Goal: Task Accomplishment & Management: Use online tool/utility

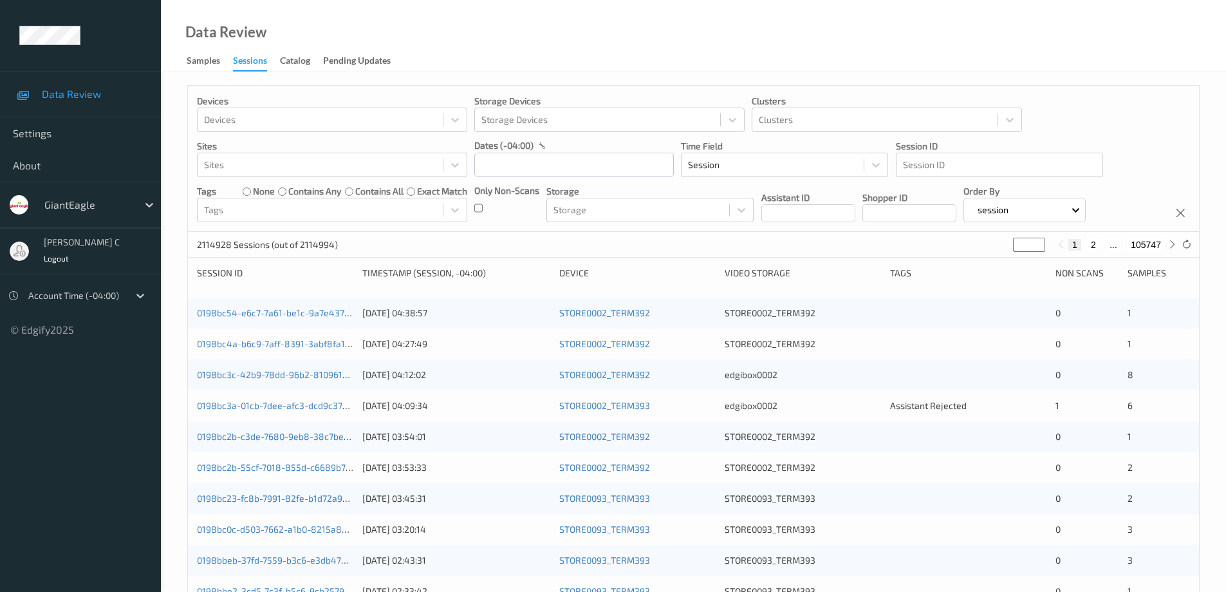
click at [373, 19] on div "Data Review Samples Sessions Catalog Pending Updates" at bounding box center [693, 36] width 1065 height 72
click at [138, 299] on icon at bounding box center [140, 295] width 13 height 13
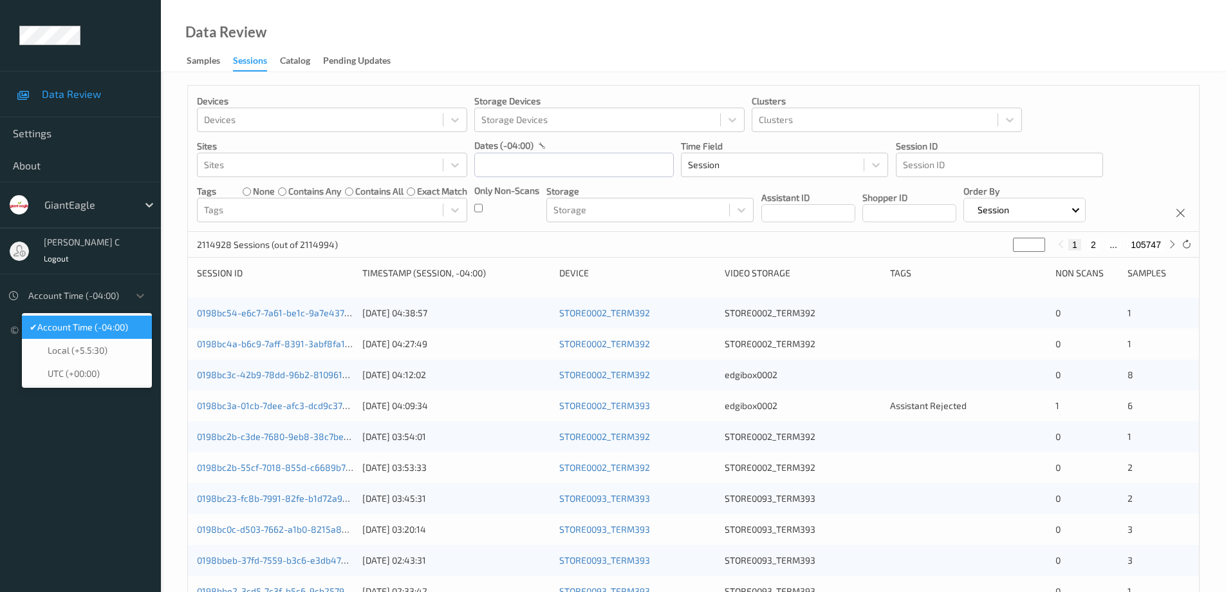
click at [98, 329] on span "Account Time (-04:00)" at bounding box center [82, 327] width 91 height 13
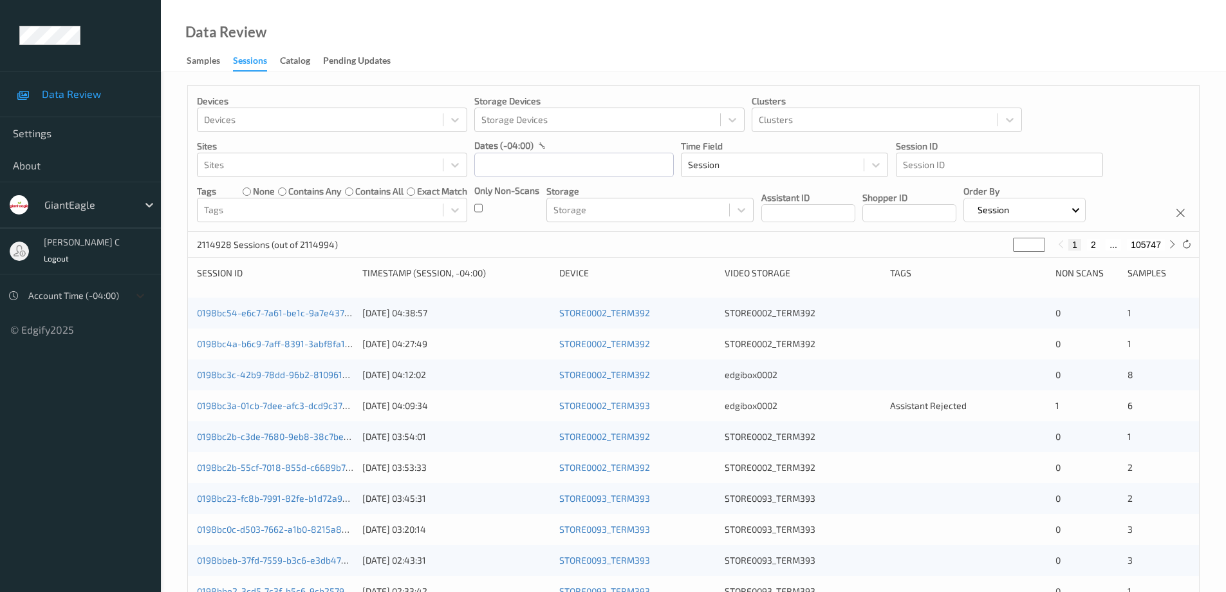
click at [140, 290] on icon at bounding box center [140, 295] width 13 height 13
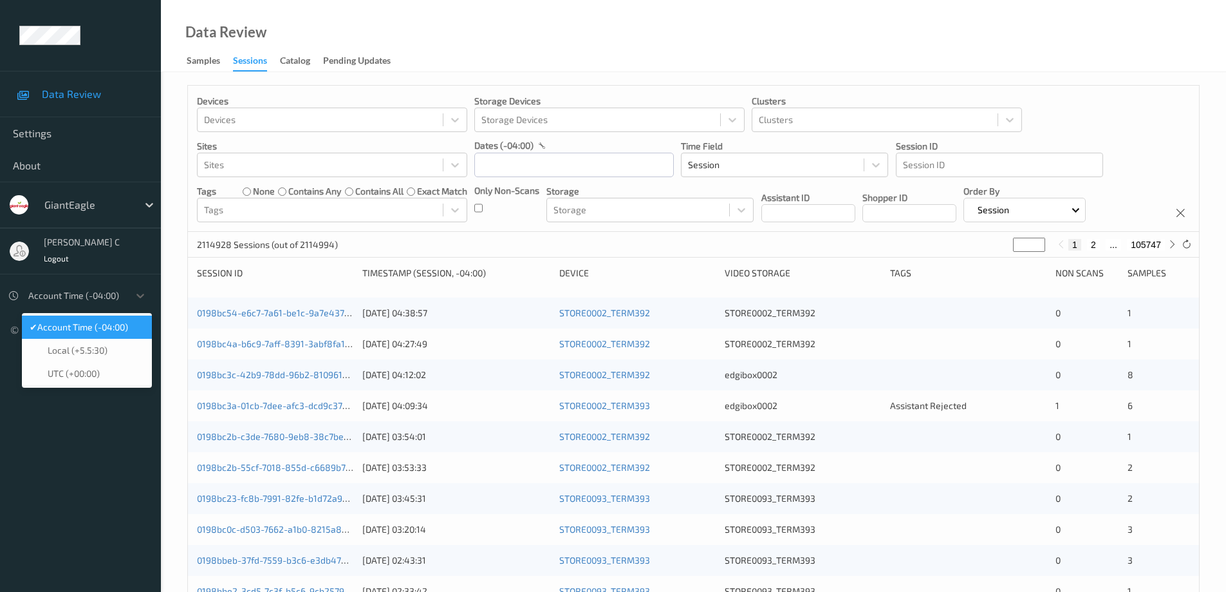
click at [118, 324] on span "Account Time (-04:00)" at bounding box center [82, 327] width 91 height 13
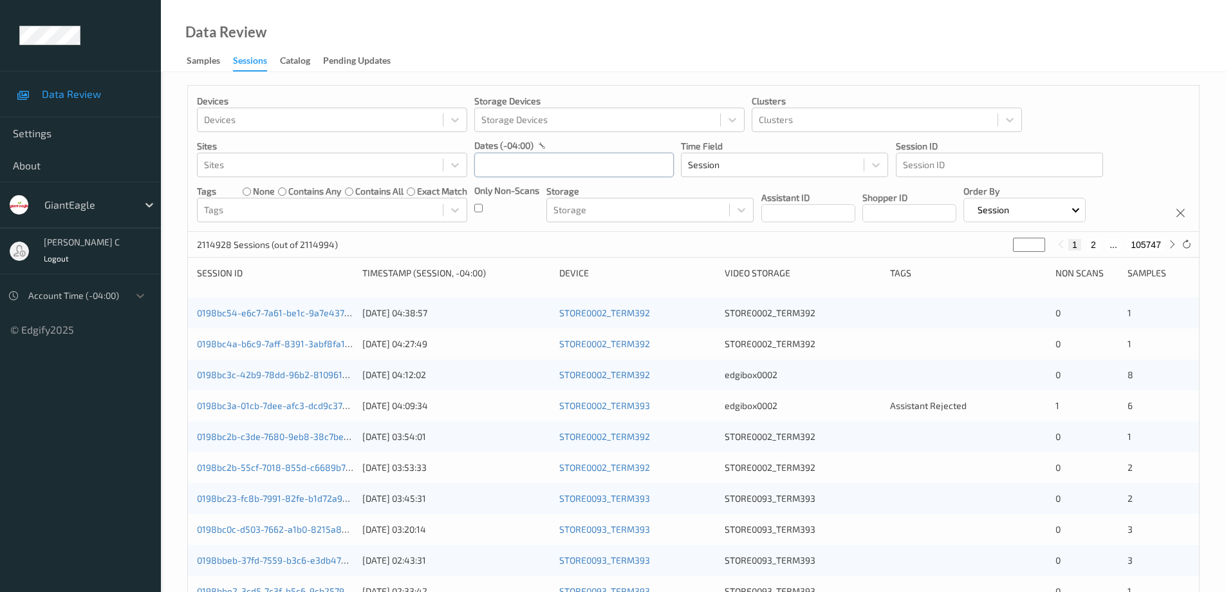
click at [489, 168] on input "text" at bounding box center [574, 165] width 200 height 24
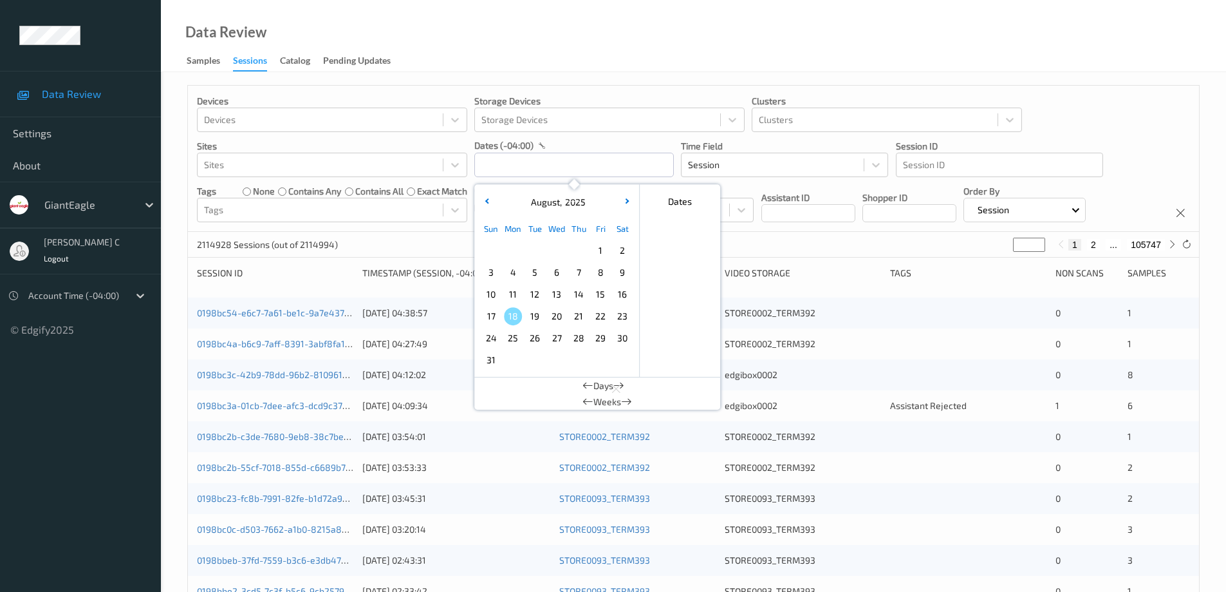
click at [483, 272] on span "3" at bounding box center [491, 272] width 18 height 18
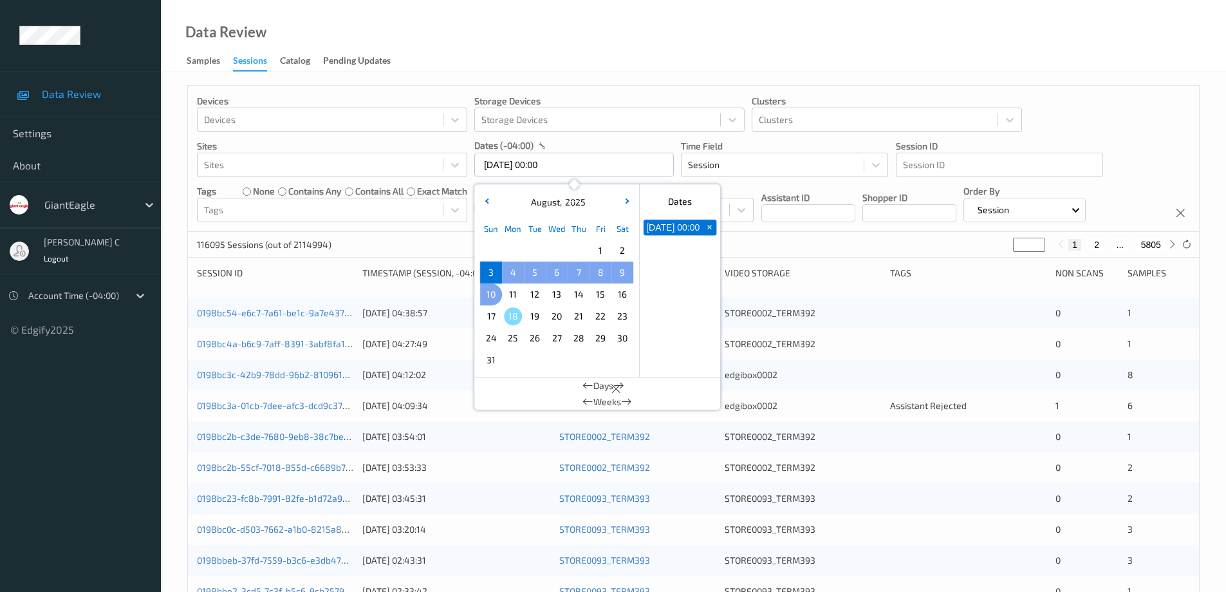
click at [487, 290] on span "10" at bounding box center [491, 294] width 18 height 18
type input "[DATE] 00:00 -> [DATE] 23:59"
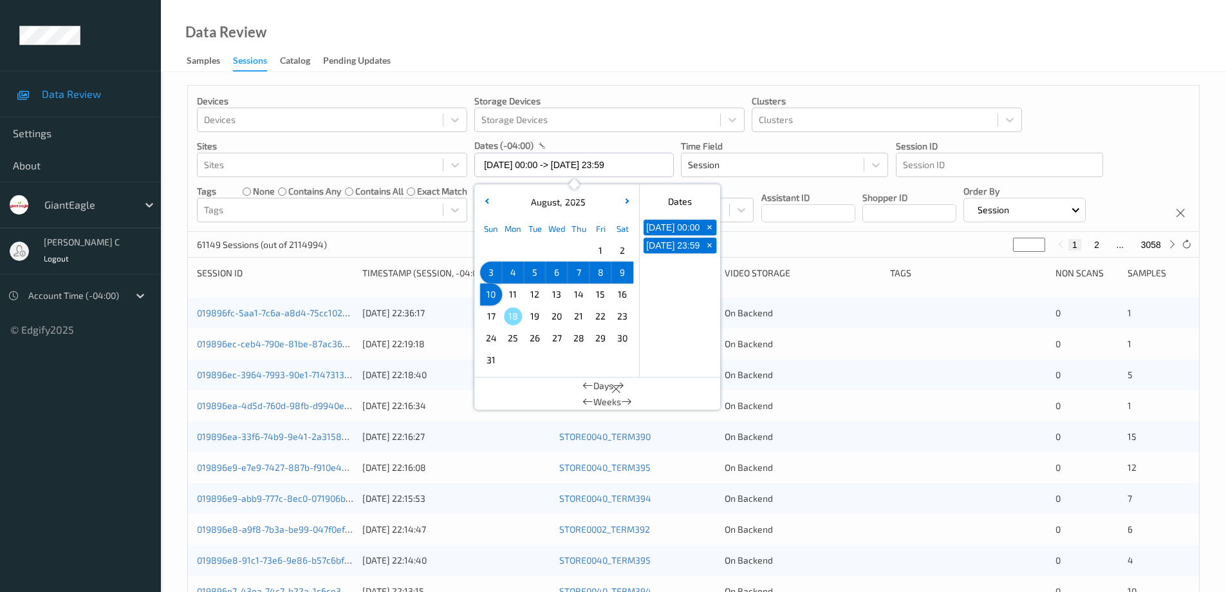
click at [955, 54] on div "Data Review Samples Sessions Catalog Pending Updates" at bounding box center [693, 36] width 1065 height 72
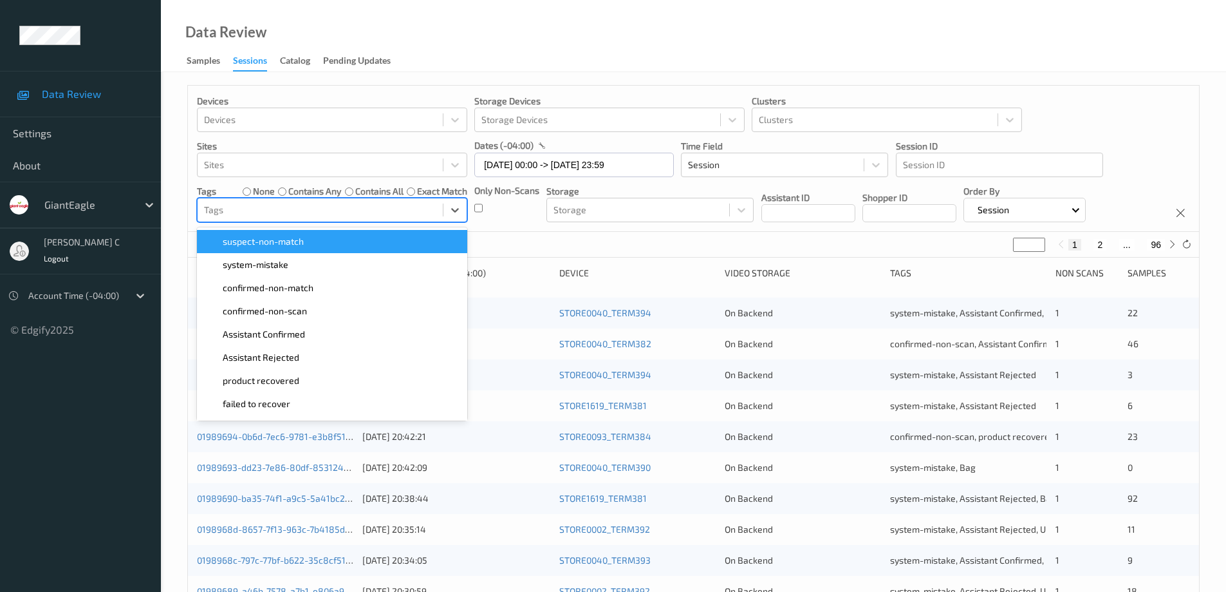
click at [432, 209] on div at bounding box center [320, 209] width 232 height 15
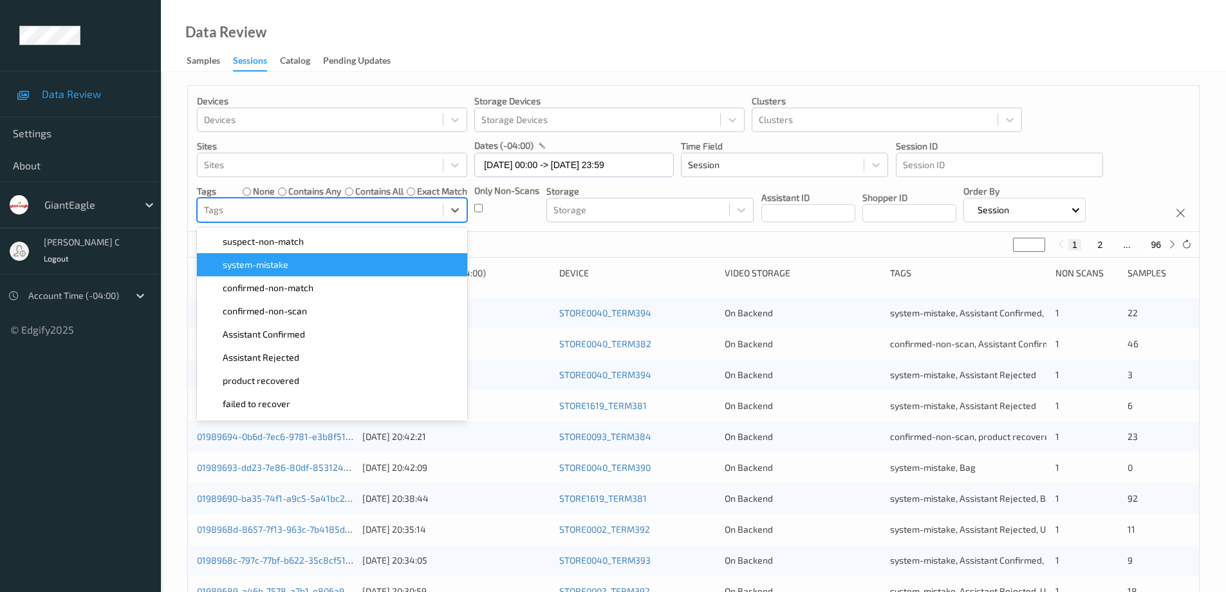
click at [332, 258] on div "system-mistake" at bounding box center [332, 264] width 255 height 13
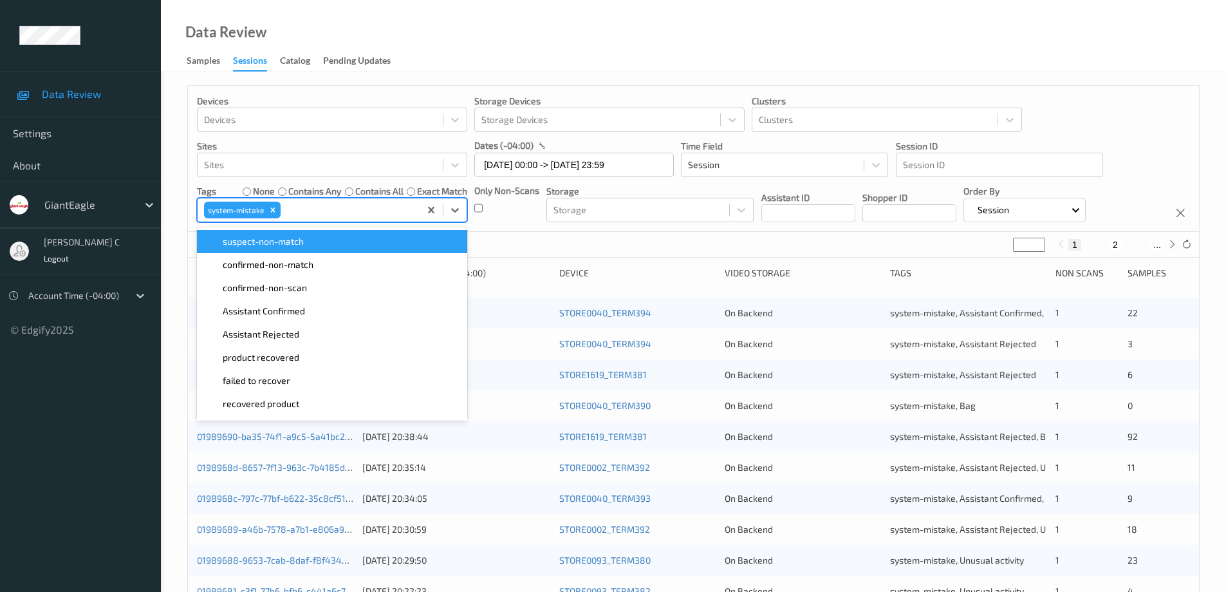
click at [669, 38] on div "Data Review Samples Sessions Catalog Pending Updates" at bounding box center [693, 36] width 1065 height 72
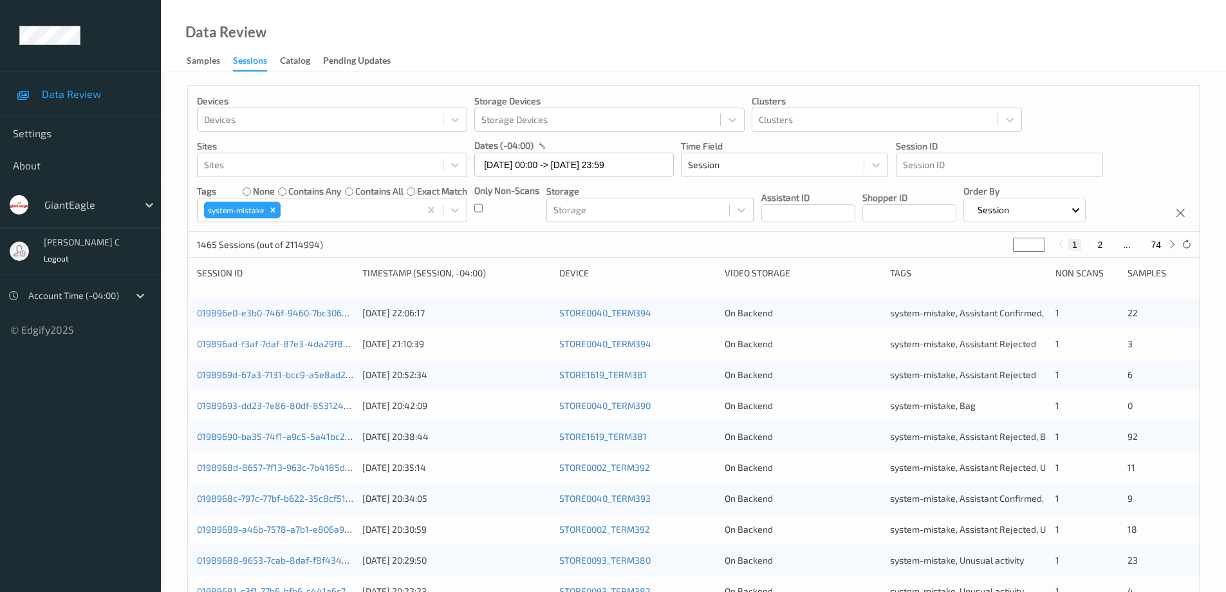
click at [875, 58] on div "Data Review Samples Sessions Catalog Pending Updates" at bounding box center [693, 36] width 1065 height 72
click at [275, 212] on icon "Remove system-mistake" at bounding box center [272, 209] width 9 height 9
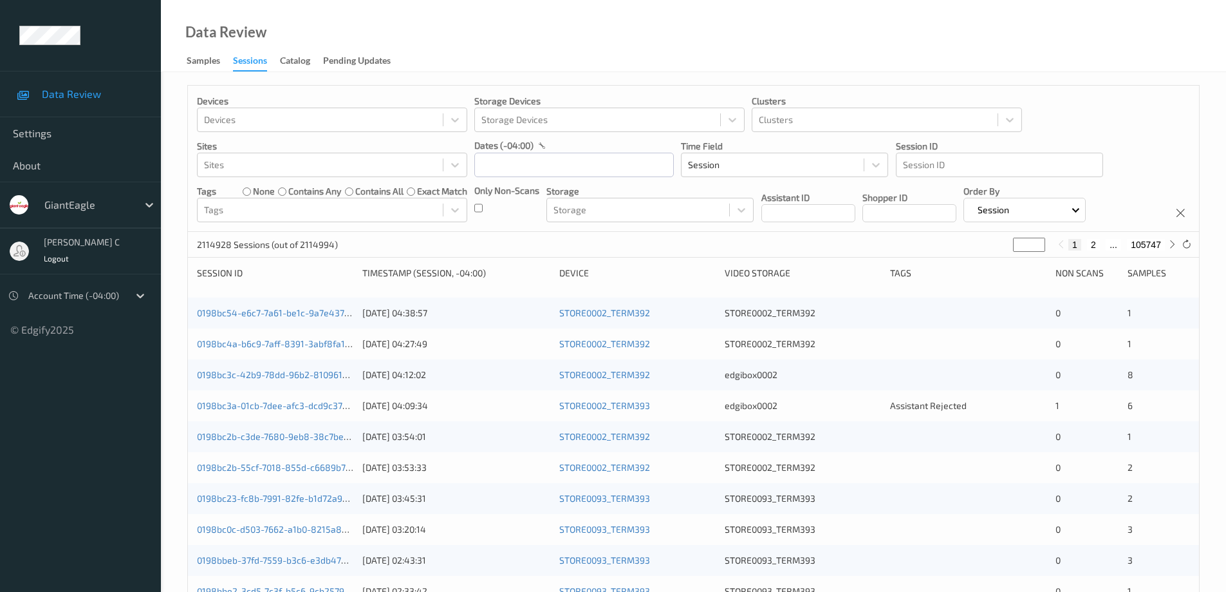
click at [126, 301] on div "Account Time (-04:00)" at bounding box center [75, 295] width 107 height 21
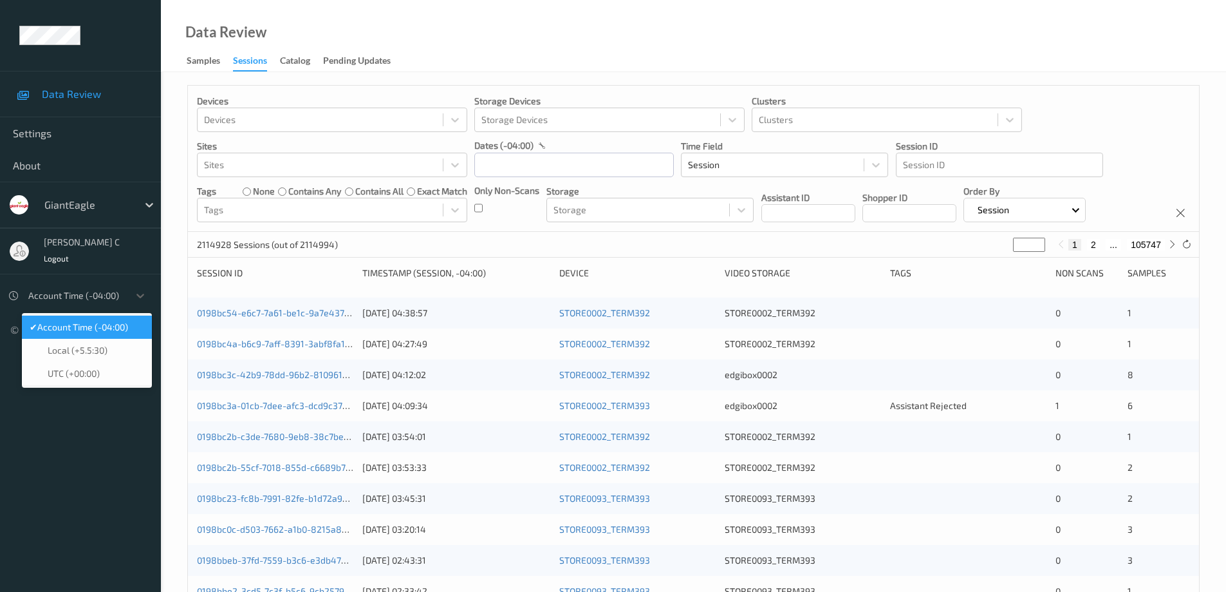
click at [116, 326] on span "Account Time (-04:00)" at bounding box center [82, 327] width 91 height 13
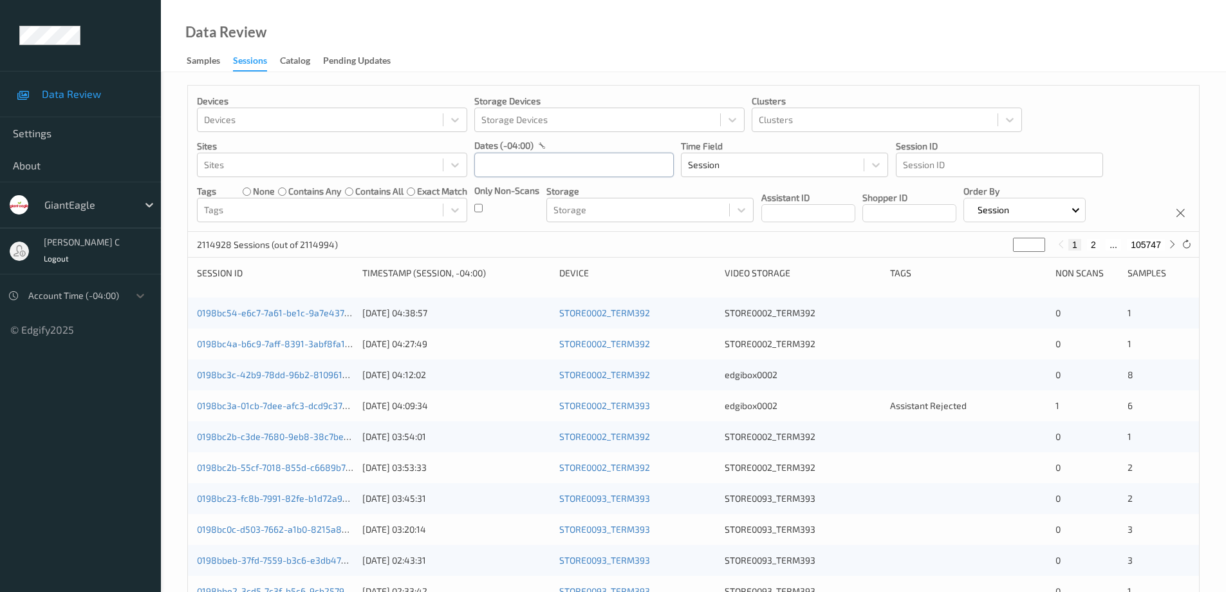
click at [525, 166] on input "text" at bounding box center [574, 165] width 200 height 24
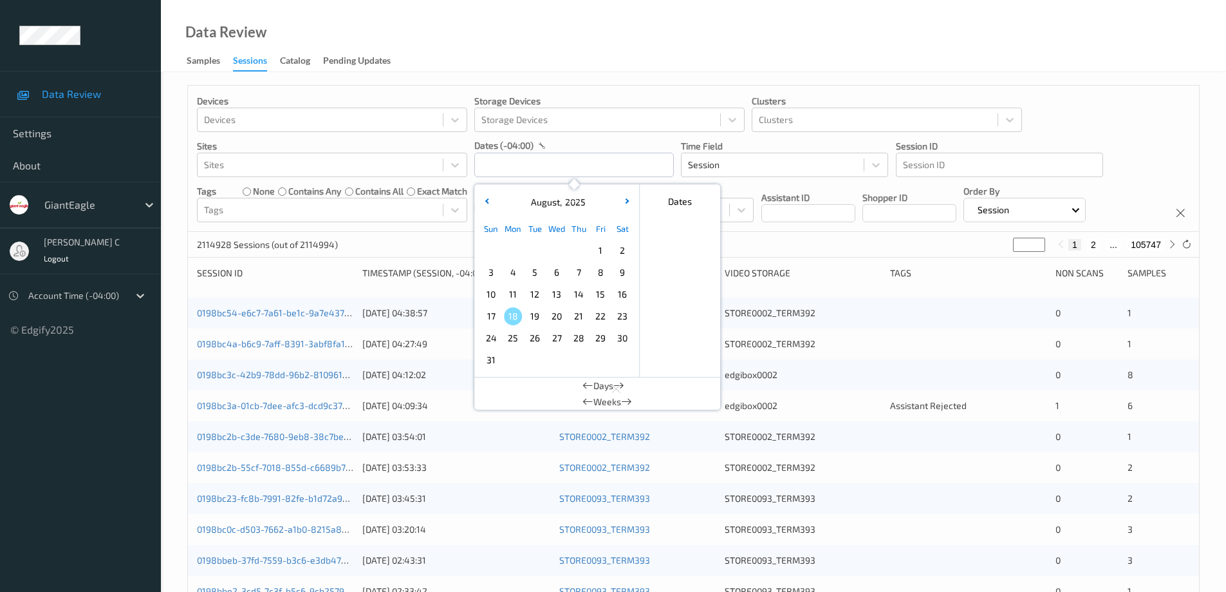
click at [489, 270] on span "3" at bounding box center [491, 272] width 18 height 18
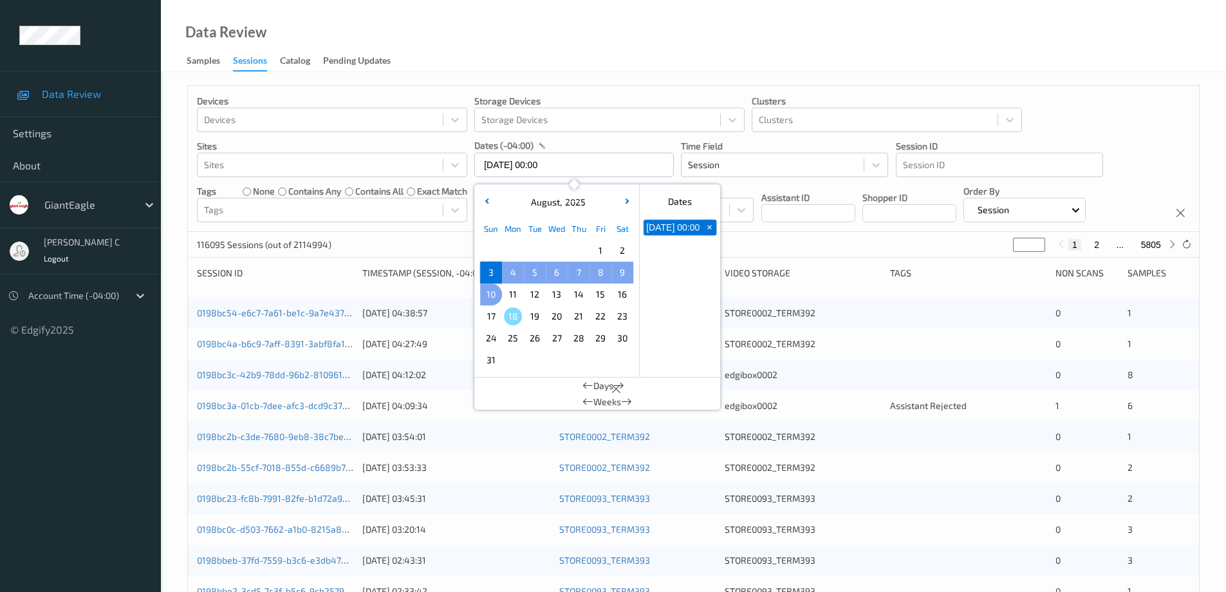
click at [490, 296] on span "10" at bounding box center [491, 294] width 18 height 18
type input "03/08/2025 00:00 -> 10/08/2025 23:59"
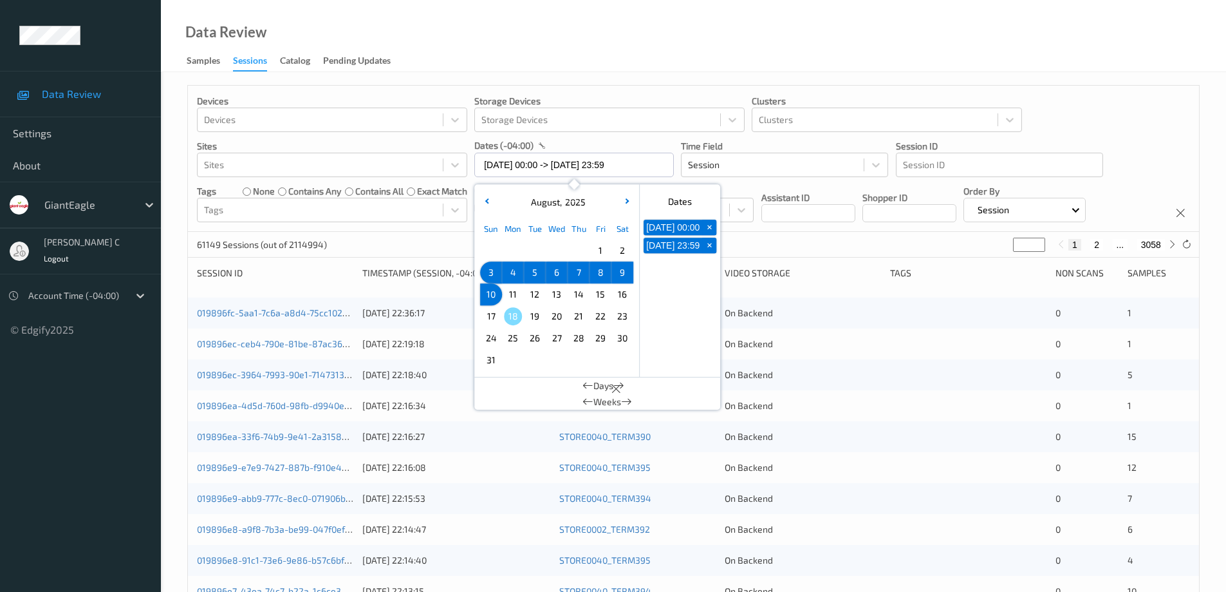
click at [636, 33] on div "Data Review Samples Sessions Catalog Pending Updates" at bounding box center [693, 36] width 1065 height 72
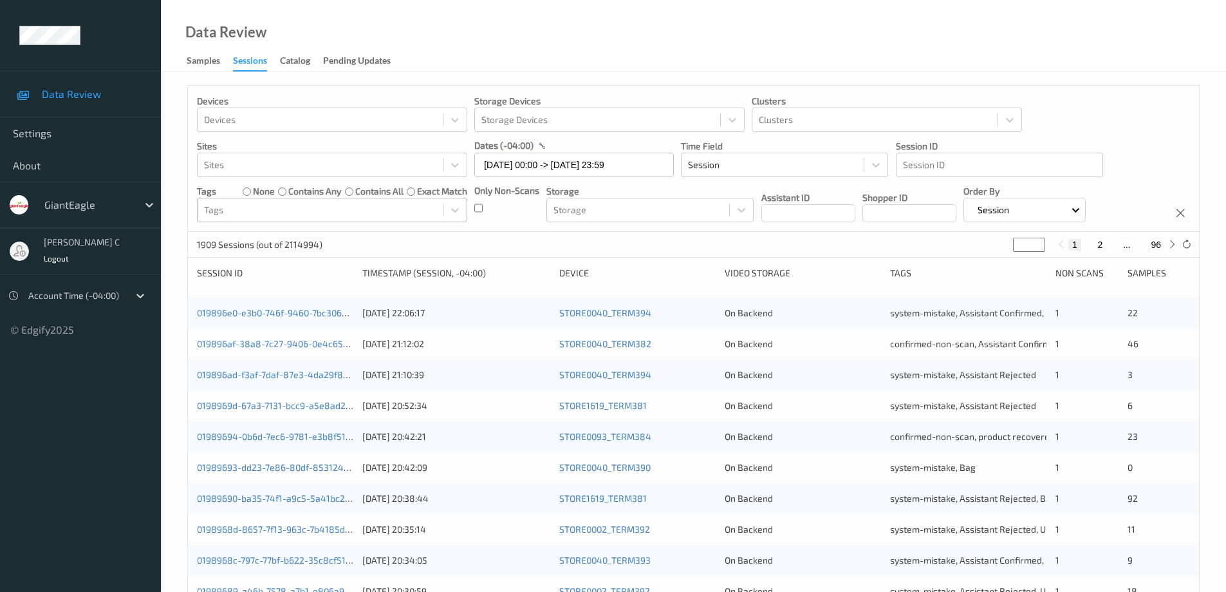
click at [350, 216] on div at bounding box center [320, 209] width 232 height 15
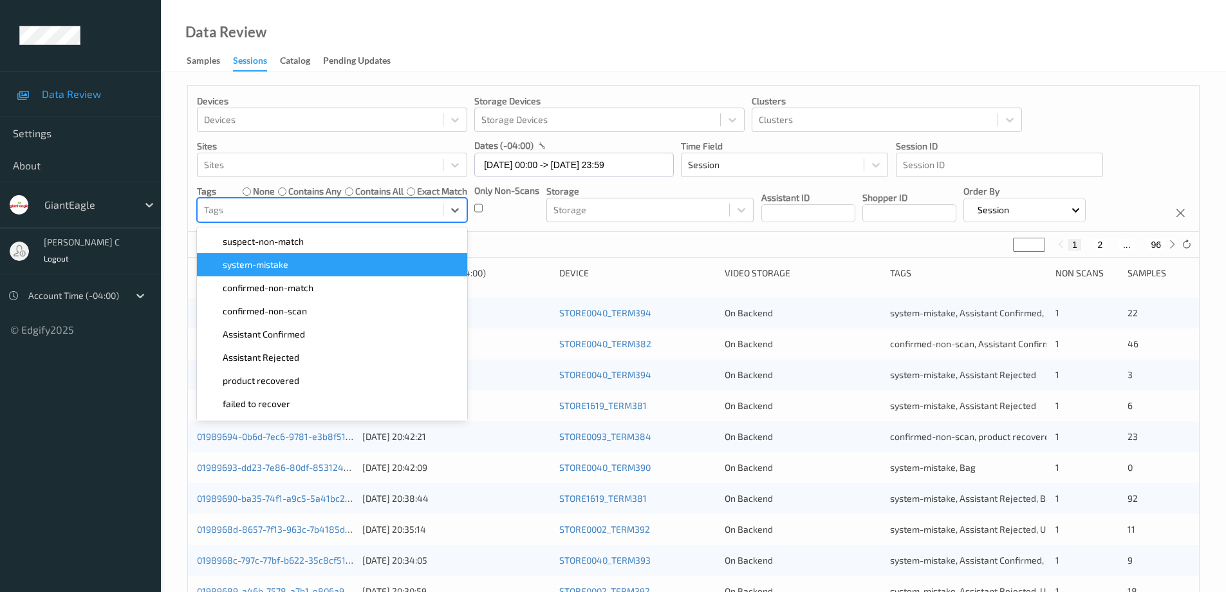
click at [301, 263] on div "system-mistake" at bounding box center [332, 264] width 255 height 13
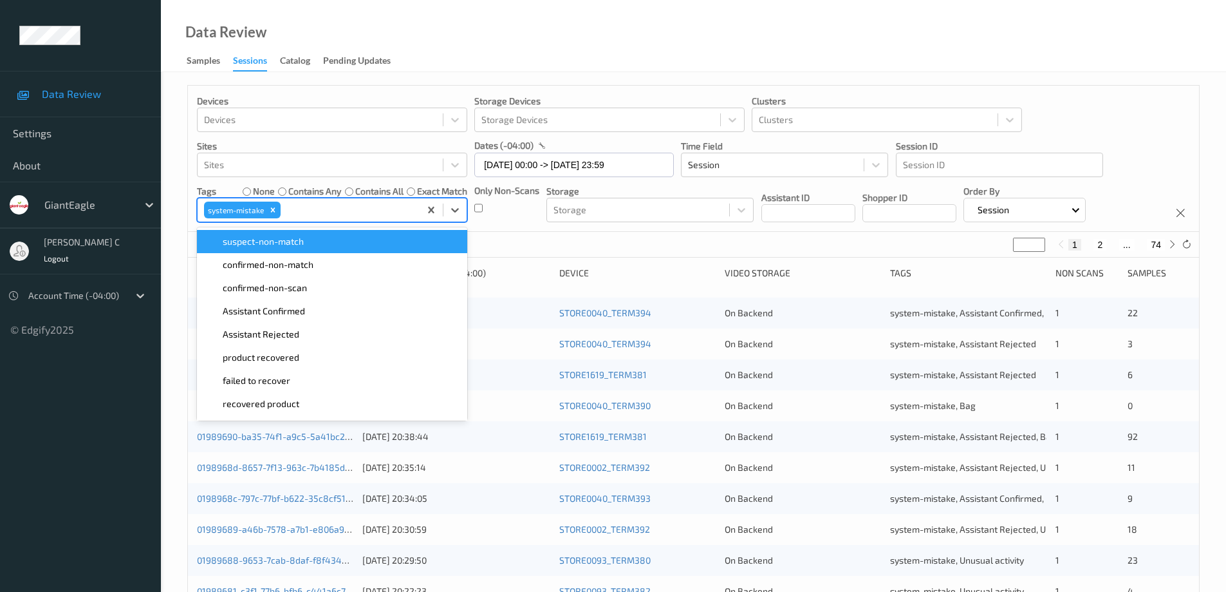
click at [669, 27] on div "Data Review Samples Sessions Catalog Pending Updates" at bounding box center [693, 36] width 1065 height 72
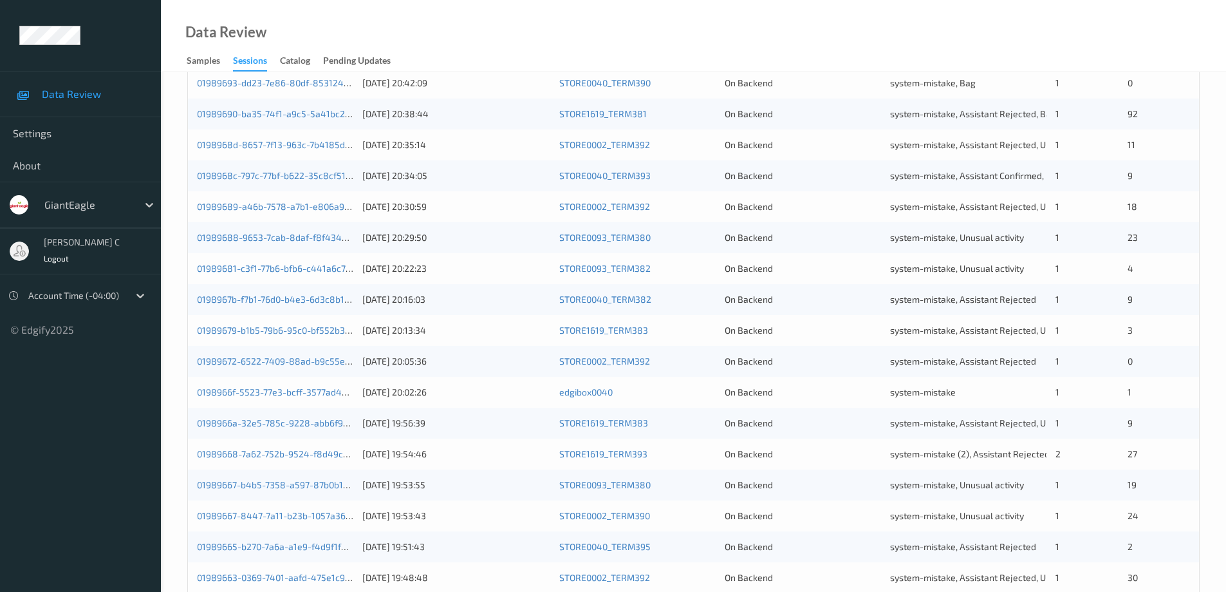
scroll to position [377, 0]
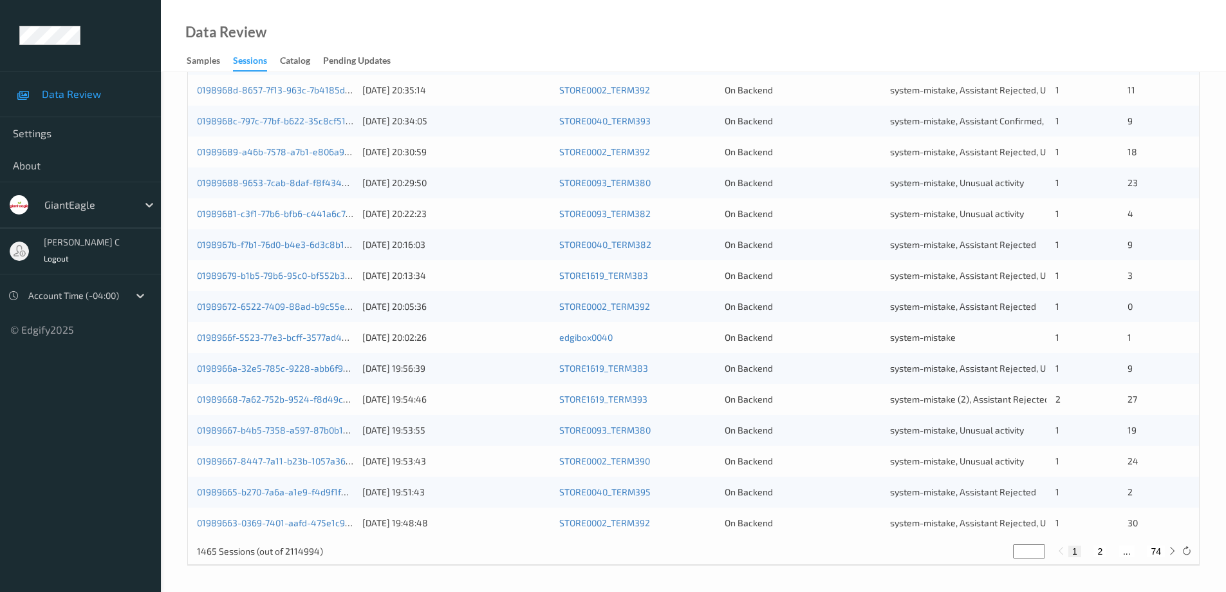
click at [1101, 552] on button "2" at bounding box center [1100, 551] width 13 height 12
type input "*"
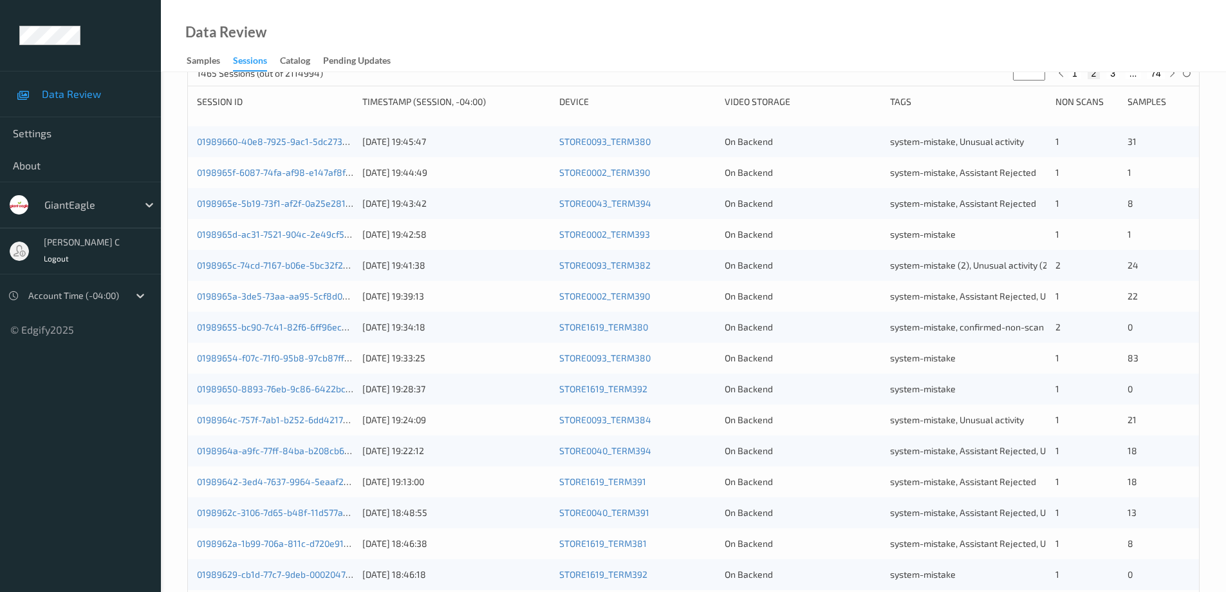
scroll to position [0, 0]
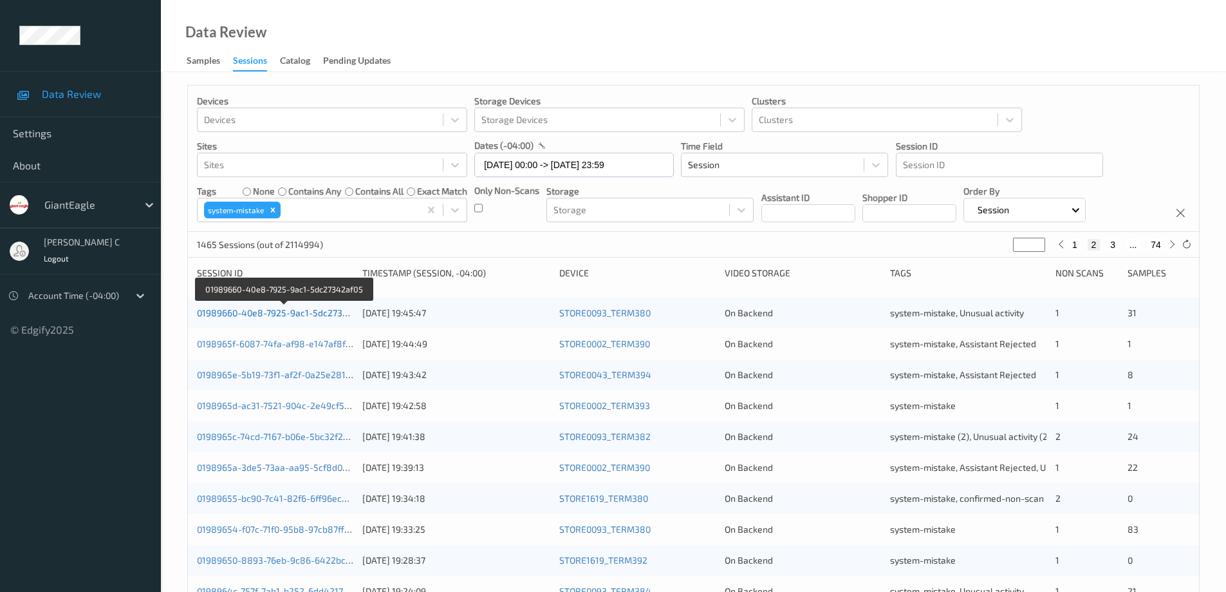
click at [310, 315] on link "01989660-40e8-7925-9ac1-5dc27342af05" at bounding box center [284, 312] width 175 height 11
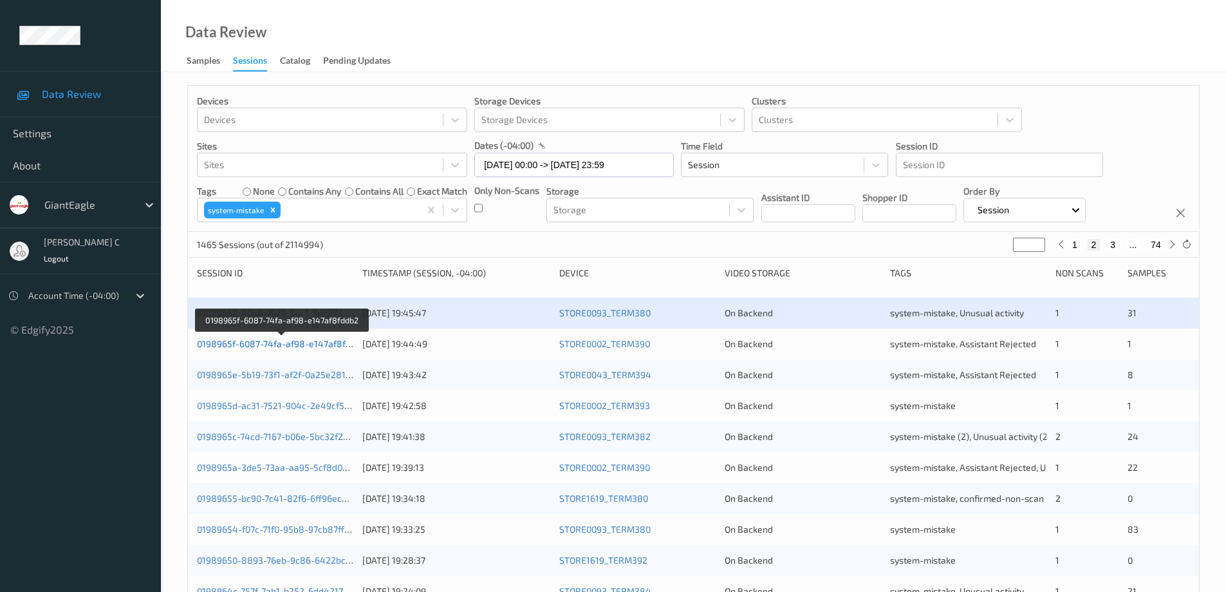
click at [312, 344] on link "0198965f-6087-74fa-af98-e147af8fddb2" at bounding box center [281, 343] width 169 height 11
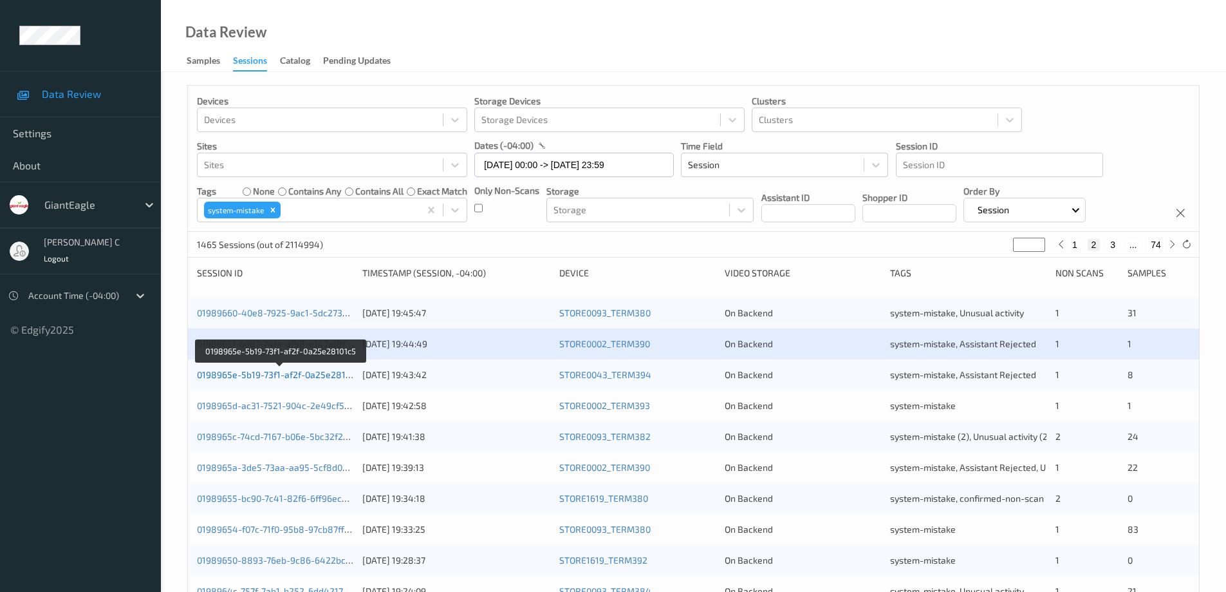
click at [317, 373] on link "0198965e-5b19-73f1-af2f-0a25e28101c5" at bounding box center [280, 374] width 167 height 11
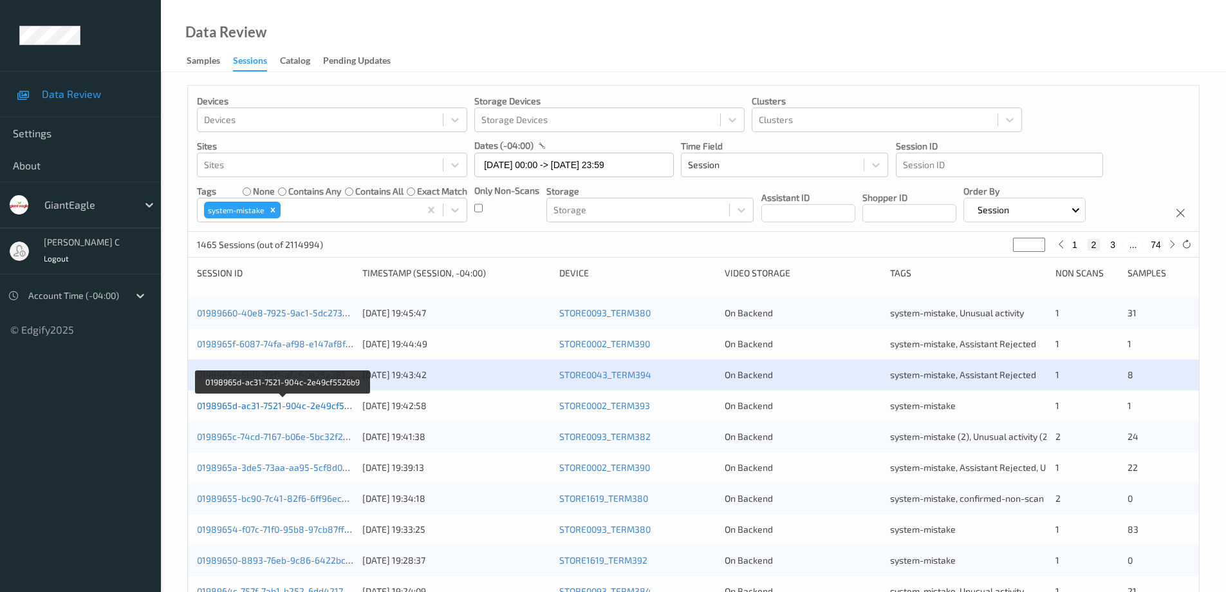
click at [315, 402] on link "0198965d-ac31-7521-904c-2e49cf5526b9" at bounding box center [283, 405] width 173 height 11
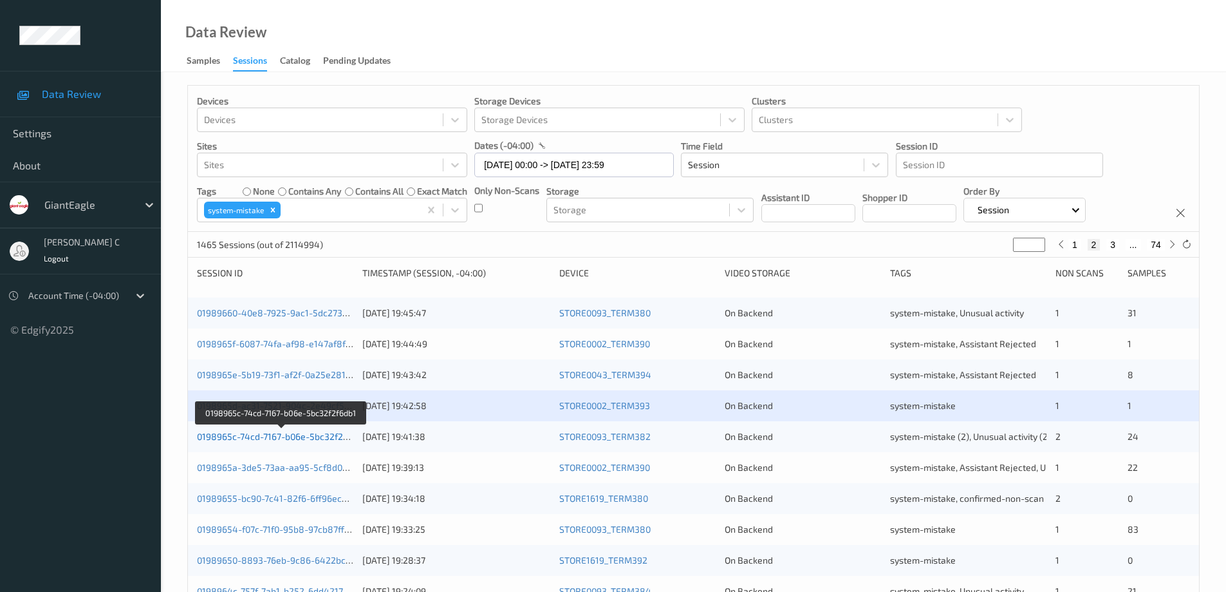
click at [321, 438] on link "0198965c-74cd-7167-b06e-5bc32f2f6db1" at bounding box center [281, 436] width 169 height 11
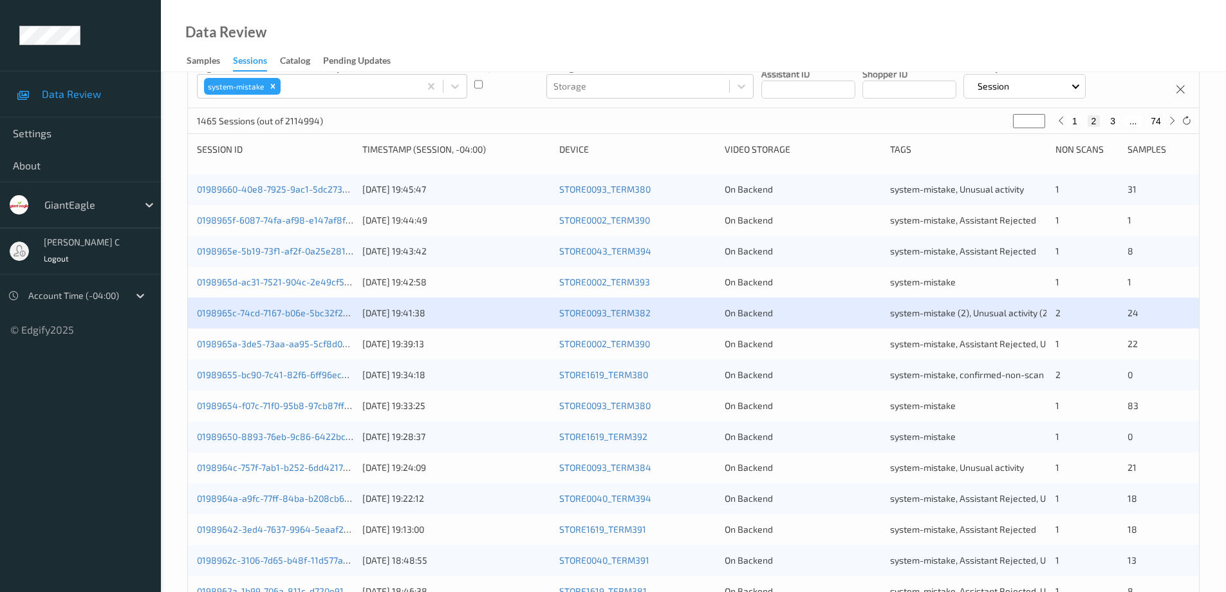
scroll to position [129, 0]
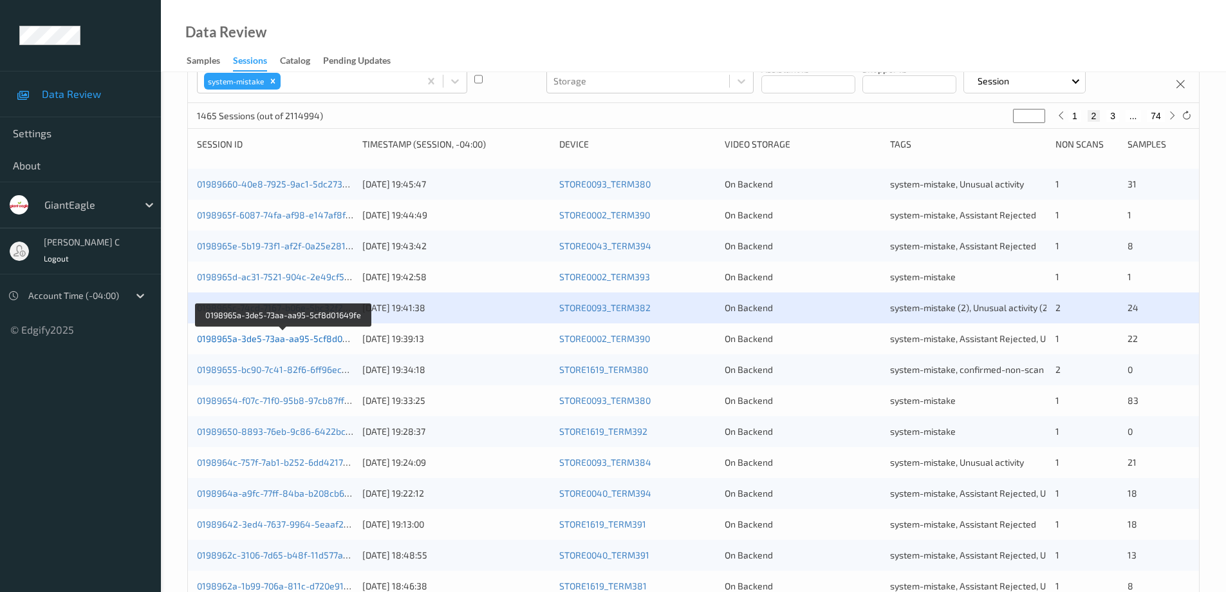
click at [307, 342] on link "0198965a-3de5-73aa-aa95-5cf8d01649fe" at bounding box center [284, 338] width 174 height 11
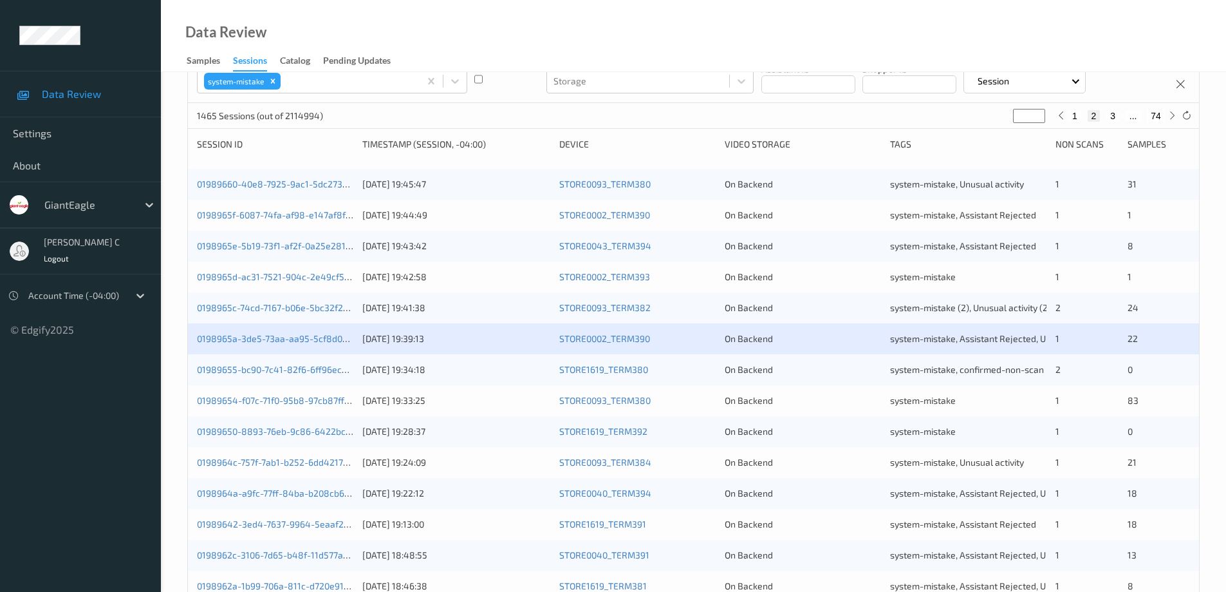
click at [306, 377] on div "01989655-bc90-7c41-82f6-6ff96ec46c22 10/08/2025 19:34:18 STORE1619_TERM380 On B…" at bounding box center [693, 369] width 1011 height 31
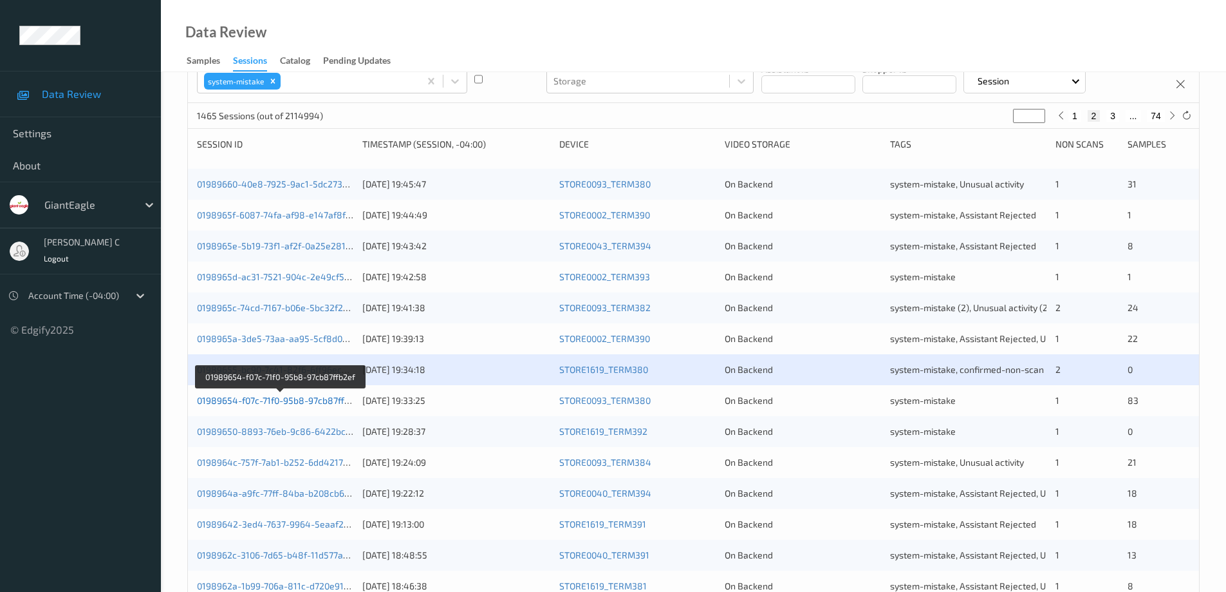
click at [315, 398] on link "01989654-f07c-71f0-95b8-97cb87ffb2ef" at bounding box center [280, 400] width 166 height 11
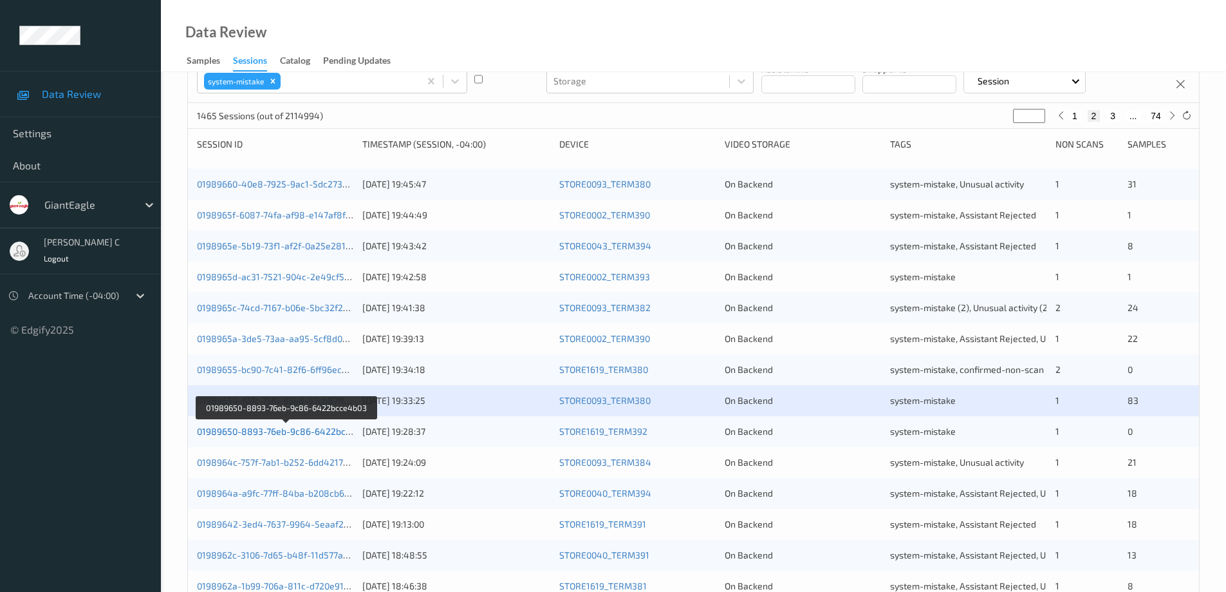
click at [324, 431] on link "01989650-8893-76eb-9c86-6422bcce4b03" at bounding box center [287, 430] width 180 height 11
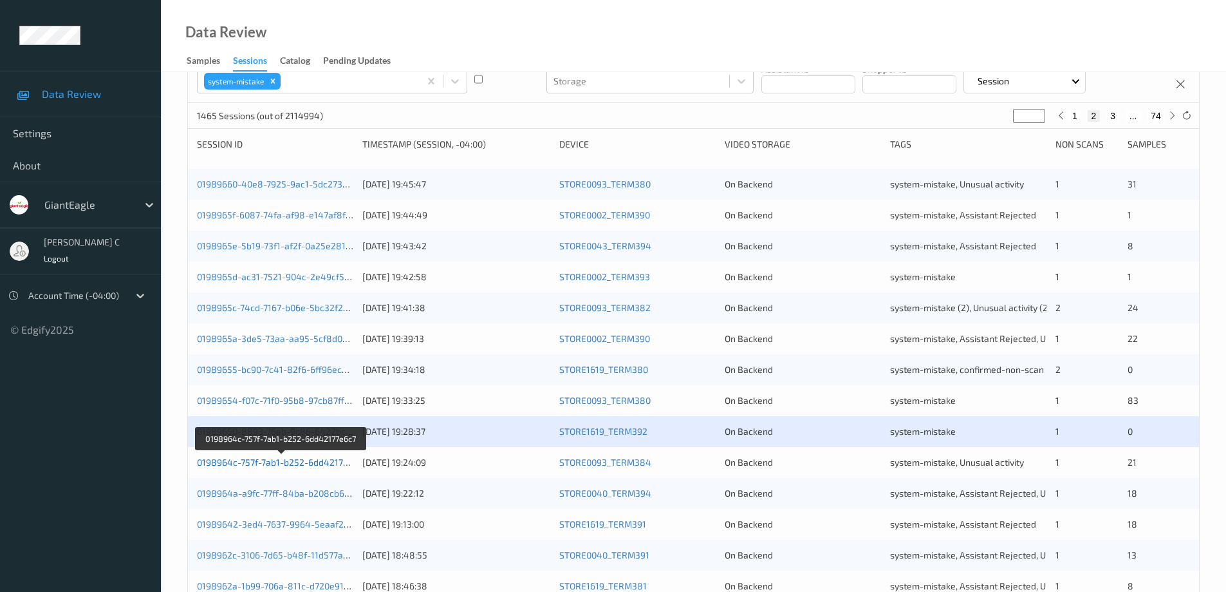
click at [330, 461] on link "0198964c-757f-7ab1-b252-6dd42177e6c7" at bounding box center [282, 461] width 170 height 11
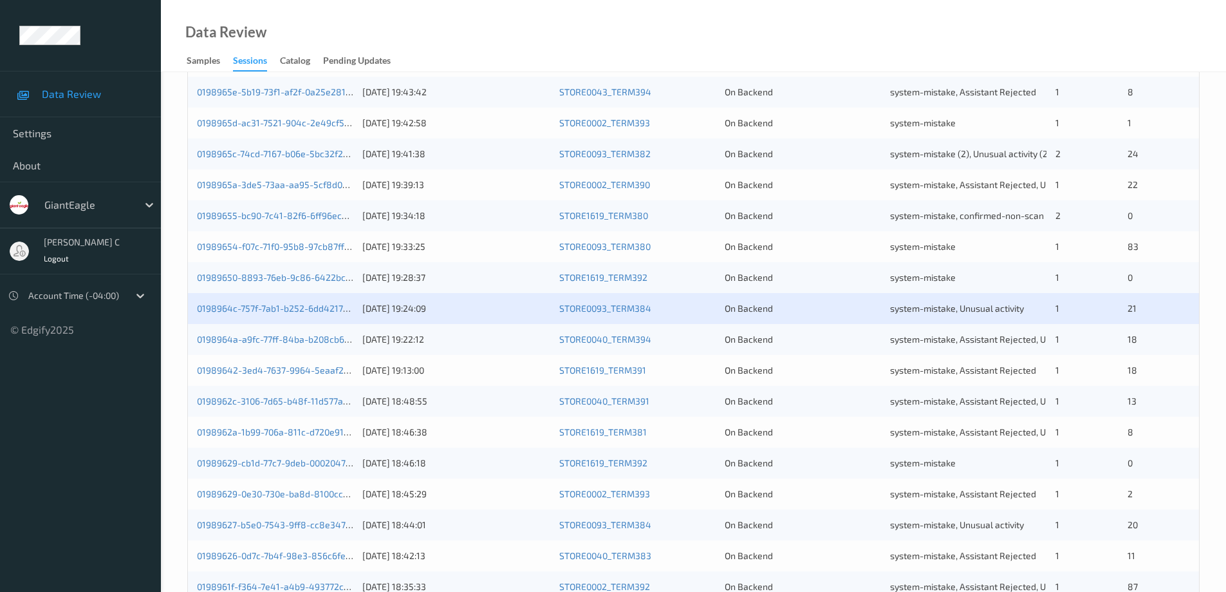
scroll to position [322, 0]
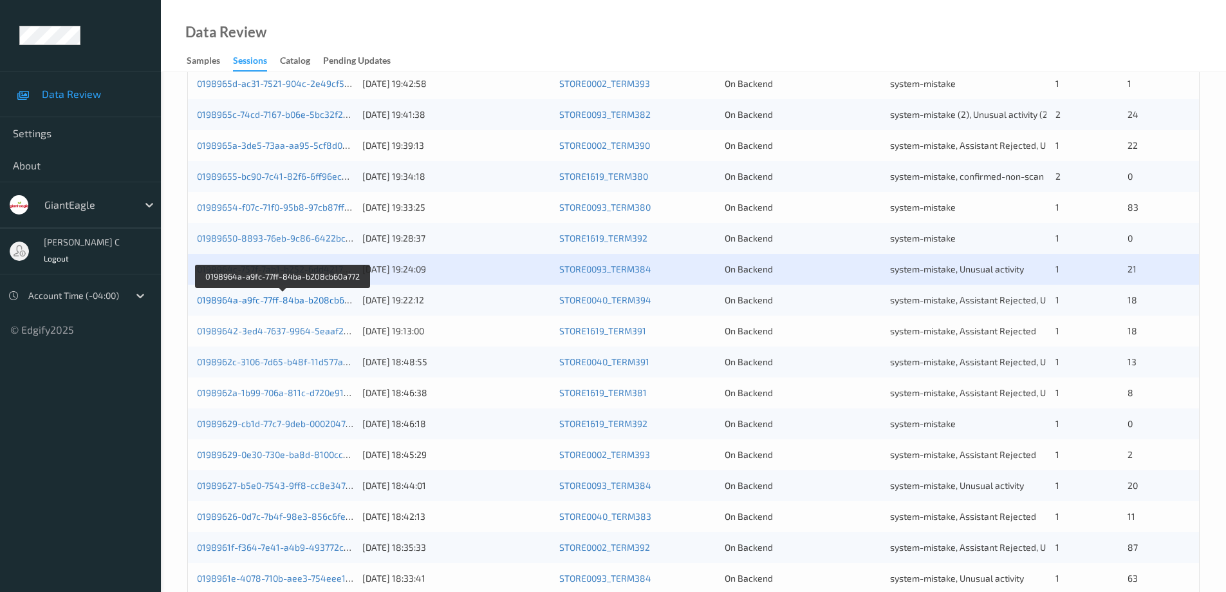
click at [311, 299] on link "0198964a-a9fc-77ff-84ba-b208cb60a772" at bounding box center [283, 299] width 172 height 11
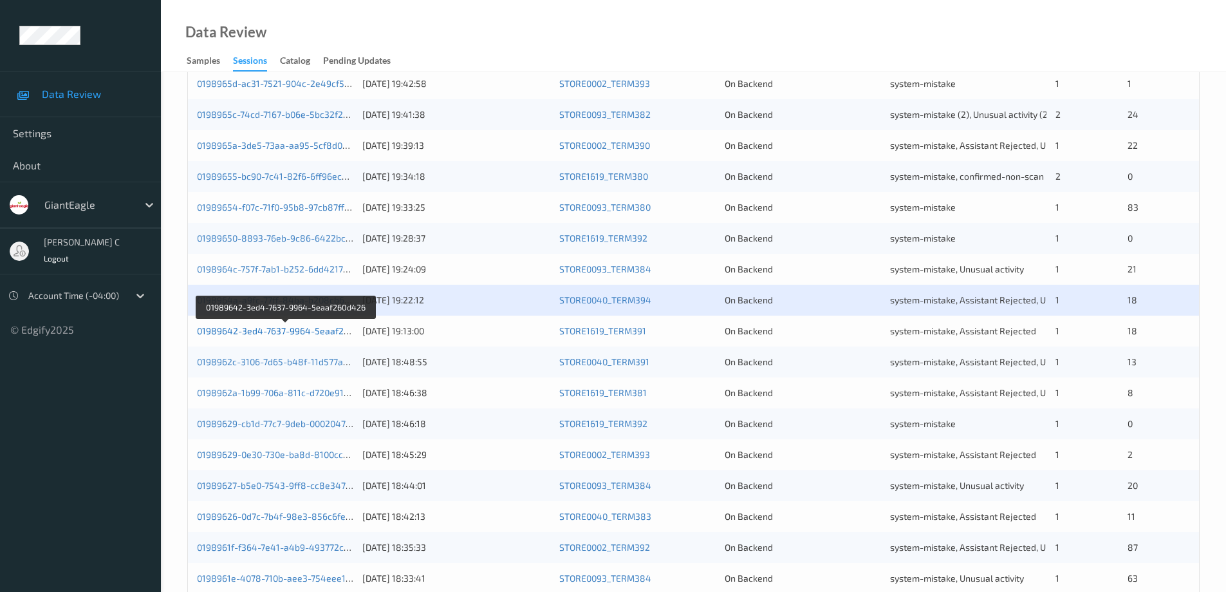
click at [315, 335] on link "01989642-3ed4-7637-9964-5eaaf260d426" at bounding box center [286, 330] width 178 height 11
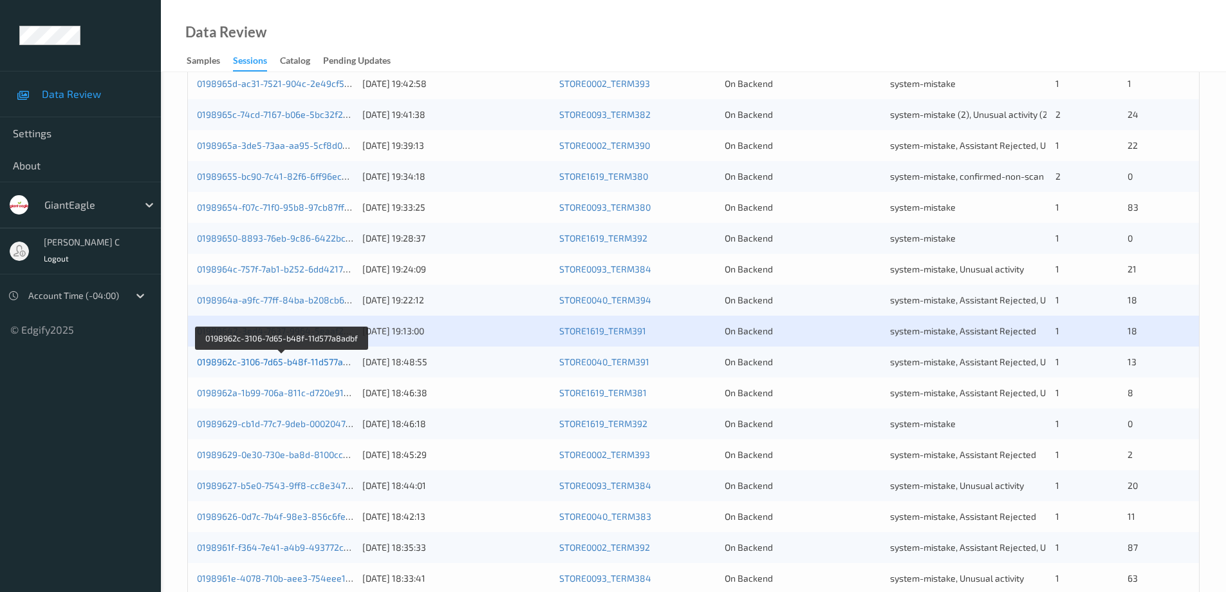
click at [319, 362] on link "0198962c-3106-7d65-b48f-11d577a8adbf" at bounding box center [282, 361] width 171 height 11
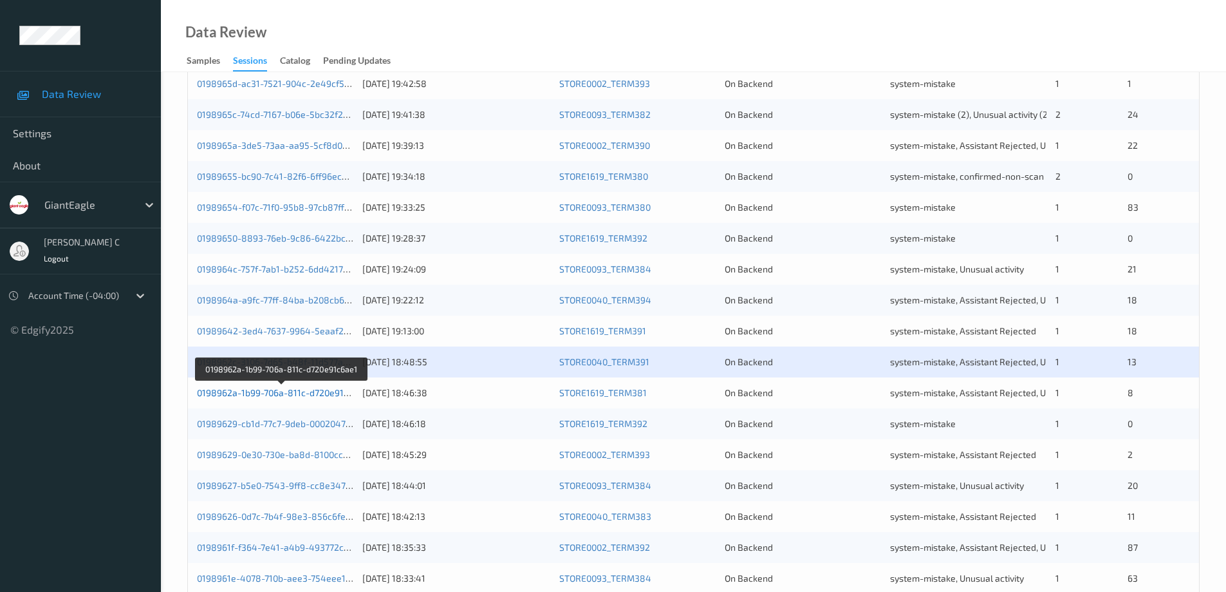
click at [322, 396] on link "0198962a-1b99-706a-811c-d720e91c6ae1" at bounding box center [282, 392] width 171 height 11
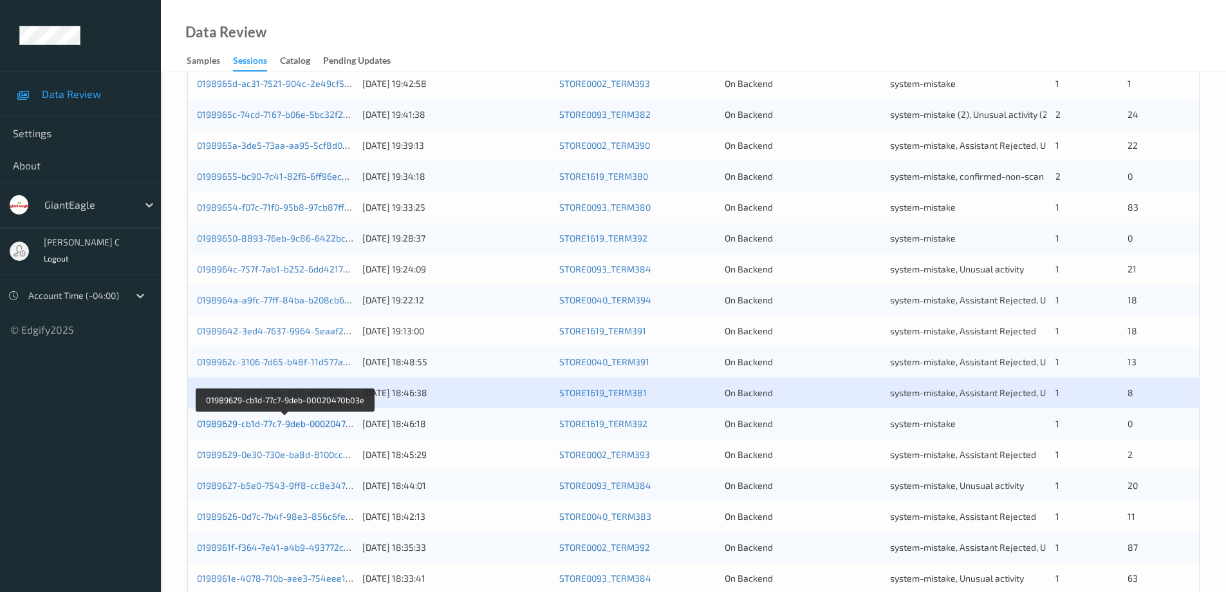
click at [327, 425] on link "01989629-cb1d-77c7-9deb-00020470b03e" at bounding box center [284, 423] width 174 height 11
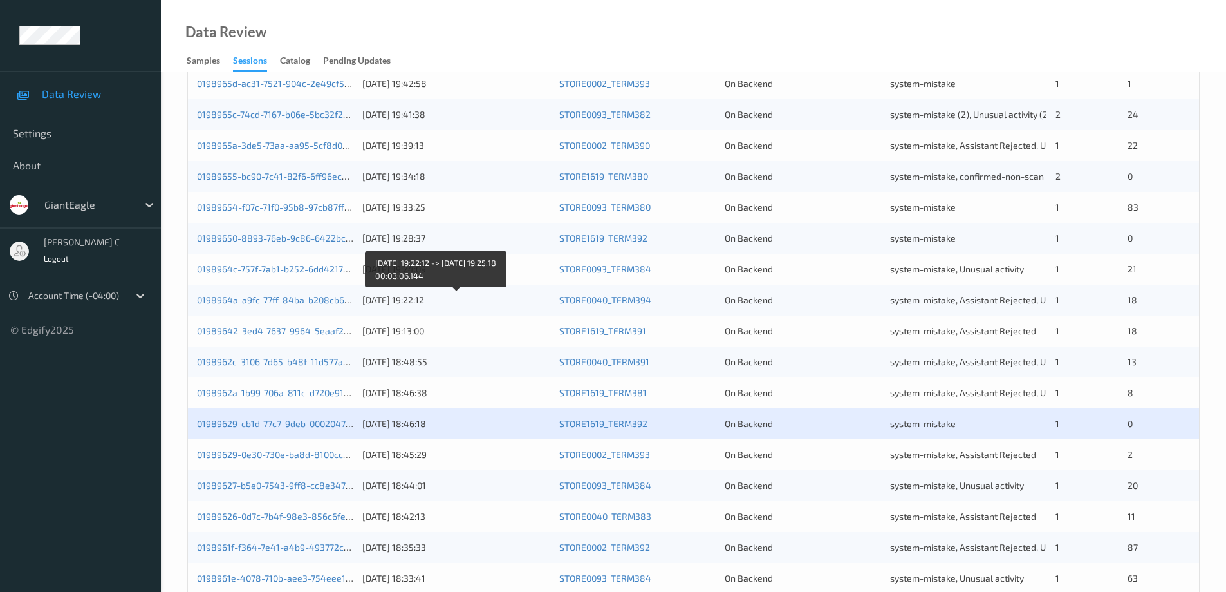
scroll to position [377, 0]
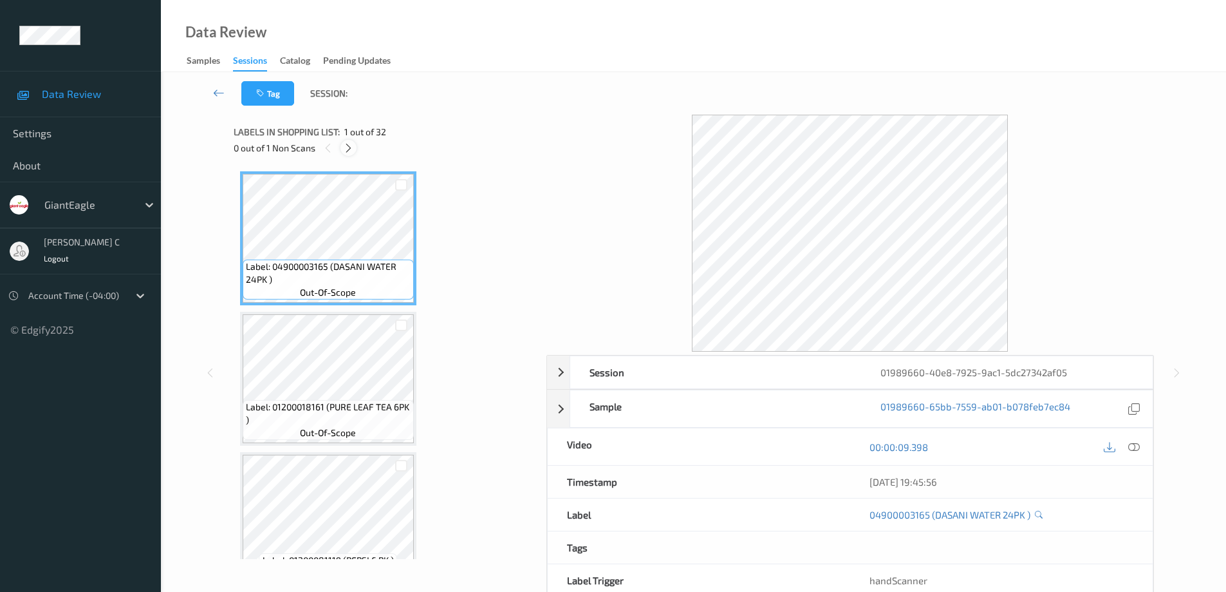
click at [347, 147] on icon at bounding box center [348, 148] width 11 height 12
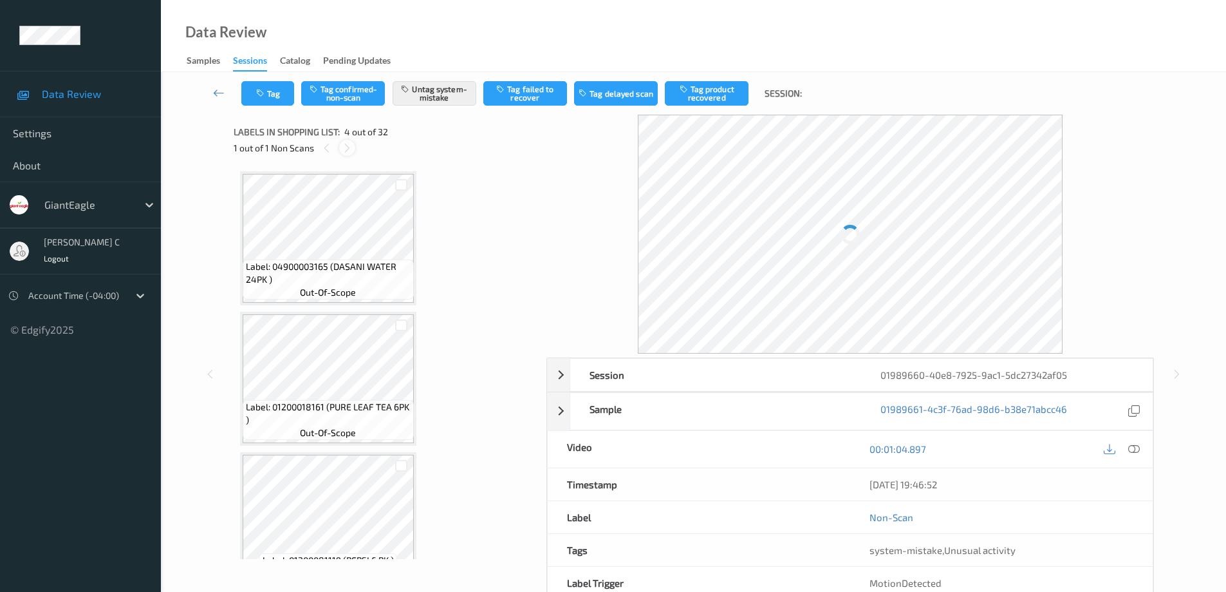
scroll to position [287, 0]
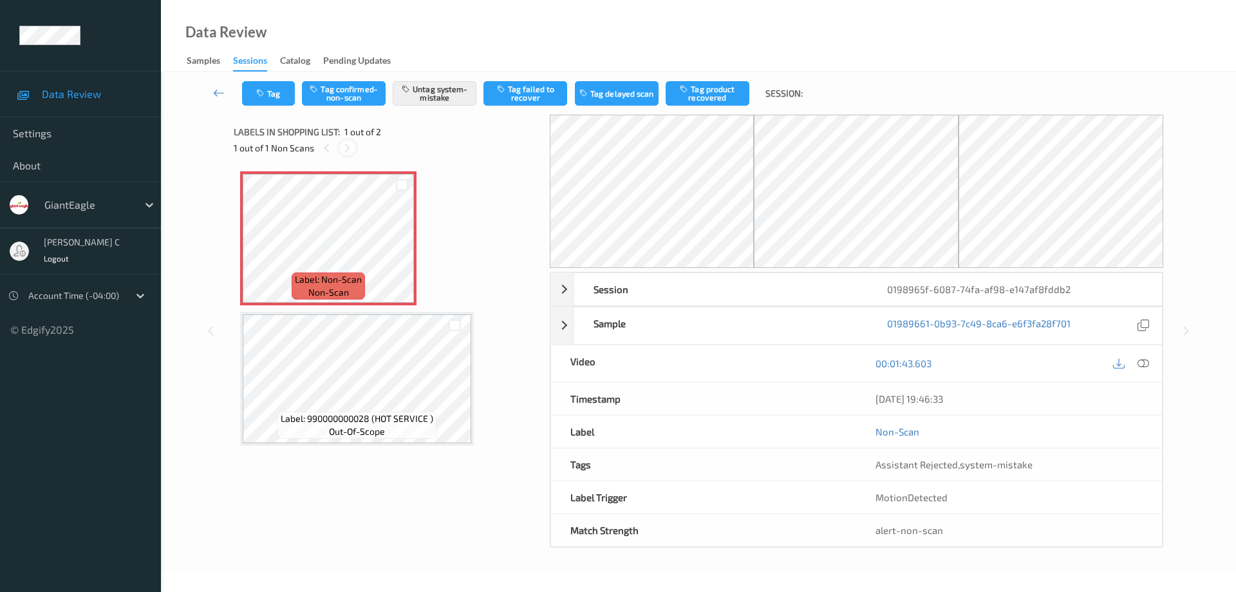
click at [350, 148] on icon at bounding box center [347, 148] width 11 height 12
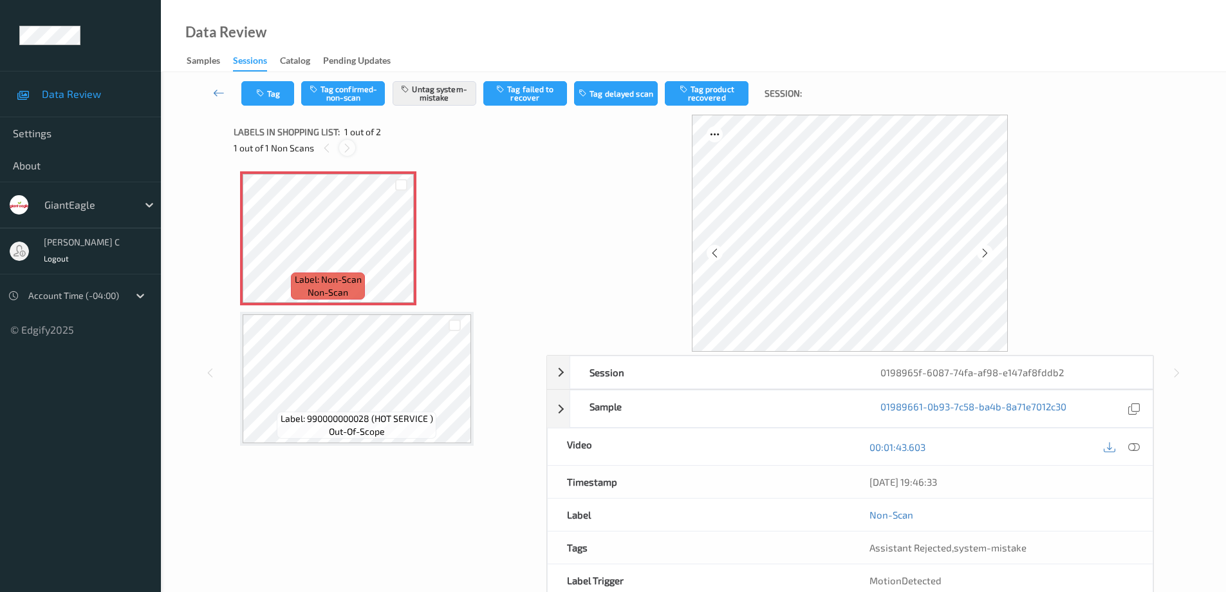
click at [344, 147] on icon at bounding box center [347, 148] width 11 height 12
click at [1082, 145] on div at bounding box center [850, 233] width 608 height 237
click at [286, 89] on button "Tag" at bounding box center [267, 93] width 53 height 24
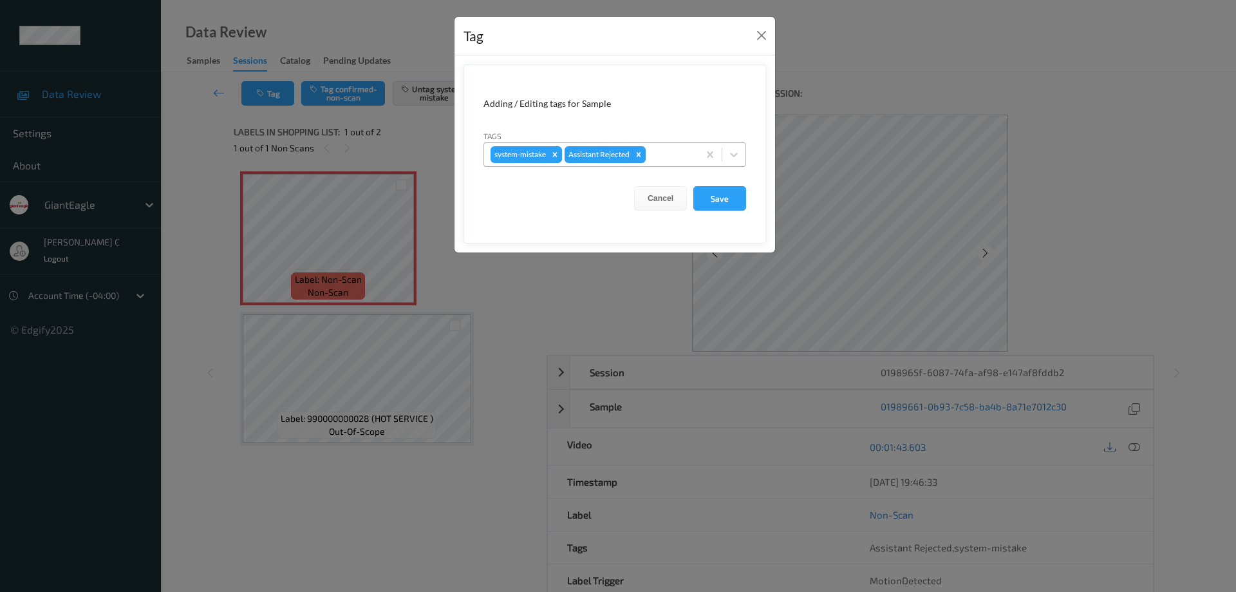
click at [670, 153] on div at bounding box center [670, 154] width 44 height 15
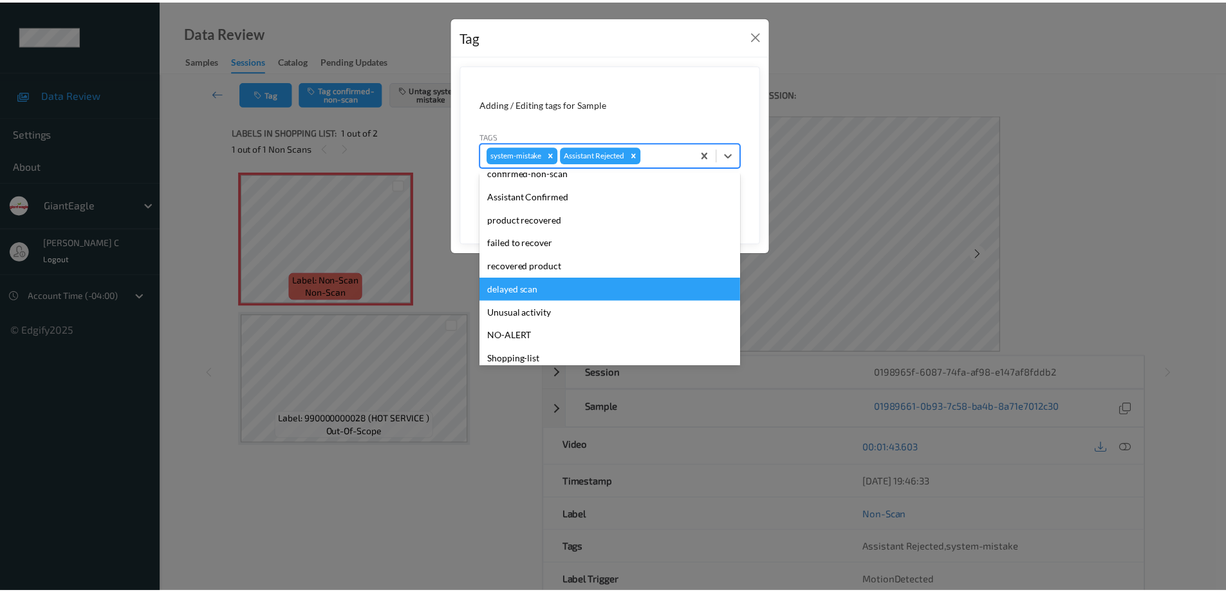
scroll to position [113, 0]
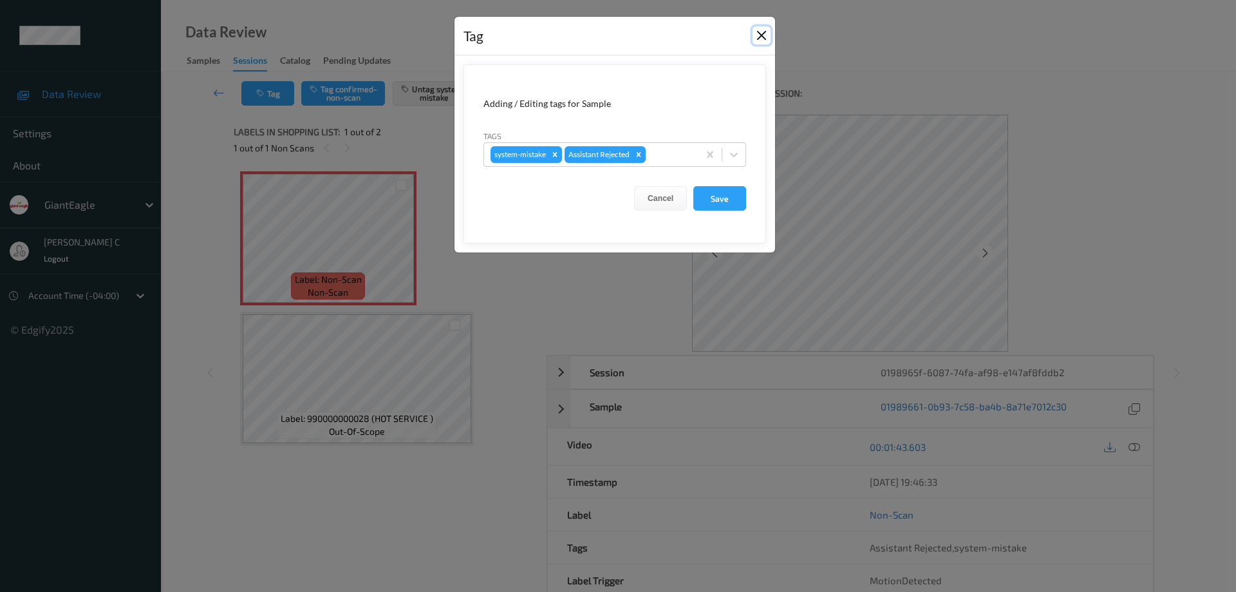
click at [761, 36] on button "Close" at bounding box center [761, 35] width 18 height 18
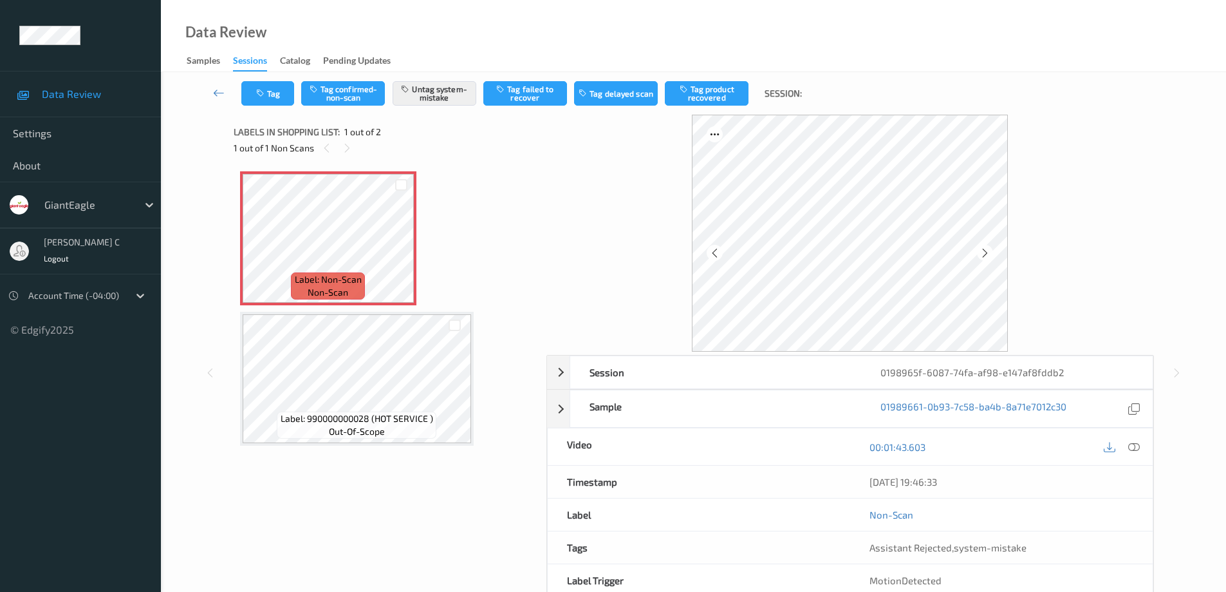
click at [1050, 255] on div at bounding box center [850, 233] width 608 height 237
click at [1083, 128] on div at bounding box center [850, 233] width 608 height 237
click at [1072, 250] on div at bounding box center [850, 233] width 608 height 237
drag, startPoint x: 763, startPoint y: 4, endPoint x: 892, endPoint y: 42, distance: 134.2
click at [892, 42] on div "Data Review Samples Sessions Catalog Pending Updates" at bounding box center [693, 36] width 1065 height 72
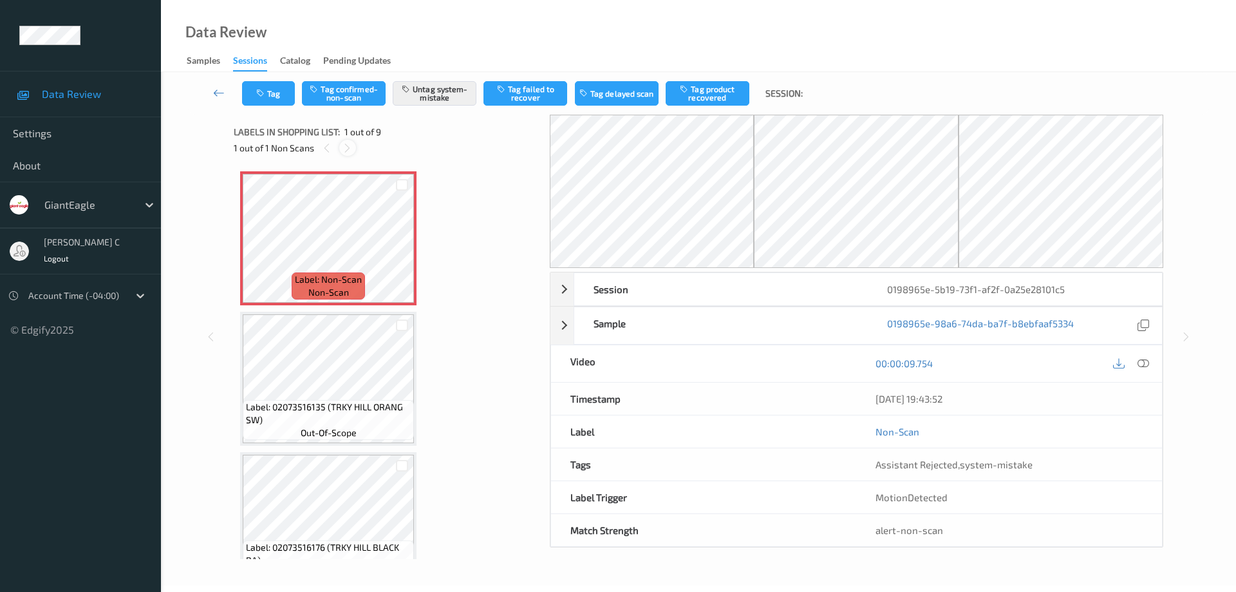
click at [342, 148] on icon at bounding box center [347, 148] width 11 height 12
click at [406, 243] on icon at bounding box center [401, 249] width 11 height 12
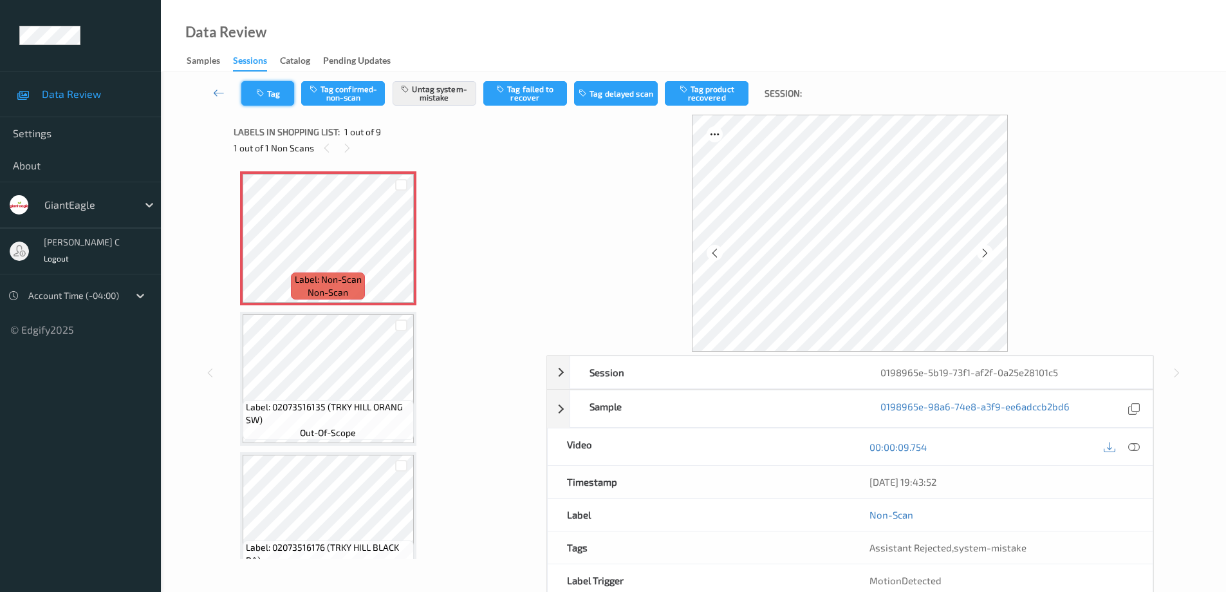
click at [284, 93] on button "Tag" at bounding box center [267, 93] width 53 height 24
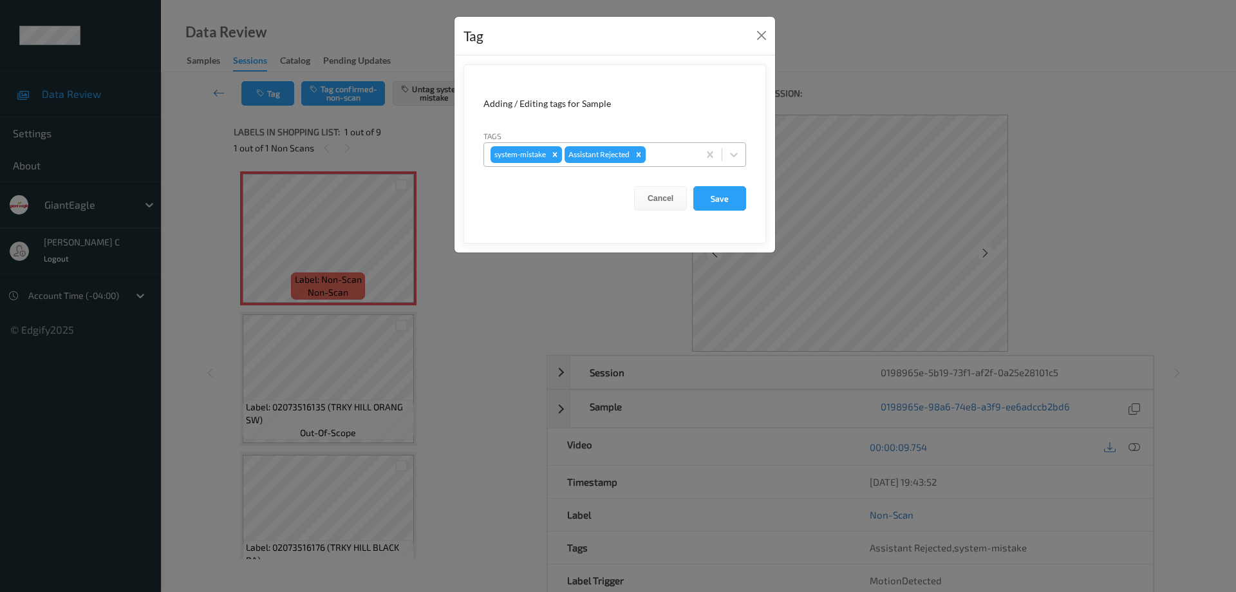
click at [686, 154] on div at bounding box center [670, 154] width 44 height 15
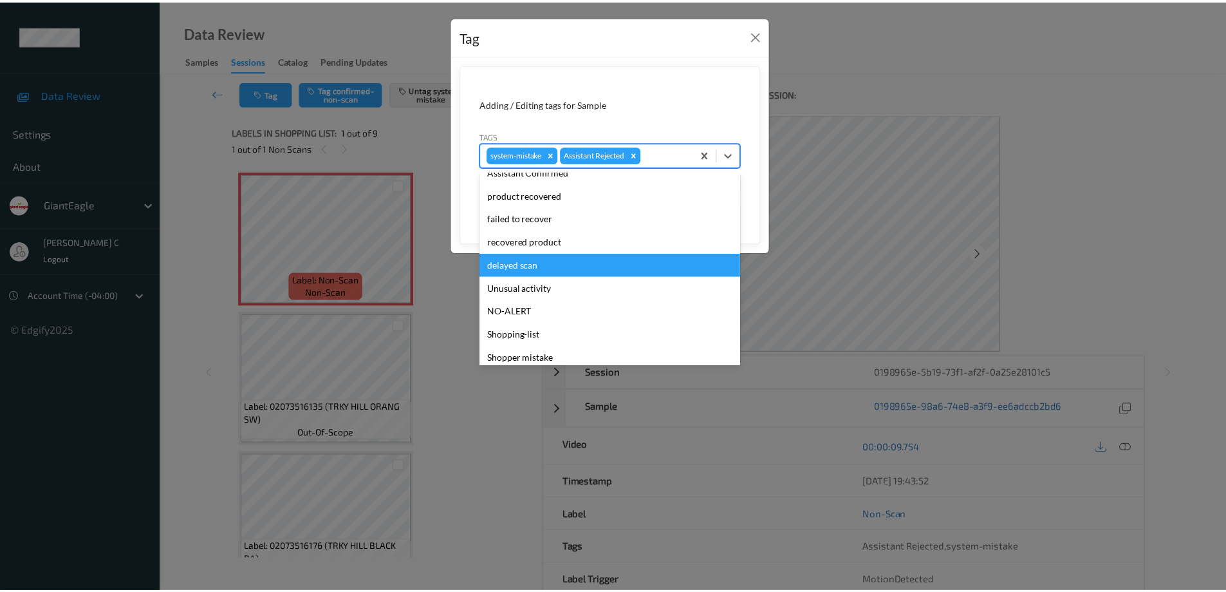
scroll to position [113, 0]
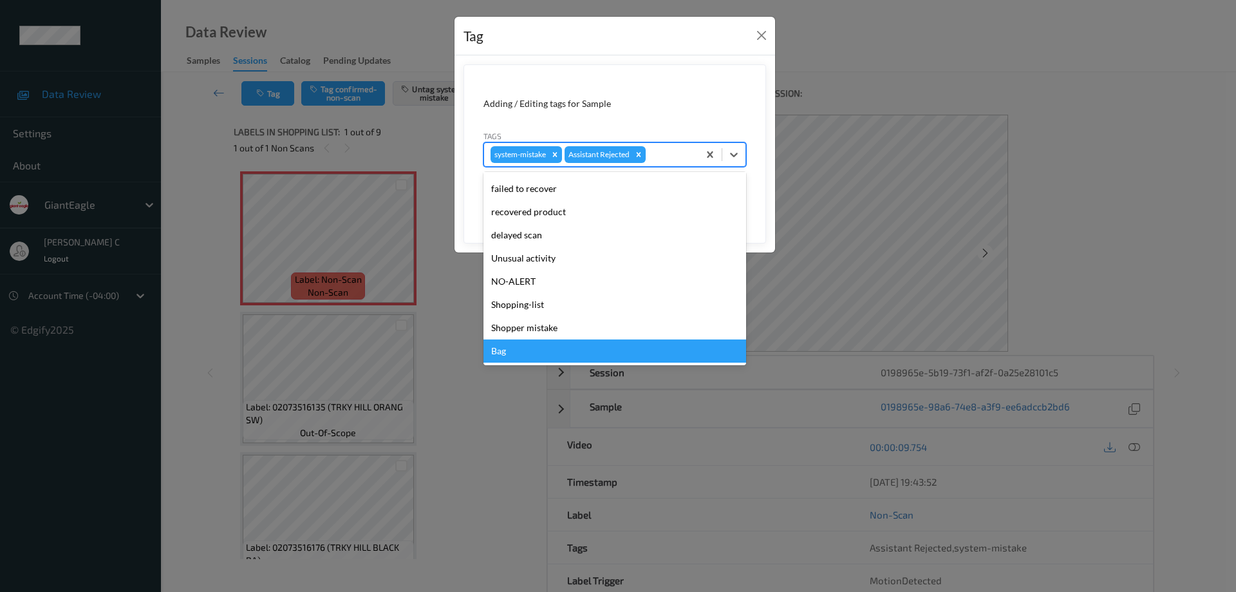
click at [546, 349] on div "Bag" at bounding box center [614, 350] width 263 height 23
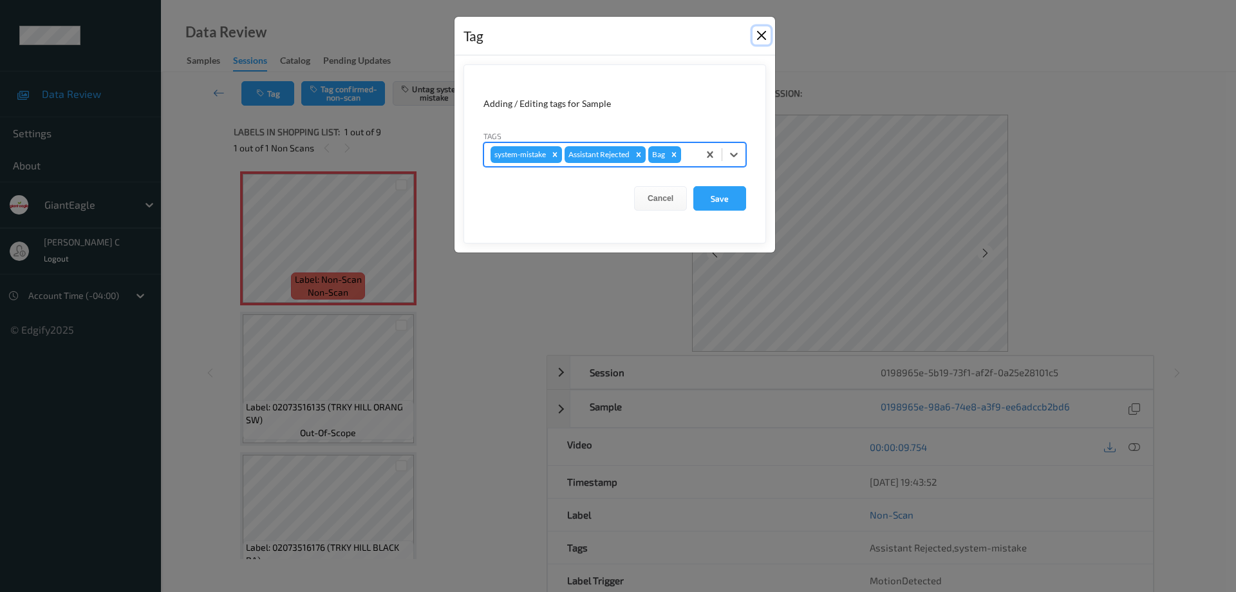
click at [759, 37] on button "Close" at bounding box center [761, 35] width 18 height 18
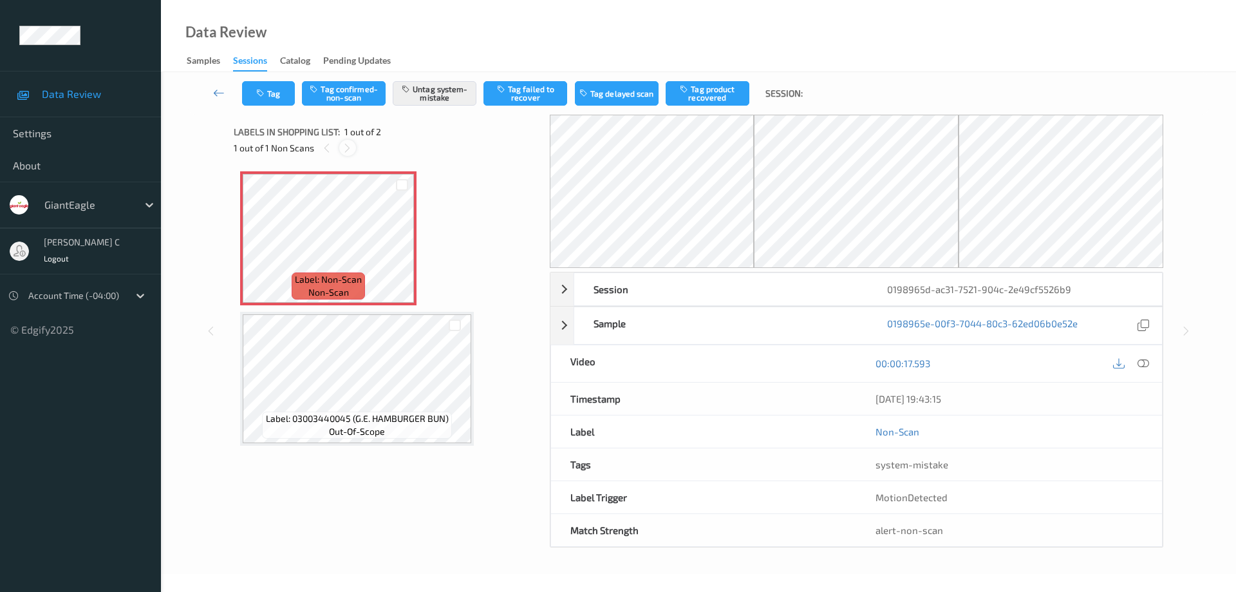
click at [347, 151] on icon at bounding box center [347, 148] width 11 height 12
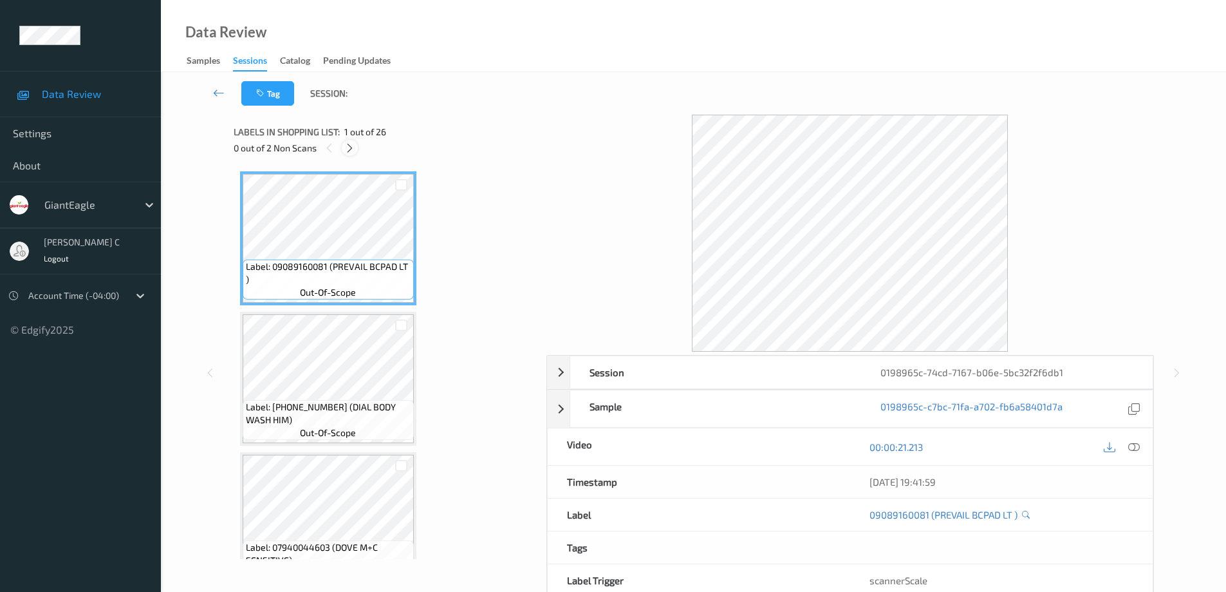
click at [346, 150] on icon at bounding box center [349, 148] width 11 height 12
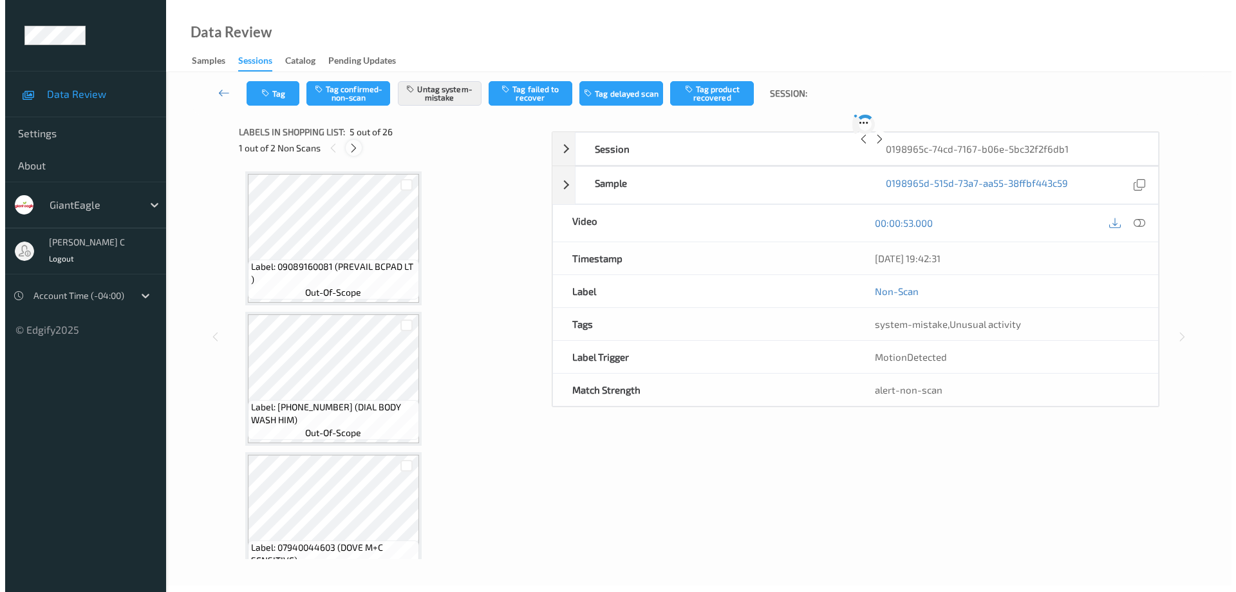
scroll to position [427, 0]
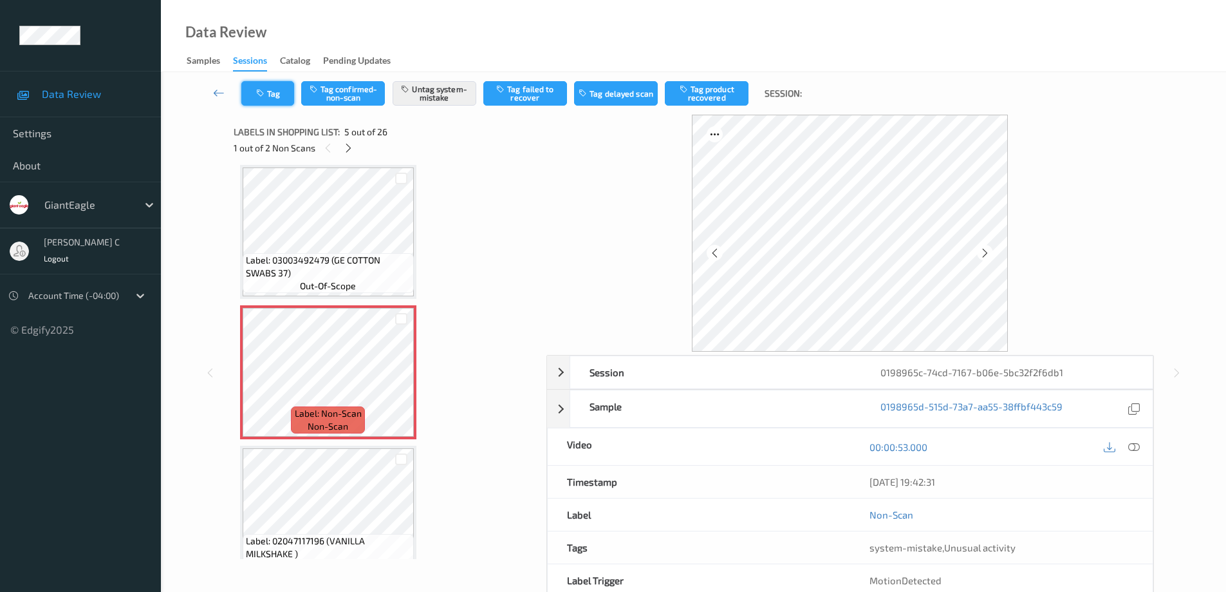
click at [282, 99] on button "Tag" at bounding box center [267, 93] width 53 height 24
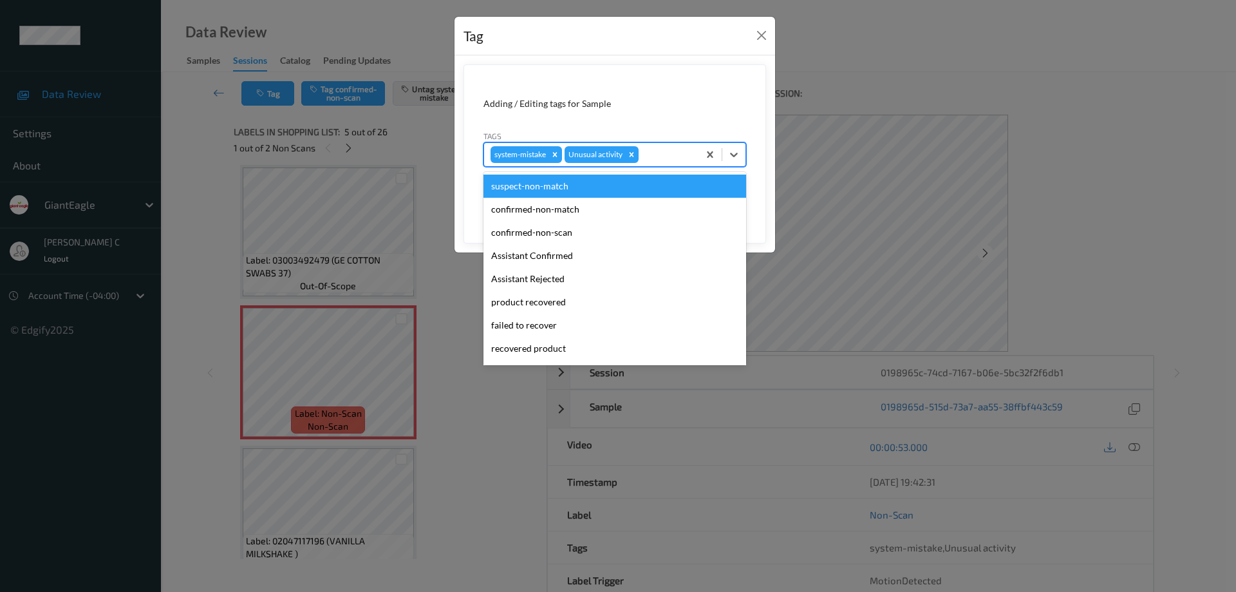
click at [650, 151] on div at bounding box center [666, 154] width 51 height 15
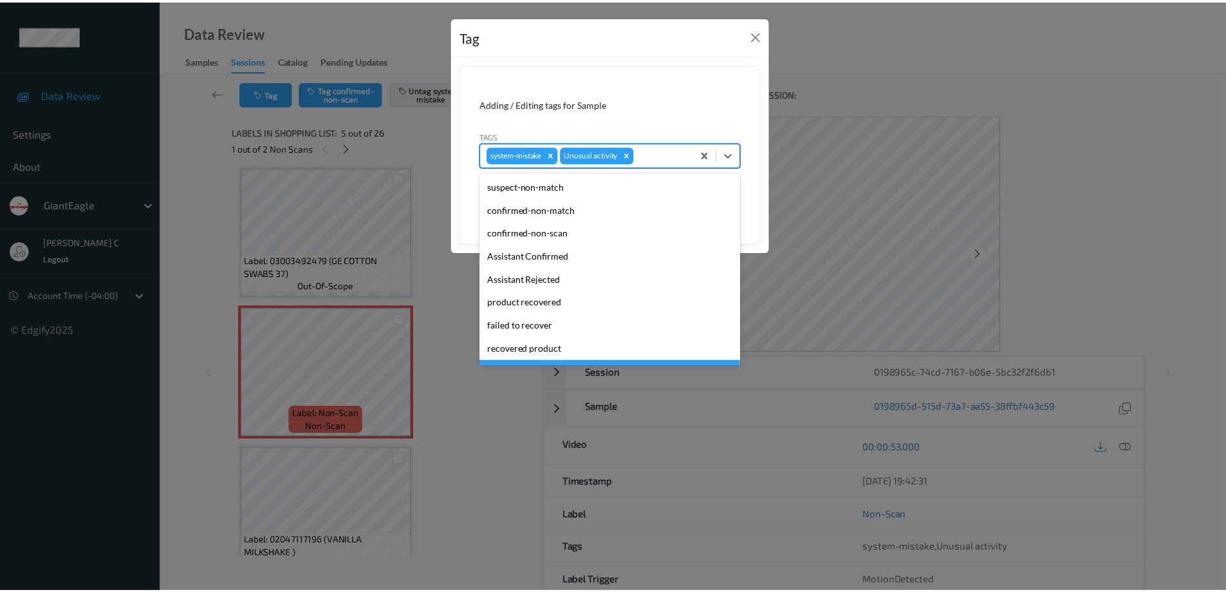
scroll to position [113, 0]
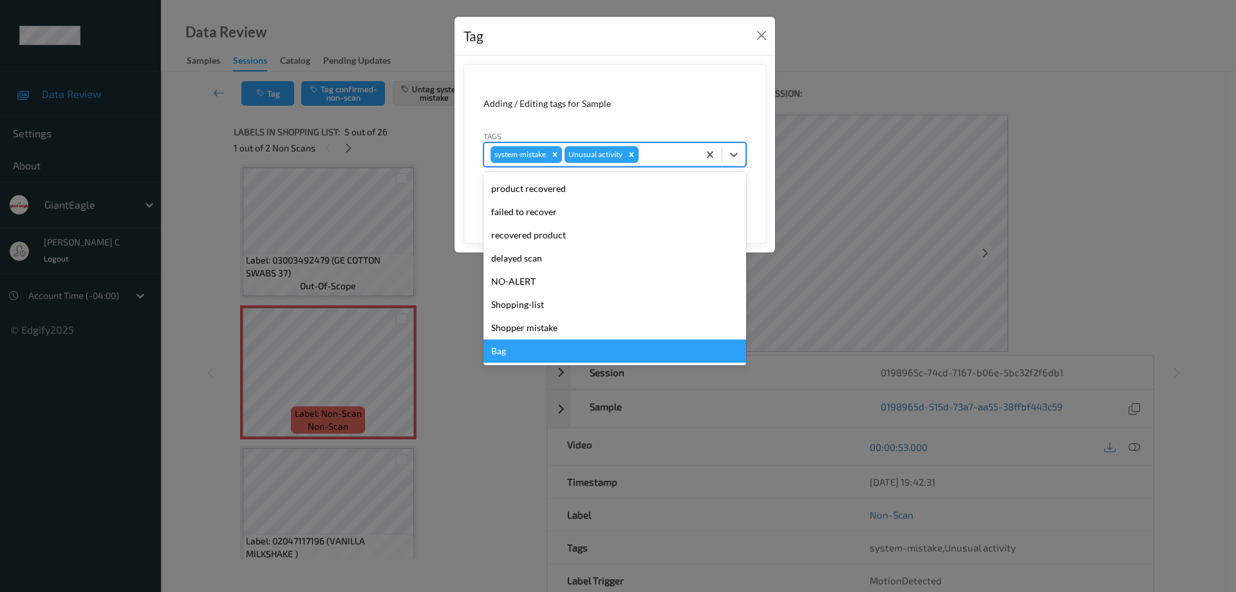
click at [561, 349] on div "Bag" at bounding box center [614, 350] width 263 height 23
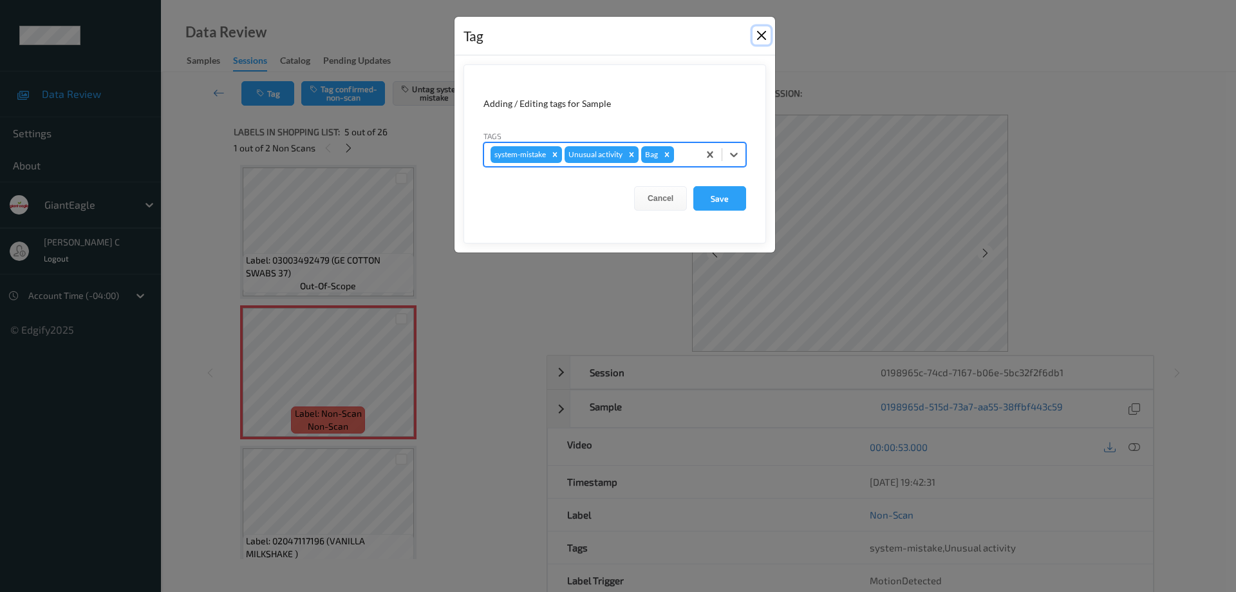
click at [765, 42] on button "Close" at bounding box center [761, 35] width 18 height 18
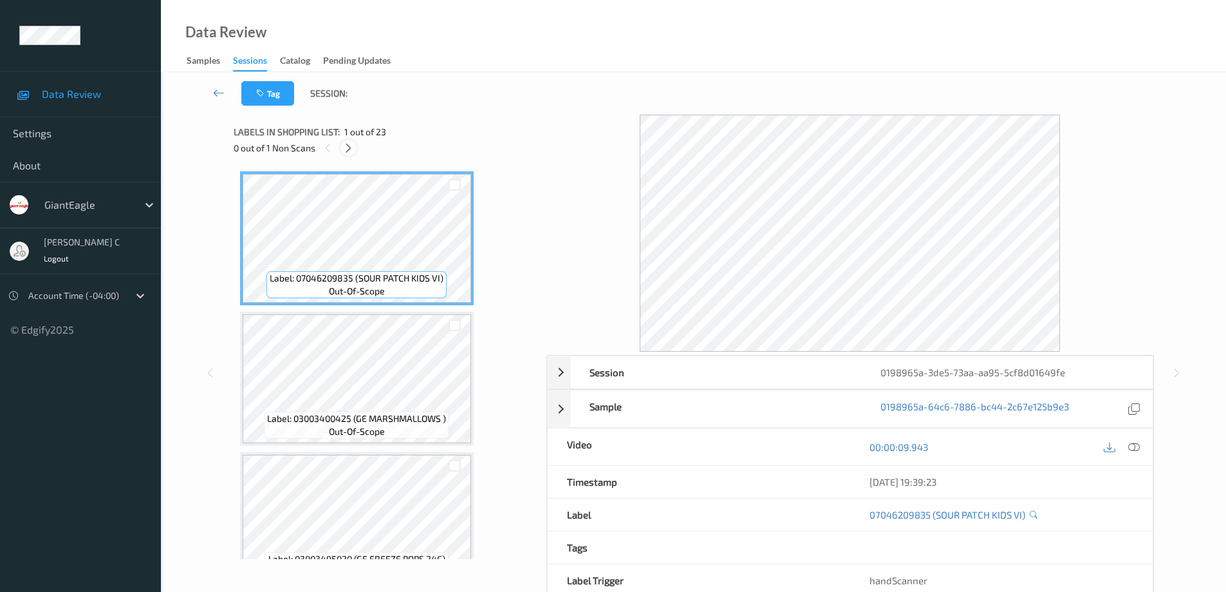
click at [349, 145] on icon at bounding box center [348, 148] width 11 height 12
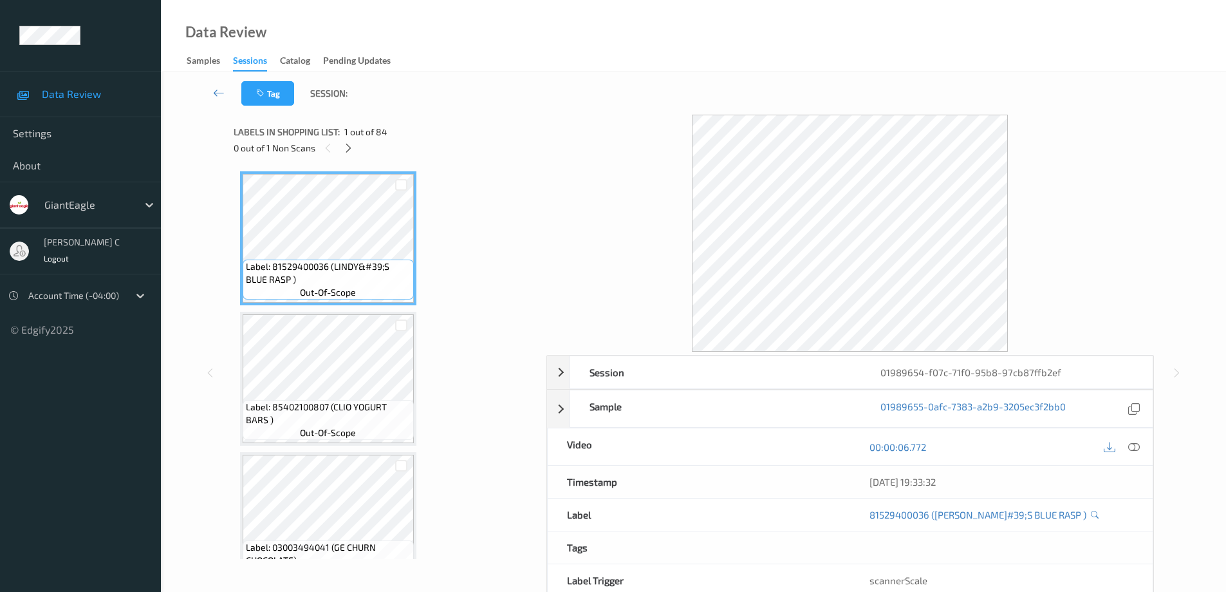
click at [353, 154] on icon at bounding box center [348, 148] width 11 height 12
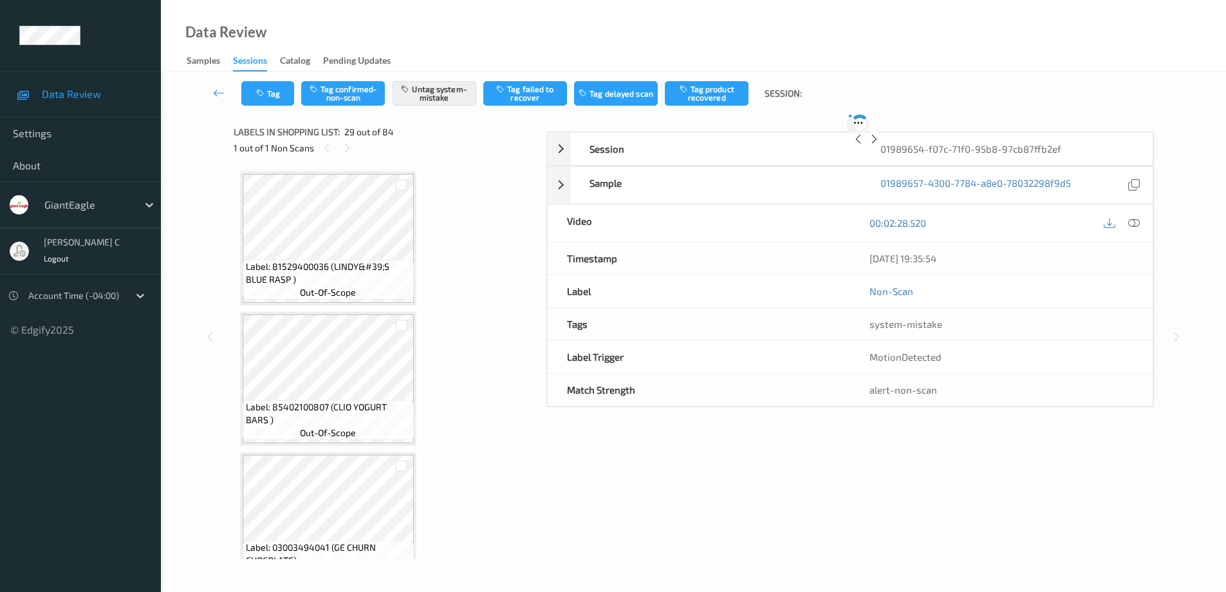
scroll to position [3795, 0]
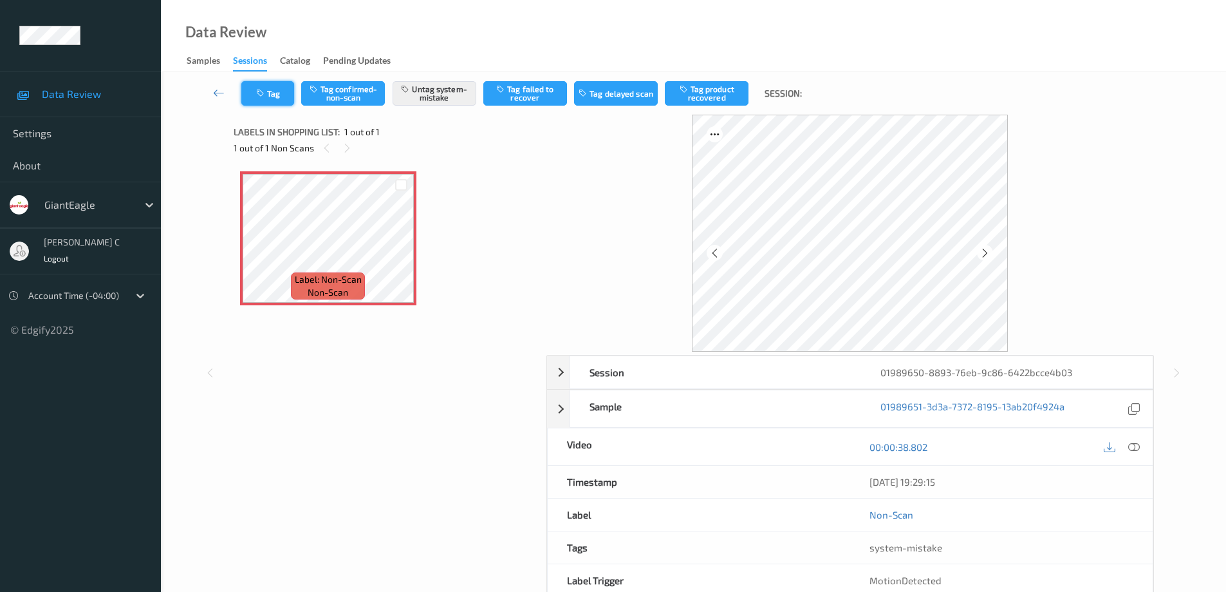
click at [286, 93] on button "Tag" at bounding box center [267, 93] width 53 height 24
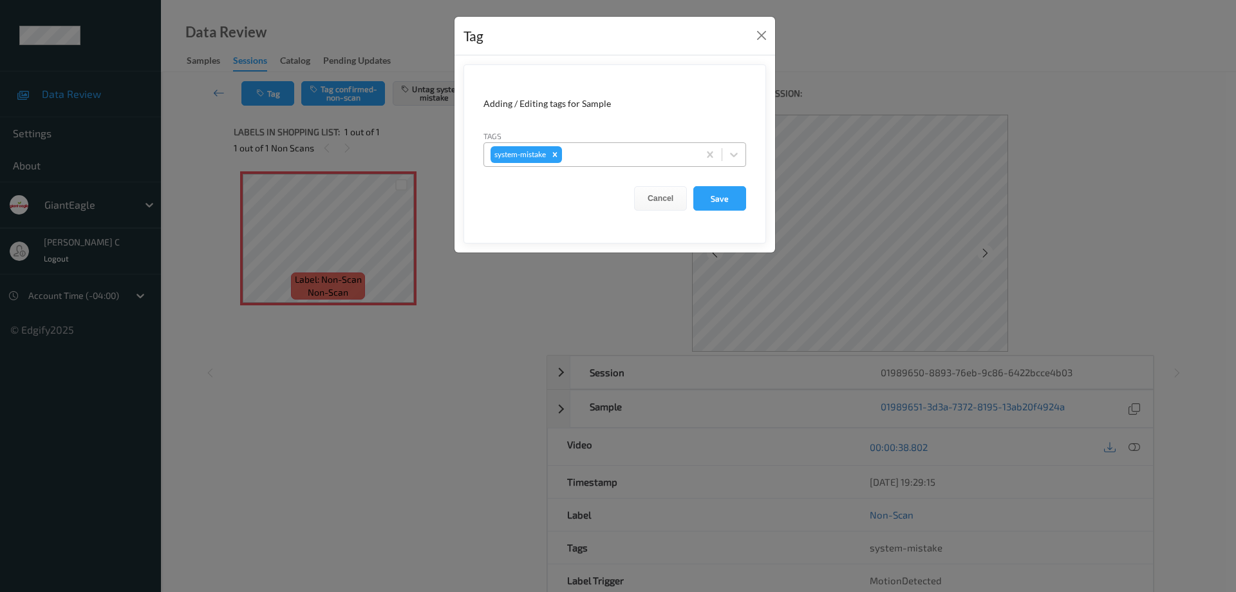
click at [576, 161] on div at bounding box center [627, 154] width 127 height 15
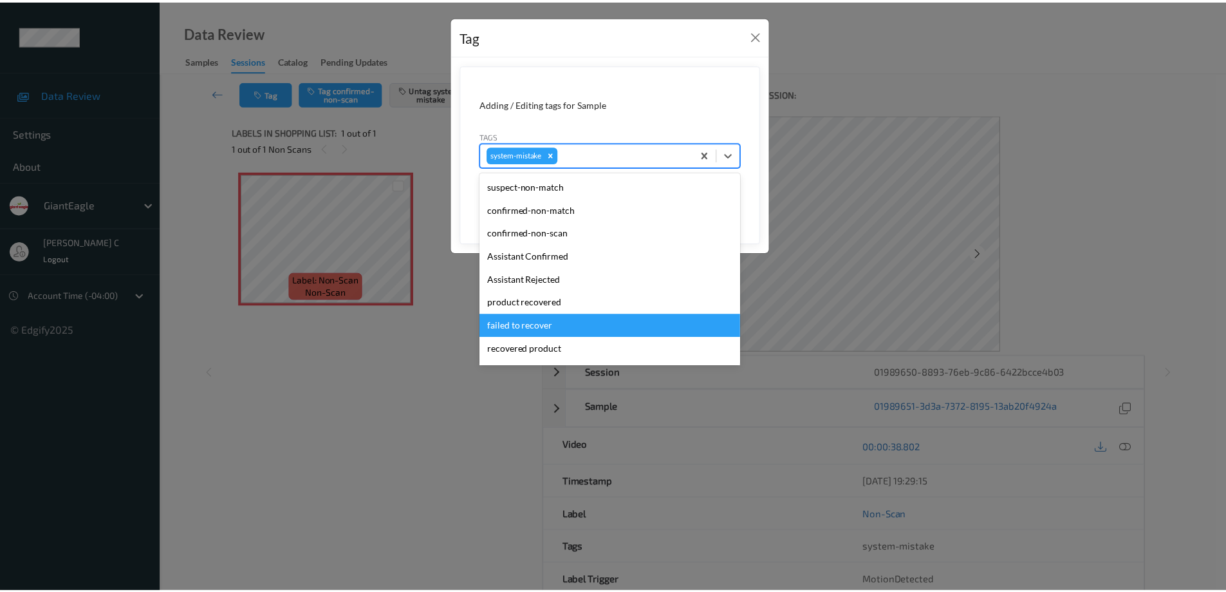
scroll to position [136, 0]
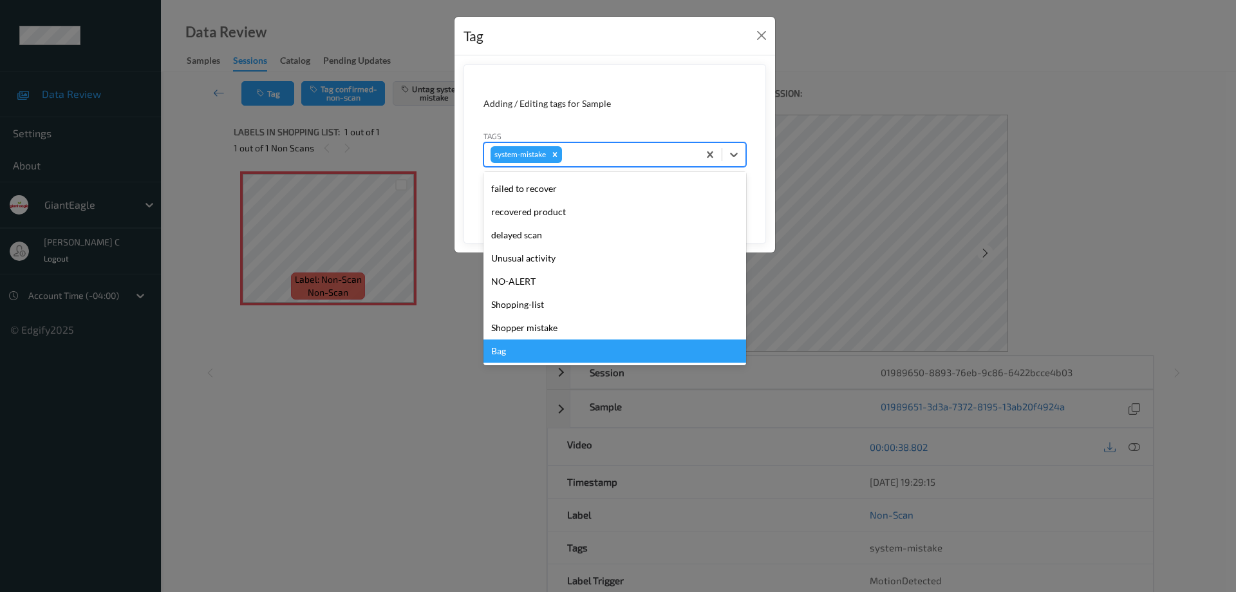
click at [543, 340] on div "Bag" at bounding box center [614, 350] width 263 height 23
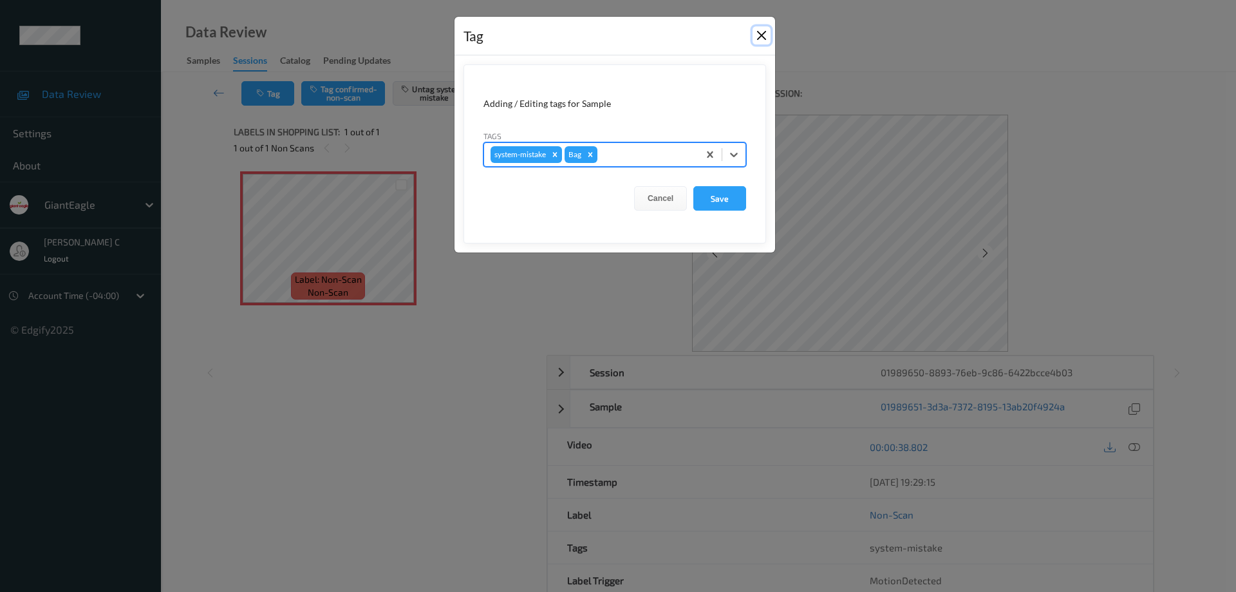
click at [761, 35] on button "Close" at bounding box center [761, 35] width 18 height 18
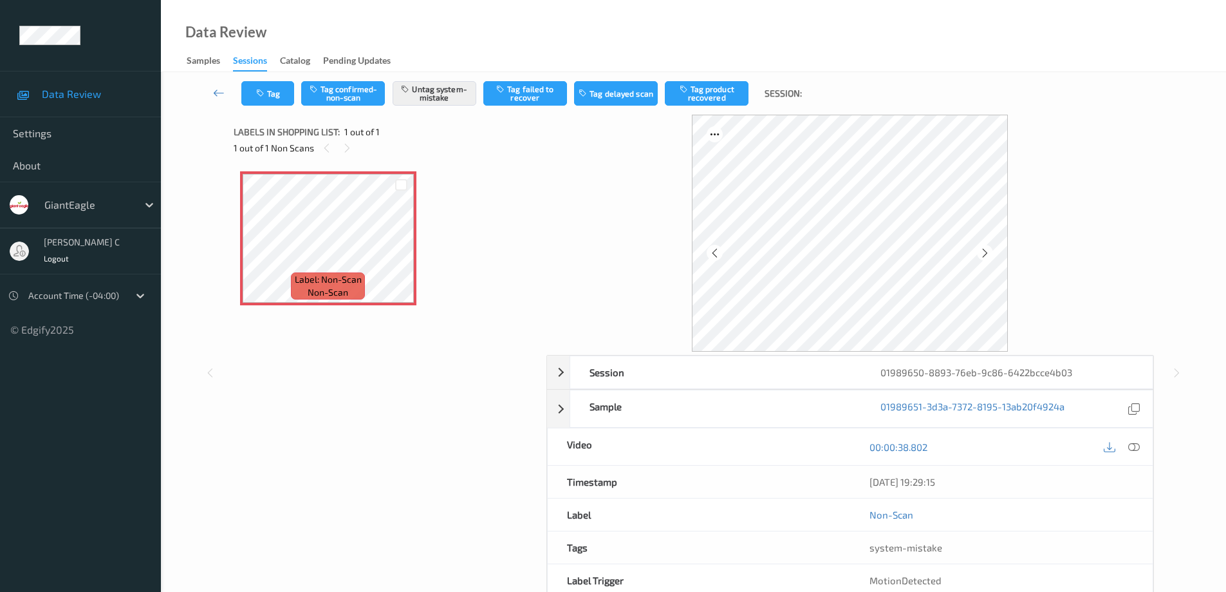
click at [472, 178] on div "Label: Non-Scan non-scan Label: Non-Scan non-scan Label: Non-Scan non-scan" at bounding box center [385, 238] width 291 height 134
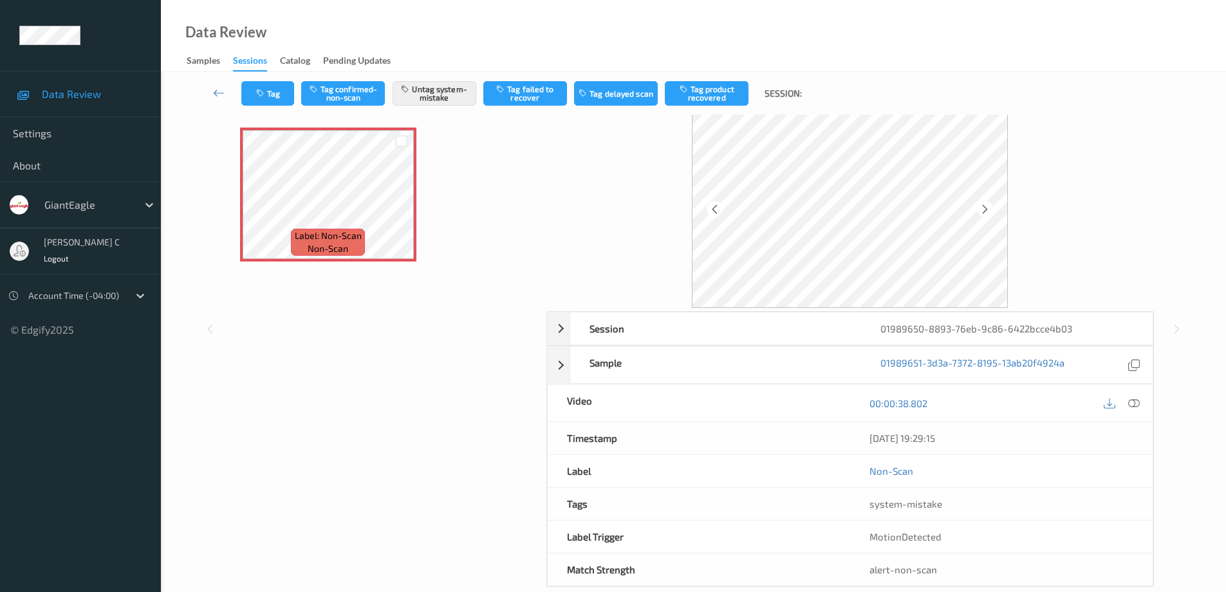
scroll to position [65, 0]
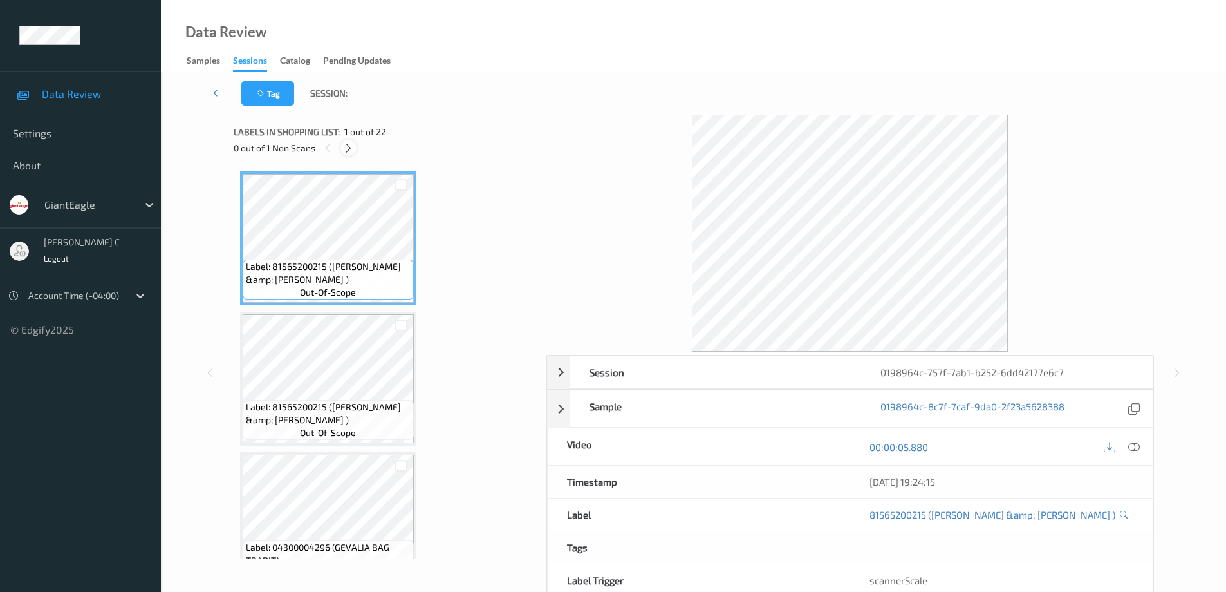
click at [348, 151] on icon at bounding box center [348, 148] width 11 height 12
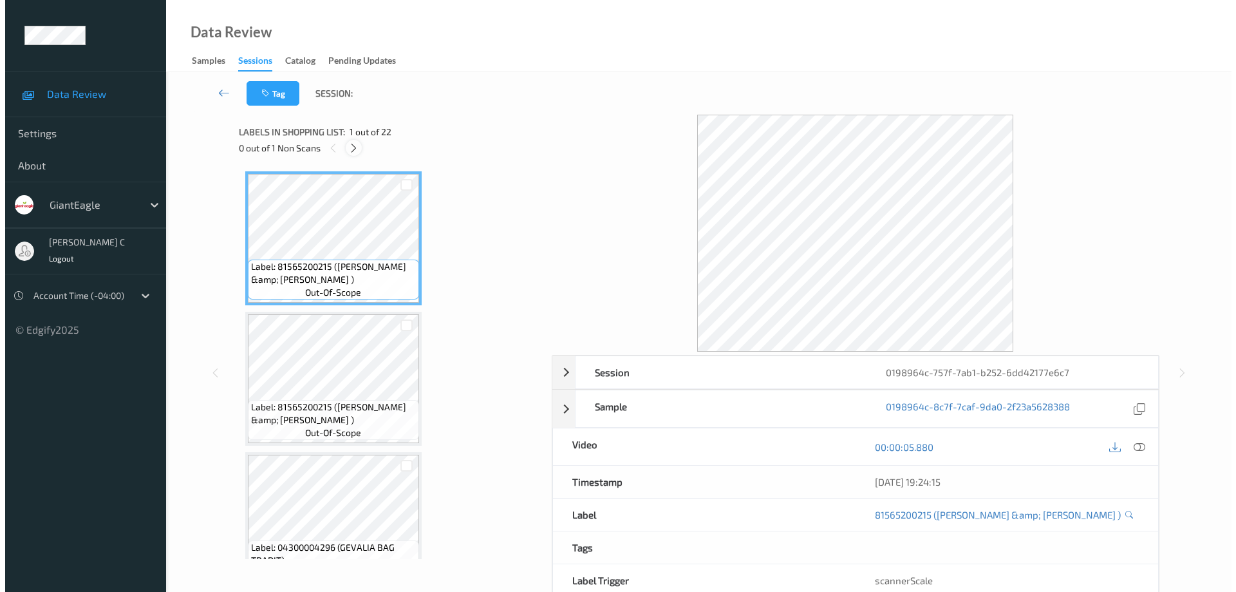
scroll to position [989, 0]
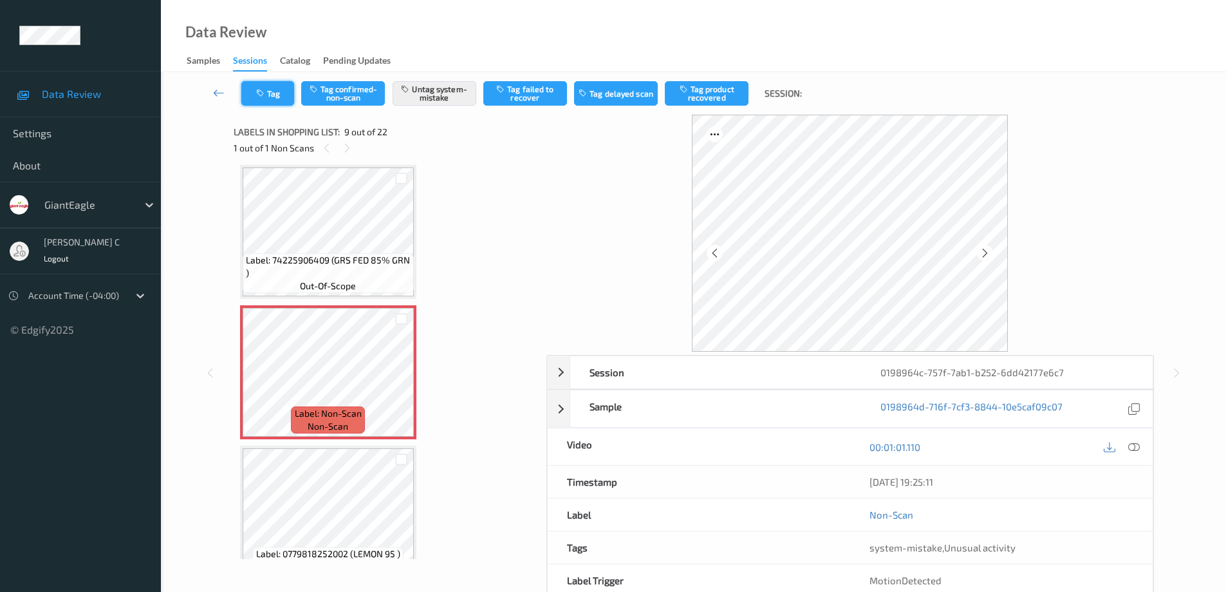
click at [274, 93] on button "Tag" at bounding box center [267, 93] width 53 height 24
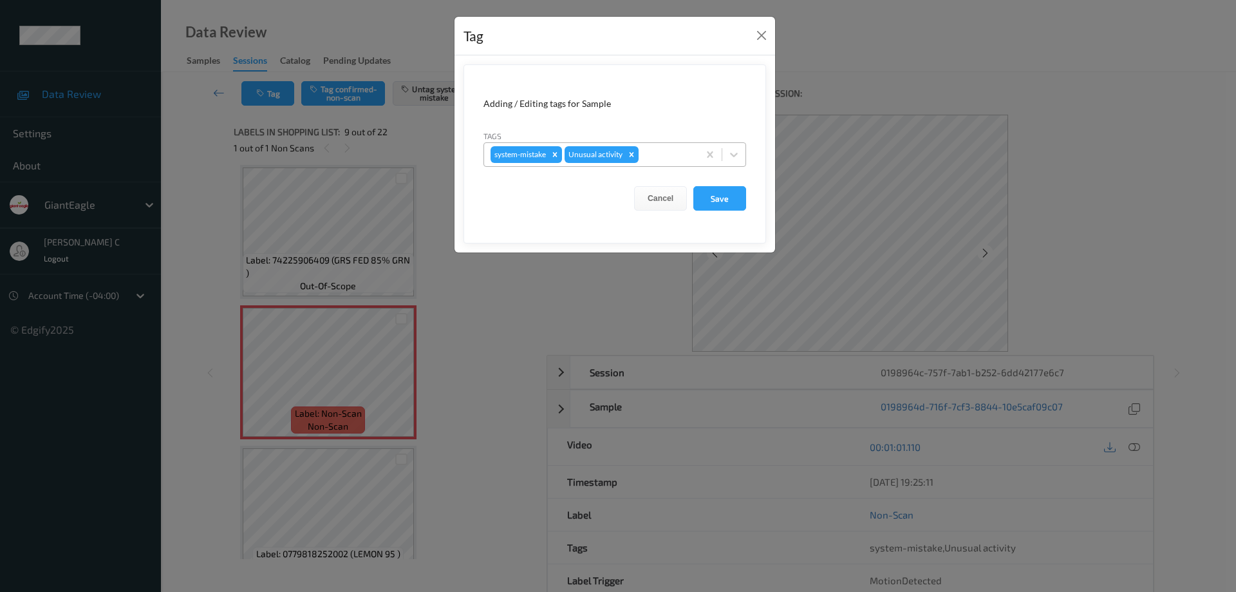
click at [663, 151] on div at bounding box center [666, 154] width 51 height 15
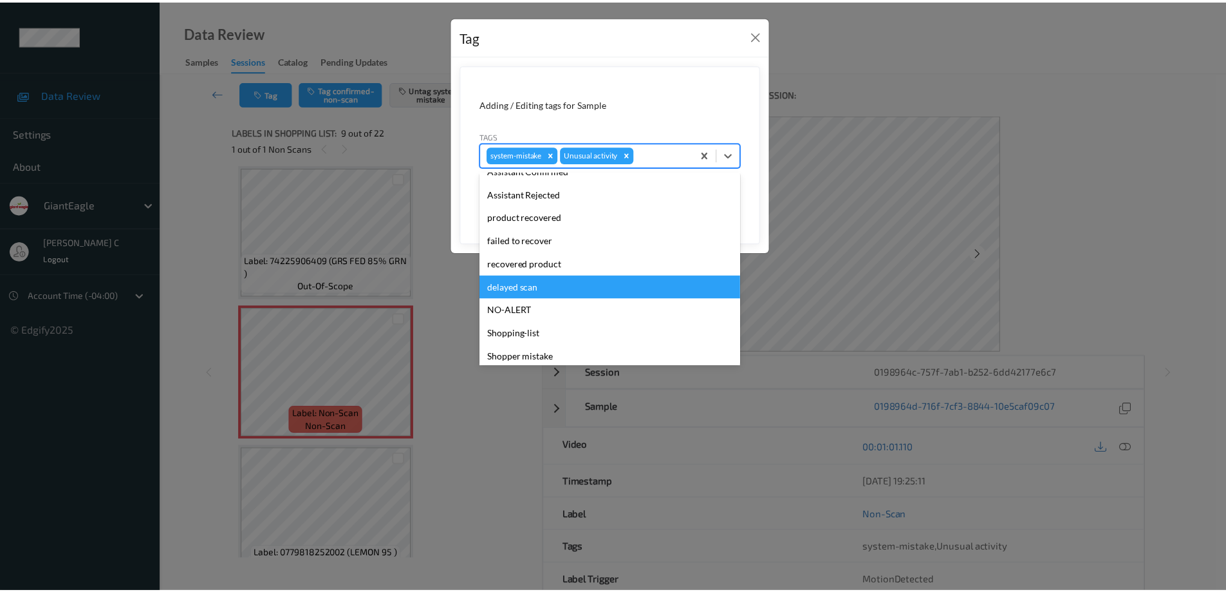
scroll to position [113, 0]
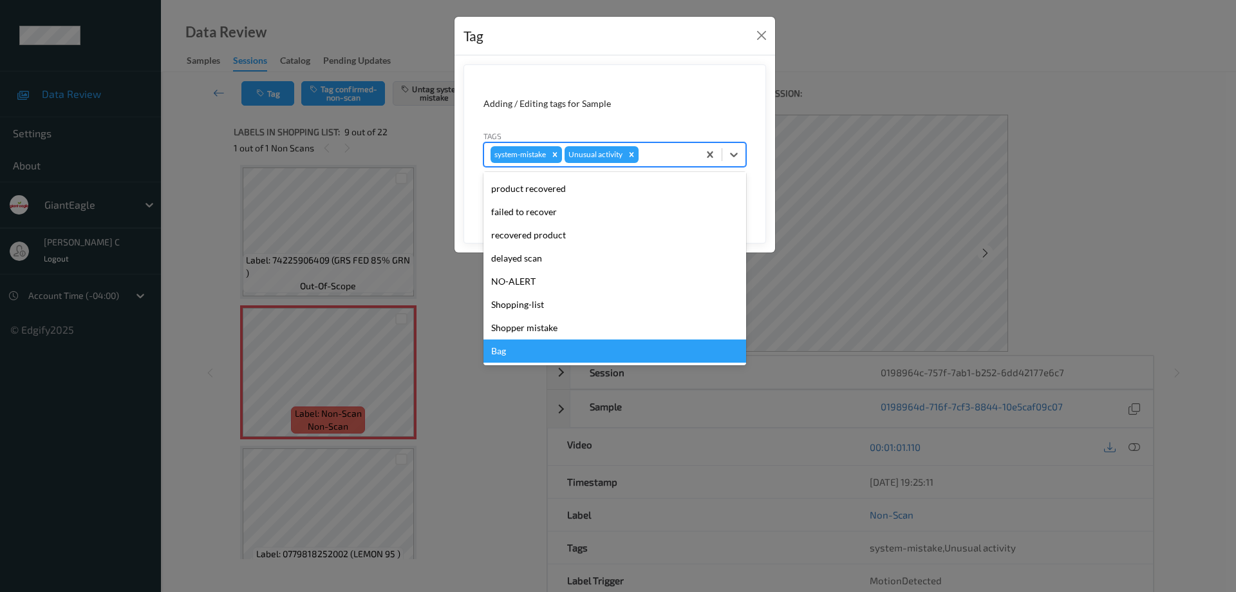
click at [552, 354] on div "Bag" at bounding box center [614, 350] width 263 height 23
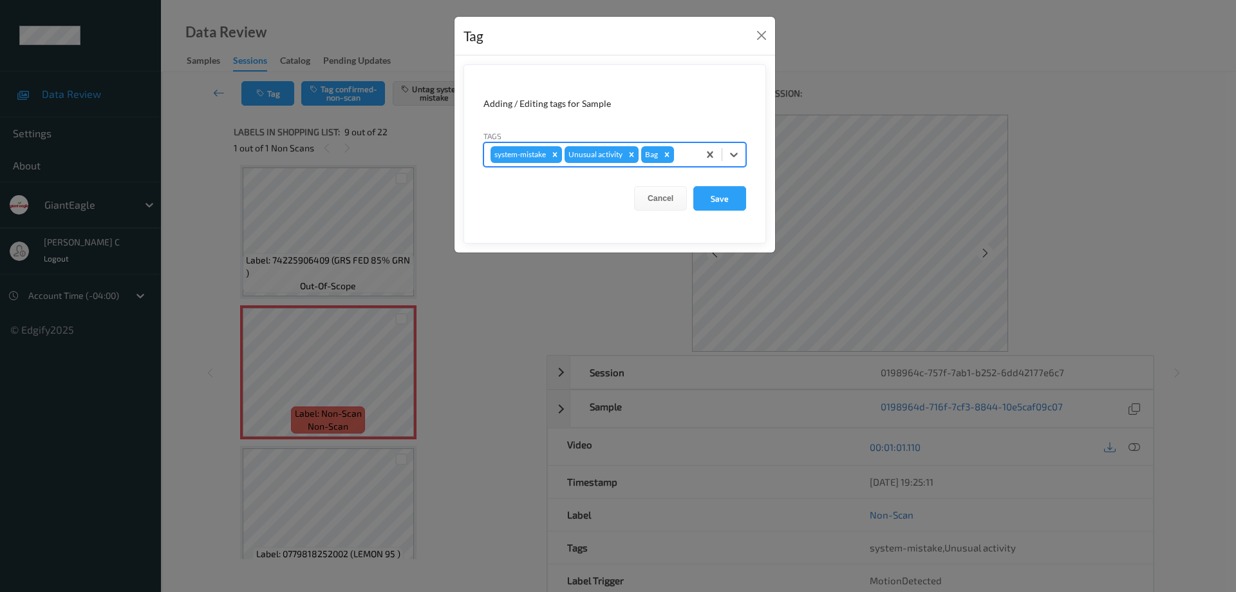
click at [762, 46] on div "Tag" at bounding box center [614, 36] width 321 height 39
click at [761, 36] on button "Close" at bounding box center [761, 35] width 18 height 18
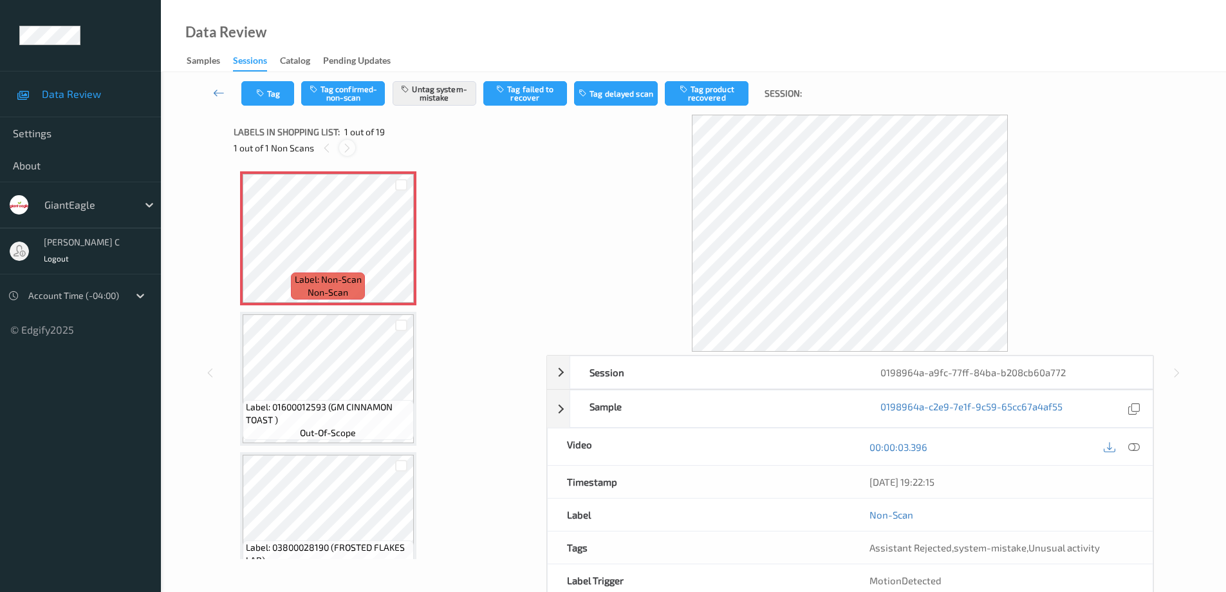
click at [339, 149] on div at bounding box center [347, 148] width 16 height 16
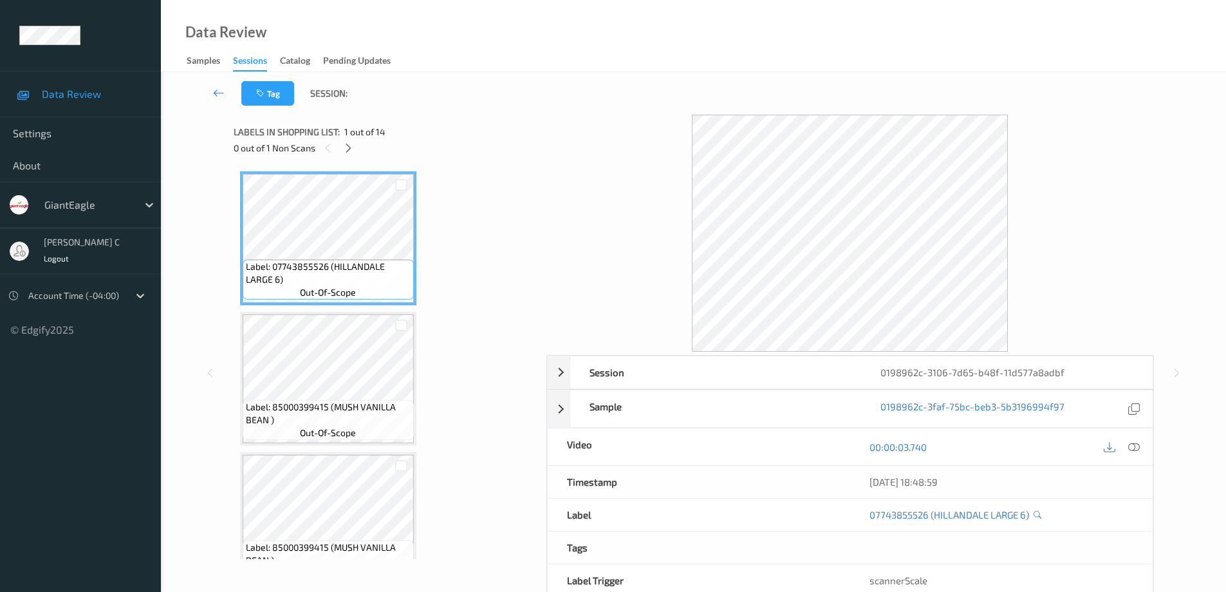
click at [354, 155] on div "0 out of 1 Non Scans" at bounding box center [386, 148] width 304 height 16
click at [351, 151] on icon at bounding box center [348, 148] width 11 height 12
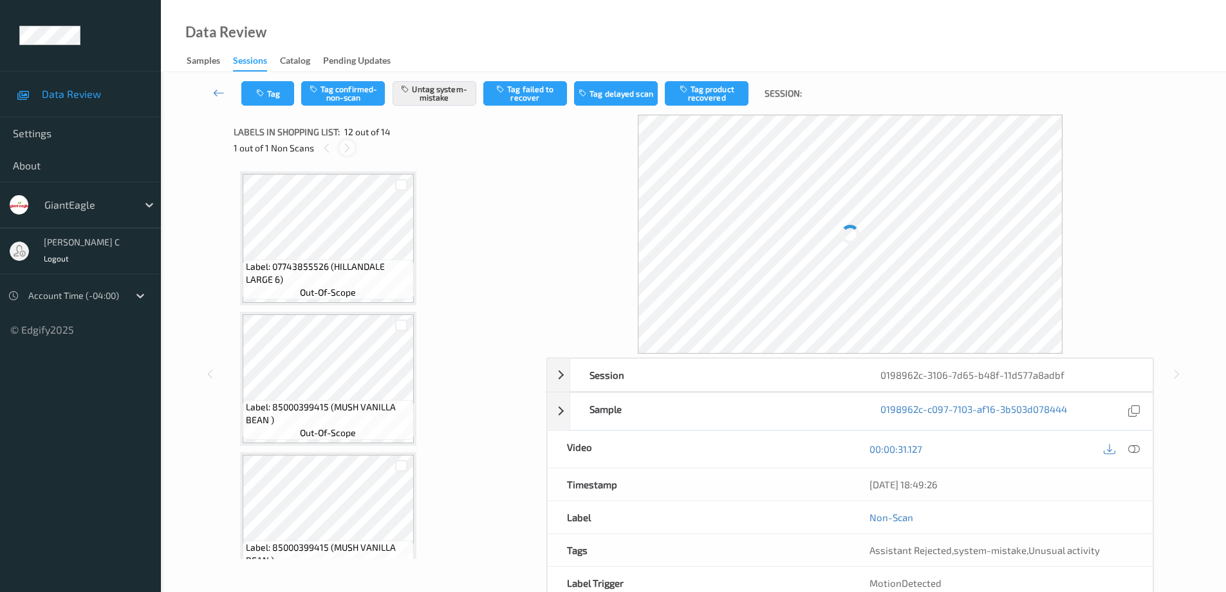
scroll to position [1410, 0]
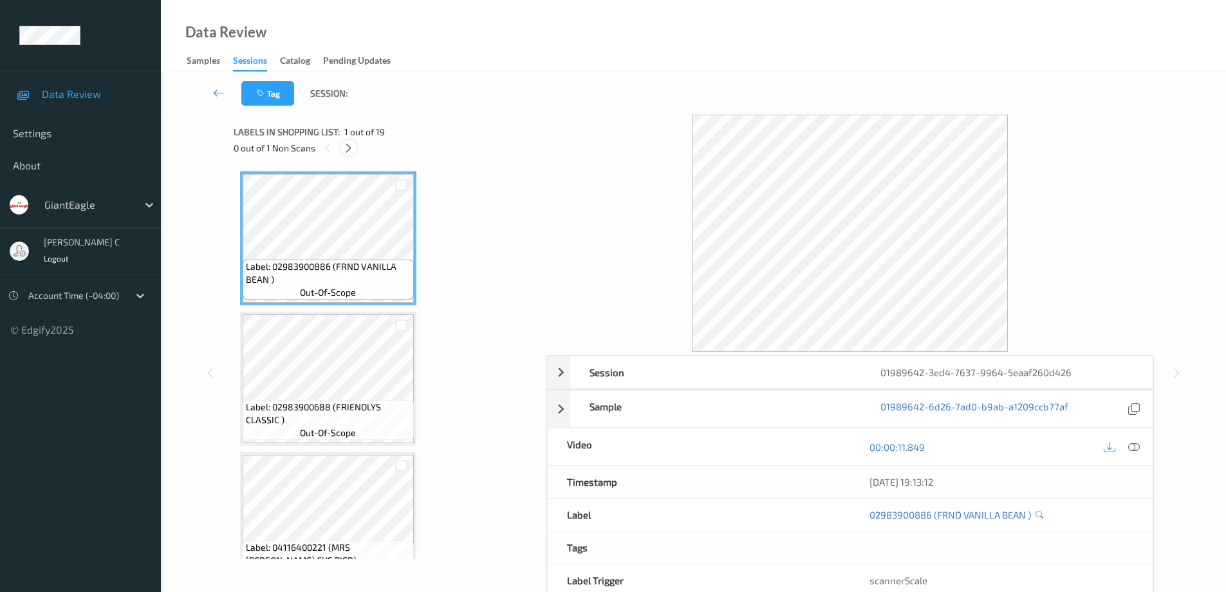
click at [346, 154] on div at bounding box center [348, 148] width 16 height 16
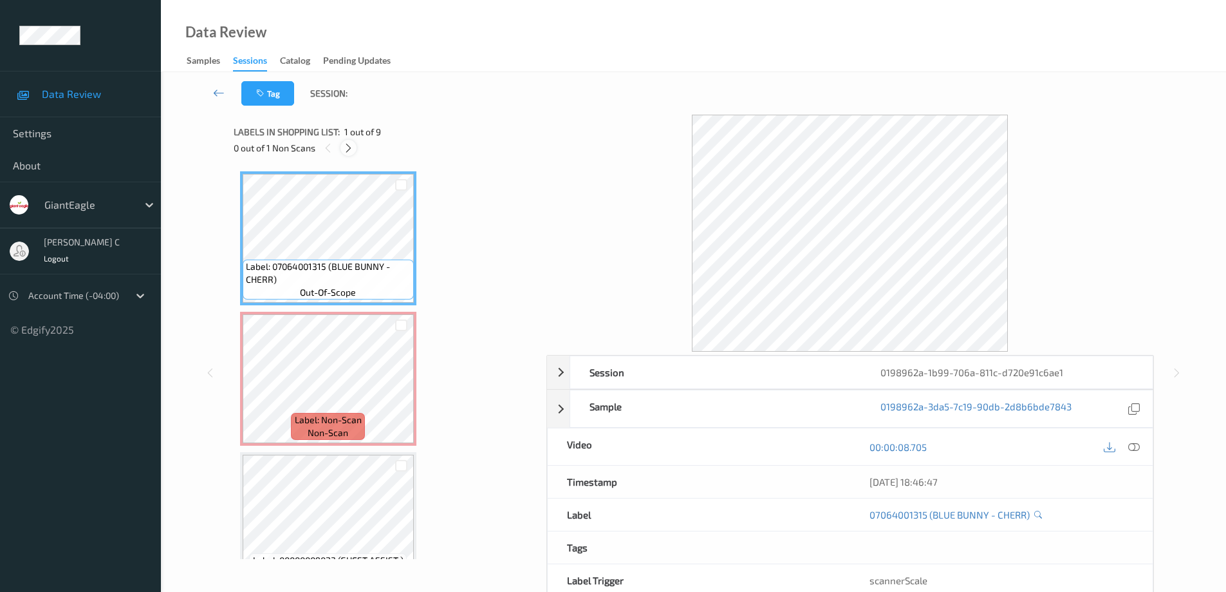
click at [349, 147] on icon at bounding box center [348, 148] width 11 height 12
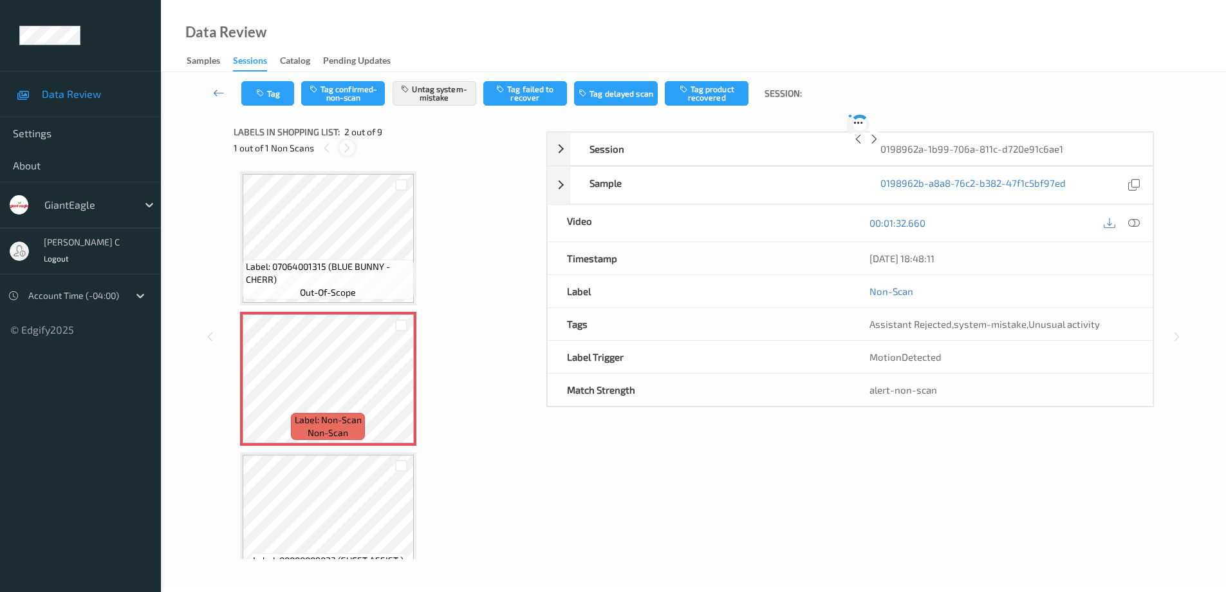
scroll to position [6, 0]
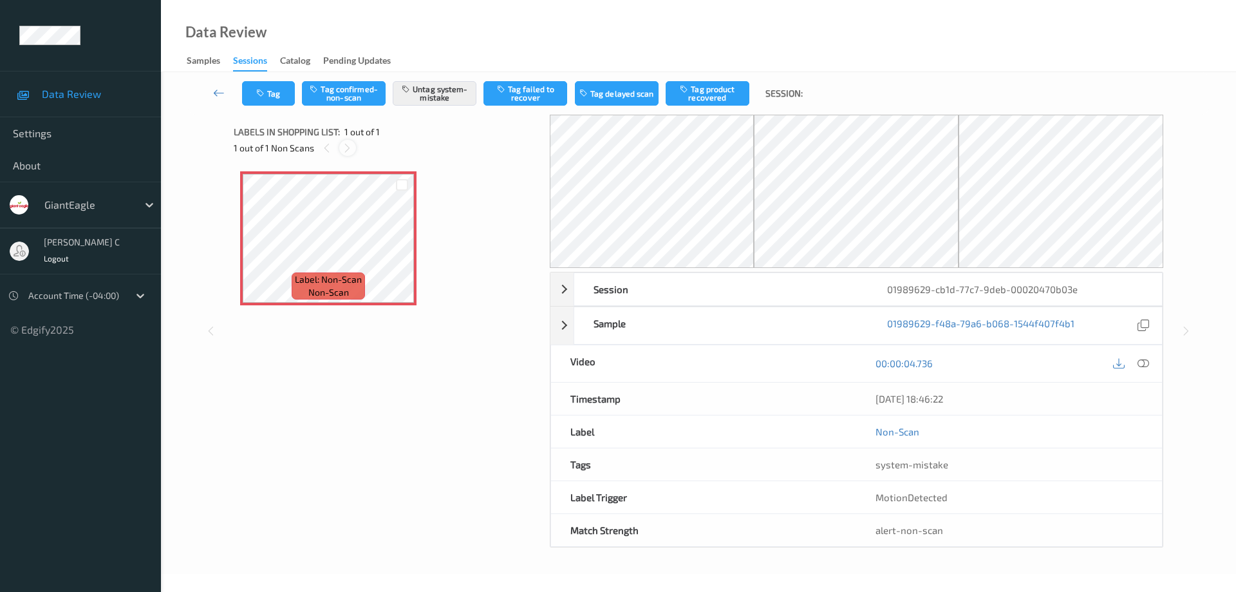
click at [342, 147] on icon at bounding box center [347, 148] width 11 height 12
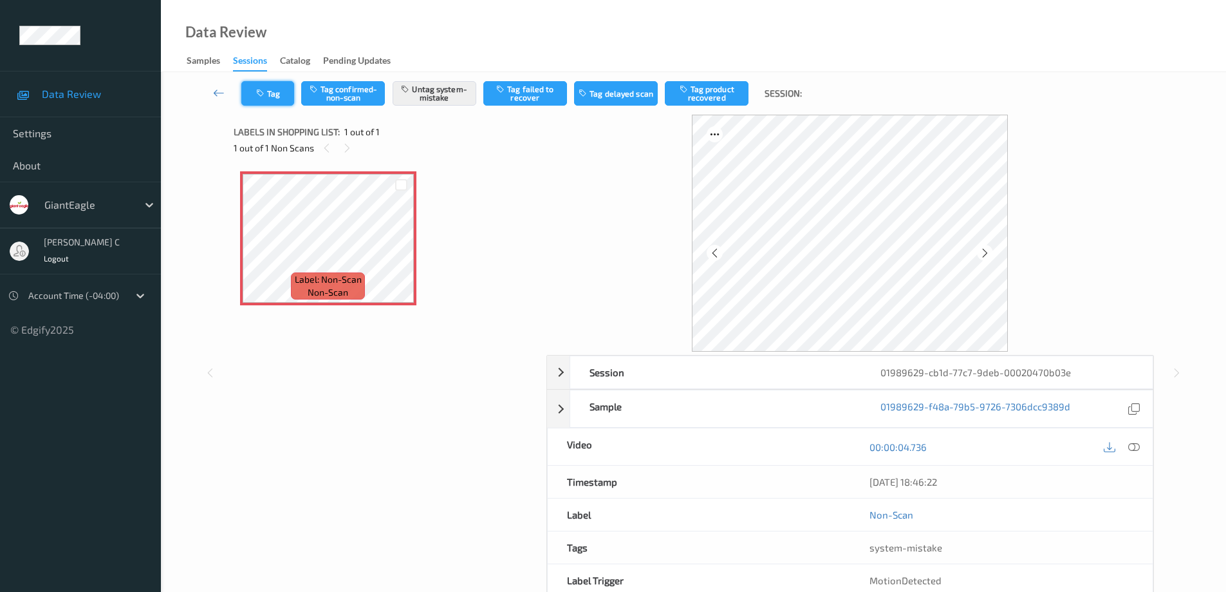
click at [279, 95] on button "Tag" at bounding box center [267, 93] width 53 height 24
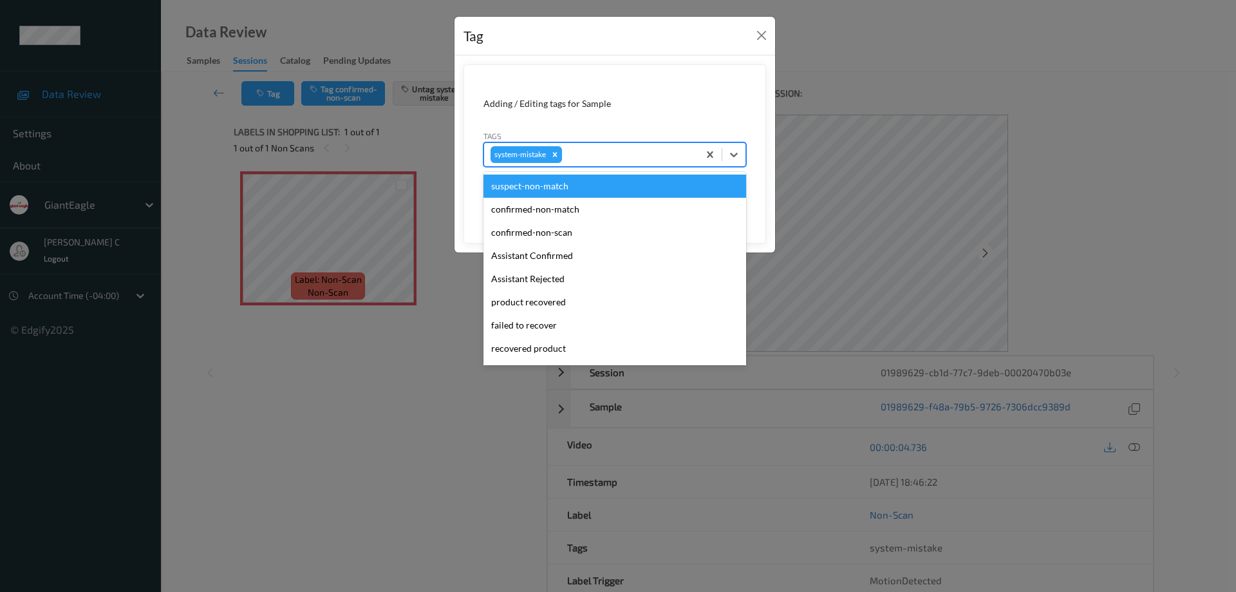
click at [582, 152] on div at bounding box center [627, 154] width 127 height 15
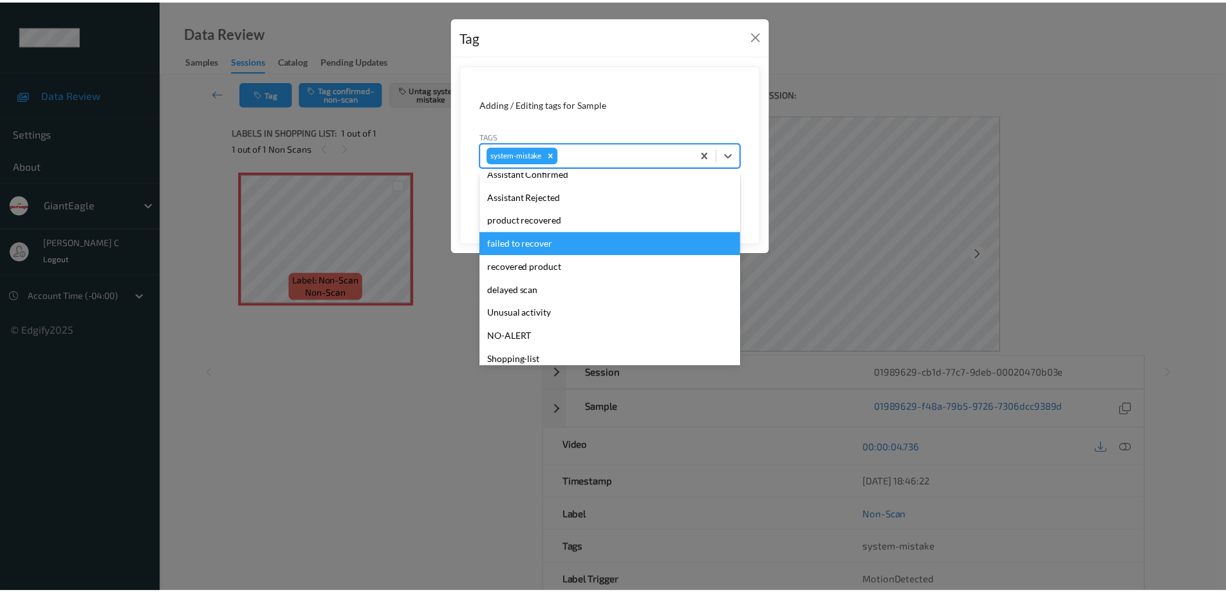
scroll to position [136, 0]
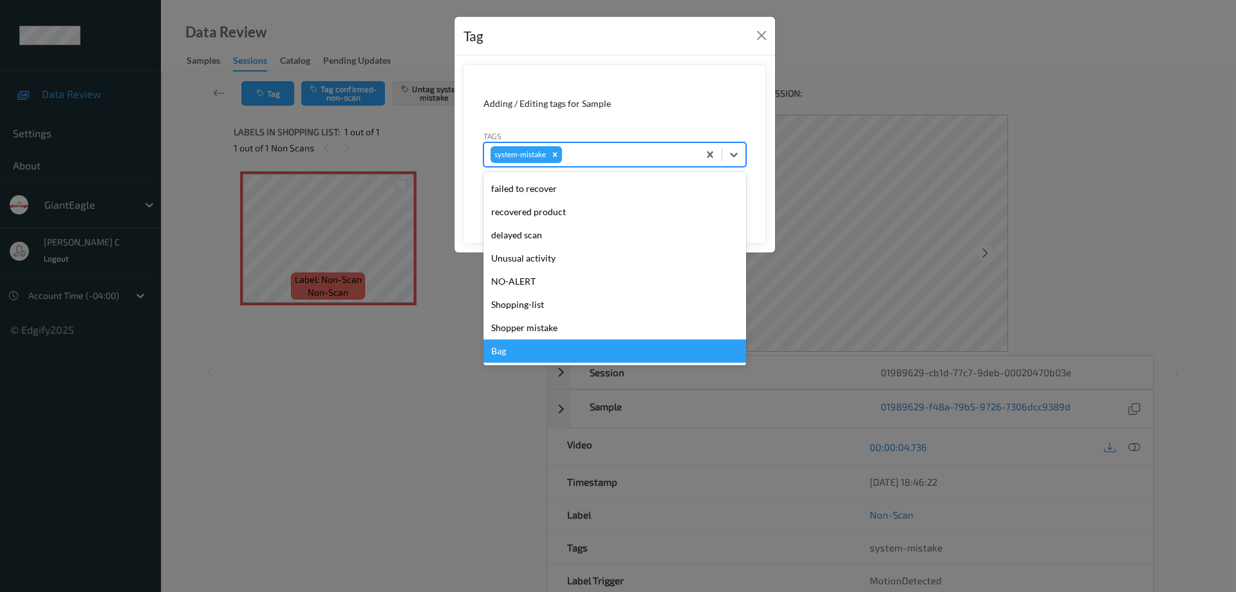
click at [561, 355] on div "Bag" at bounding box center [614, 350] width 263 height 23
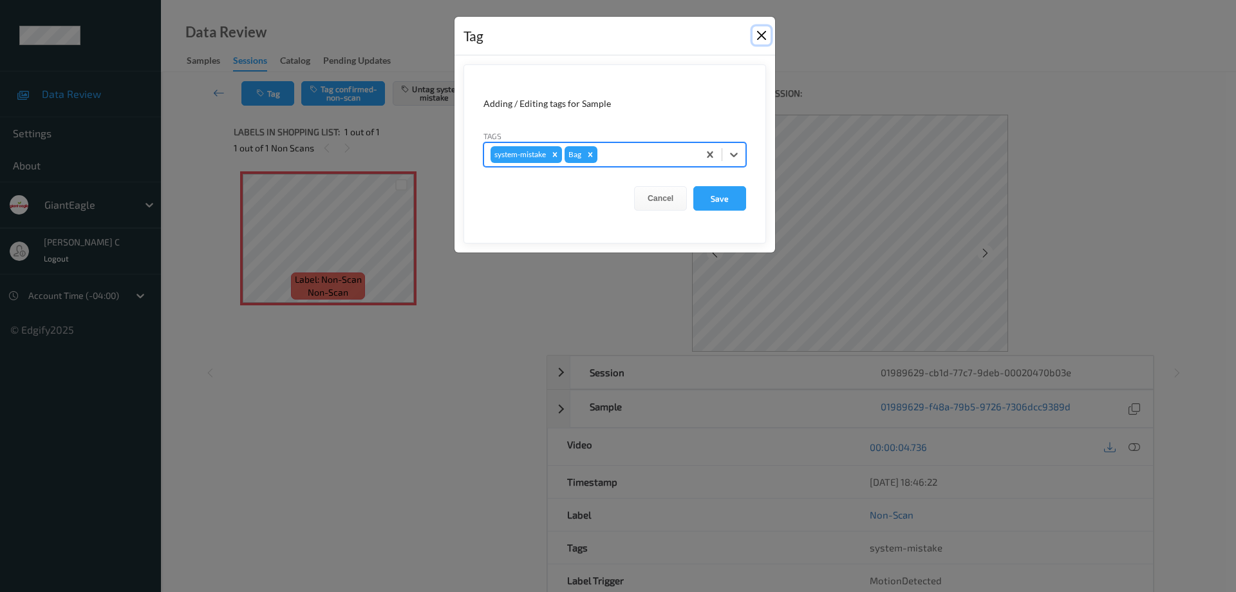
click at [759, 33] on button "Close" at bounding box center [761, 35] width 18 height 18
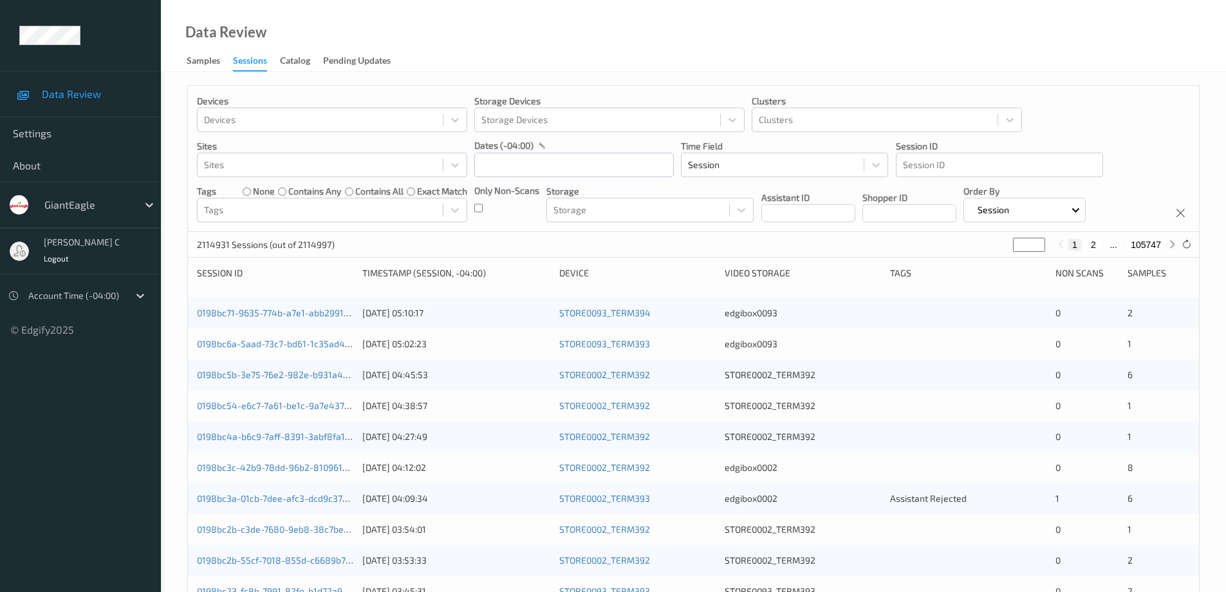
click at [531, 35] on div "Data Review Samples Sessions Catalog Pending Updates" at bounding box center [693, 36] width 1065 height 72
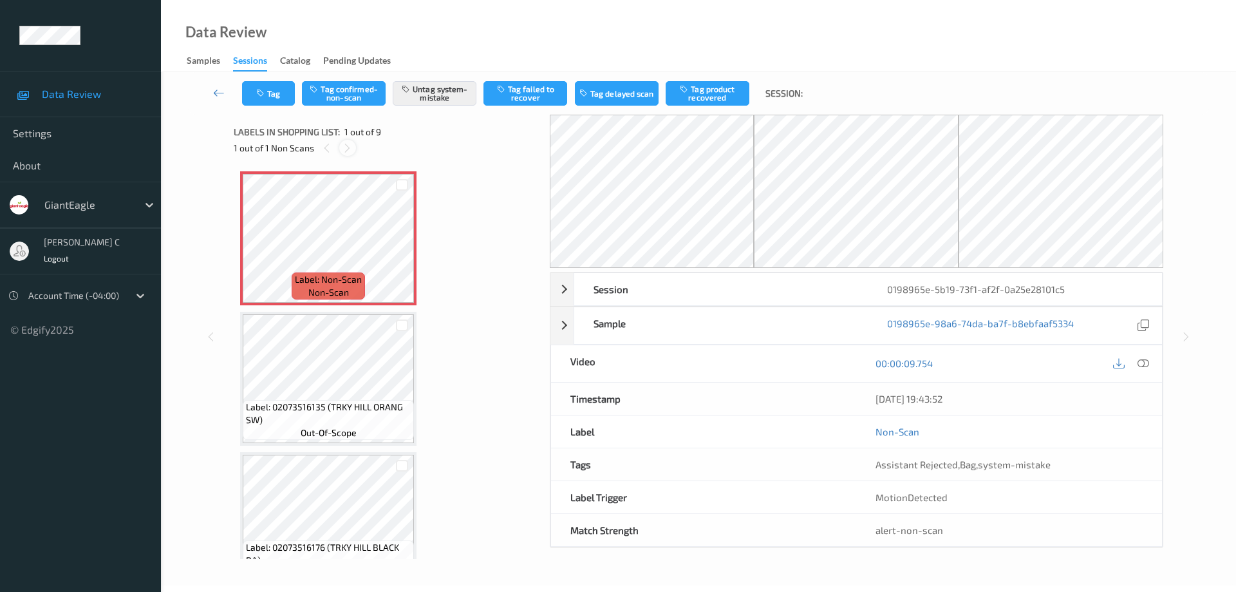
click at [348, 151] on icon at bounding box center [347, 148] width 11 height 12
